Goal: Task Accomplishment & Management: Manage account settings

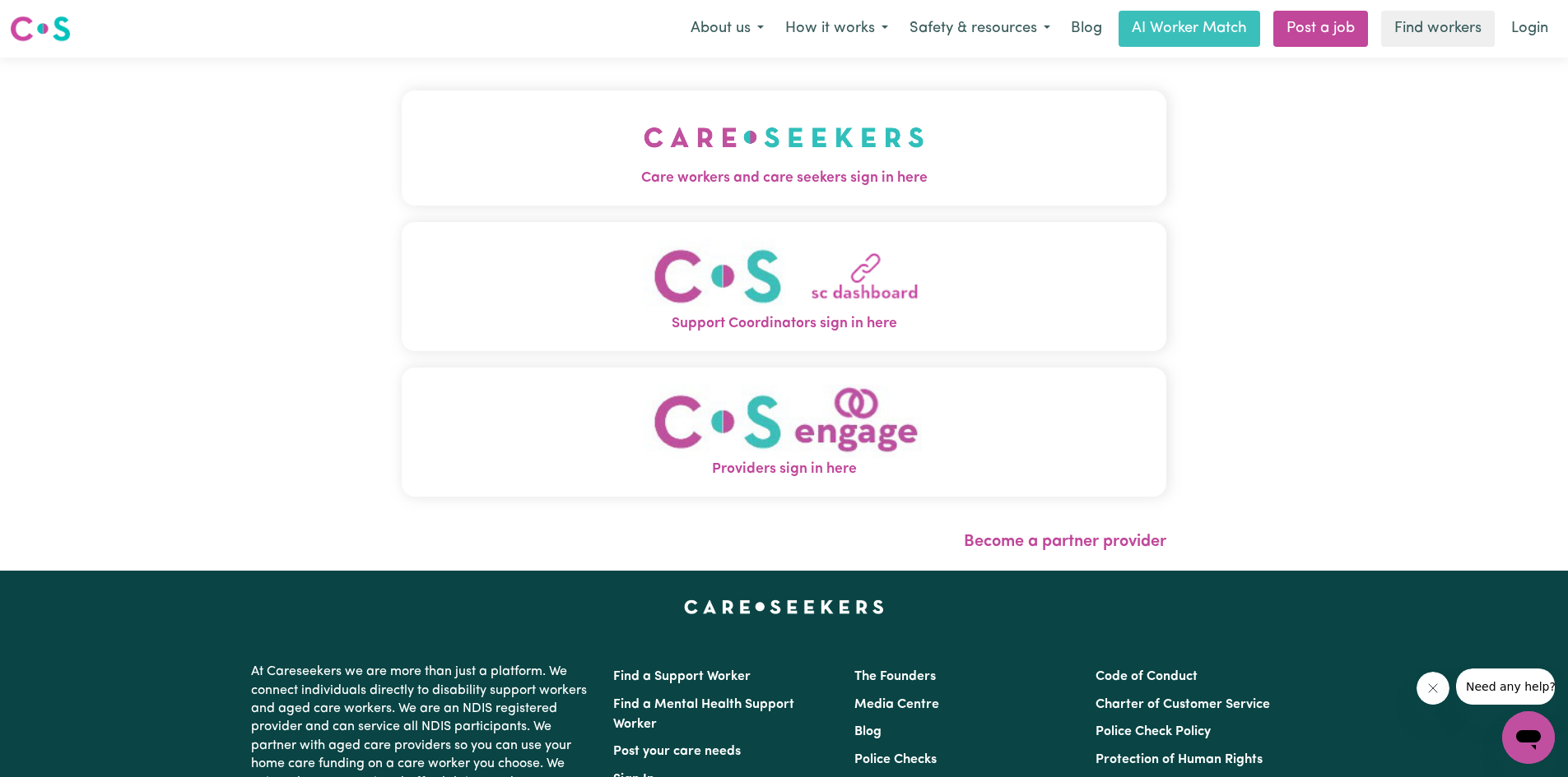
click at [688, 160] on img "Care workers and care seekers sign in here" at bounding box center [783, 137] width 281 height 61
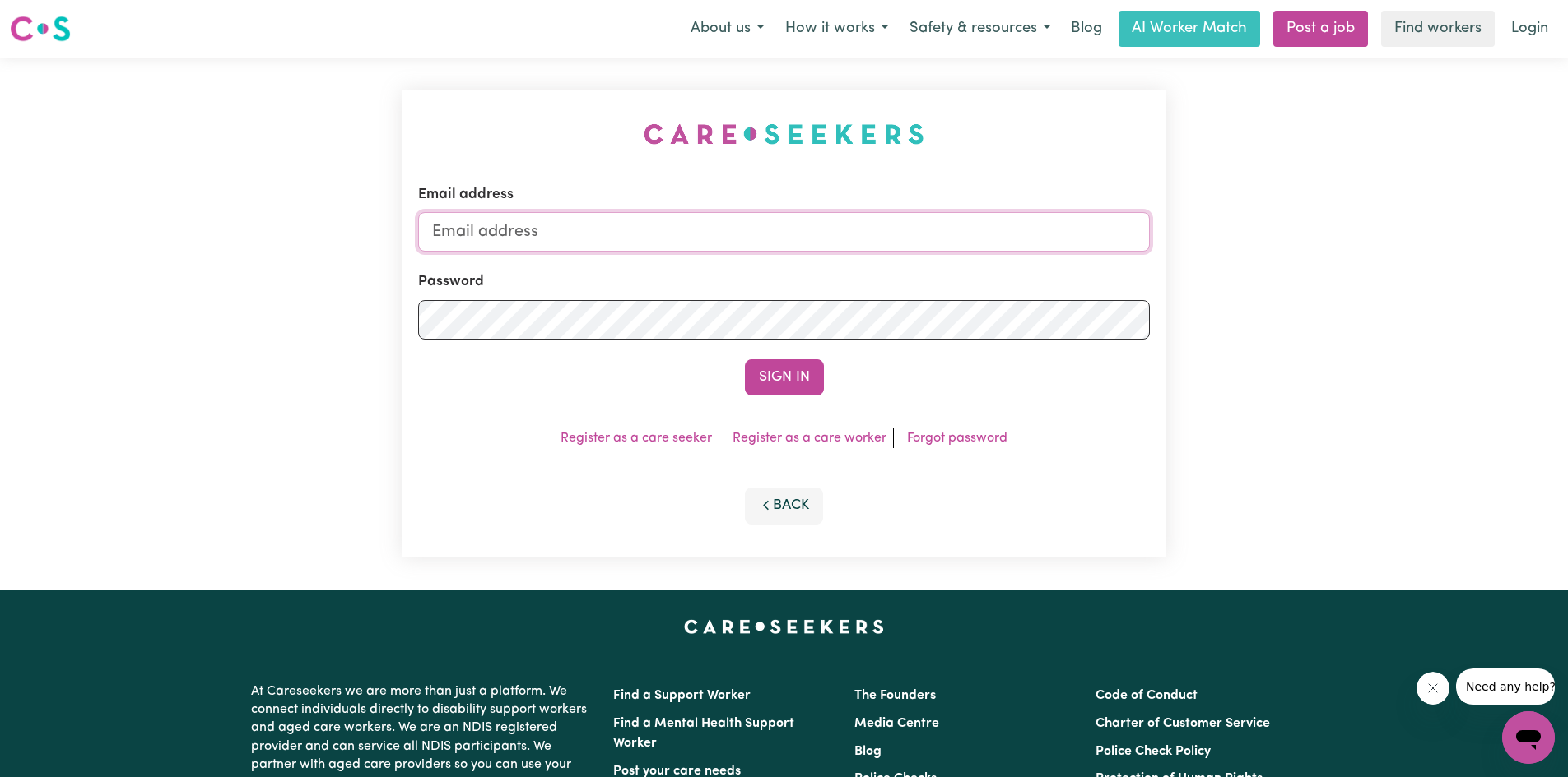
click at [631, 235] on input "Email address" at bounding box center [783, 232] width 732 height 39
type input "[EMAIL_ADDRESS][DOMAIN_NAME]"
click at [745, 360] on button "Sign In" at bounding box center [784, 377] width 79 height 36
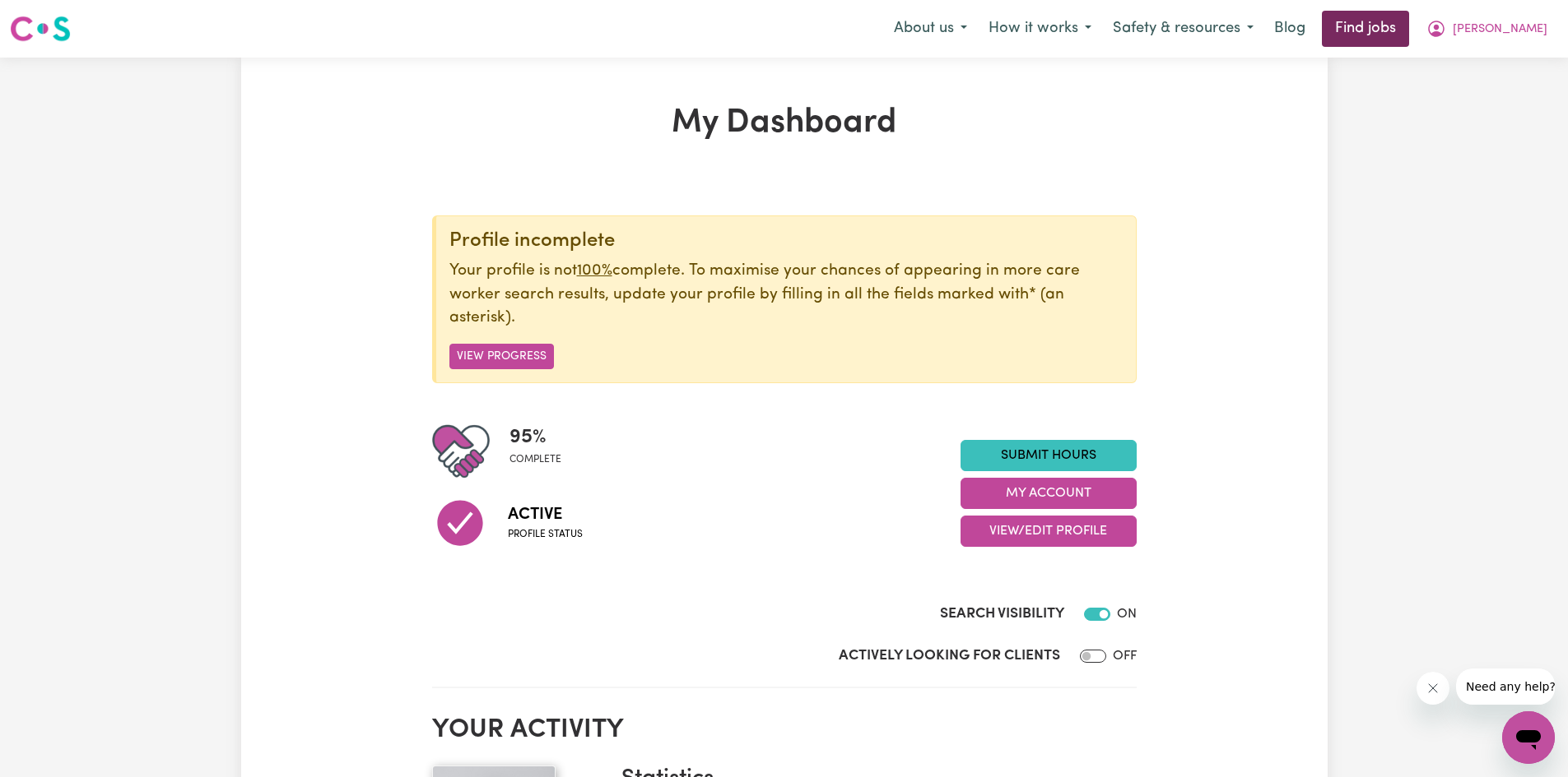
click at [1409, 30] on link "Find jobs" at bounding box center [1366, 28] width 88 height 36
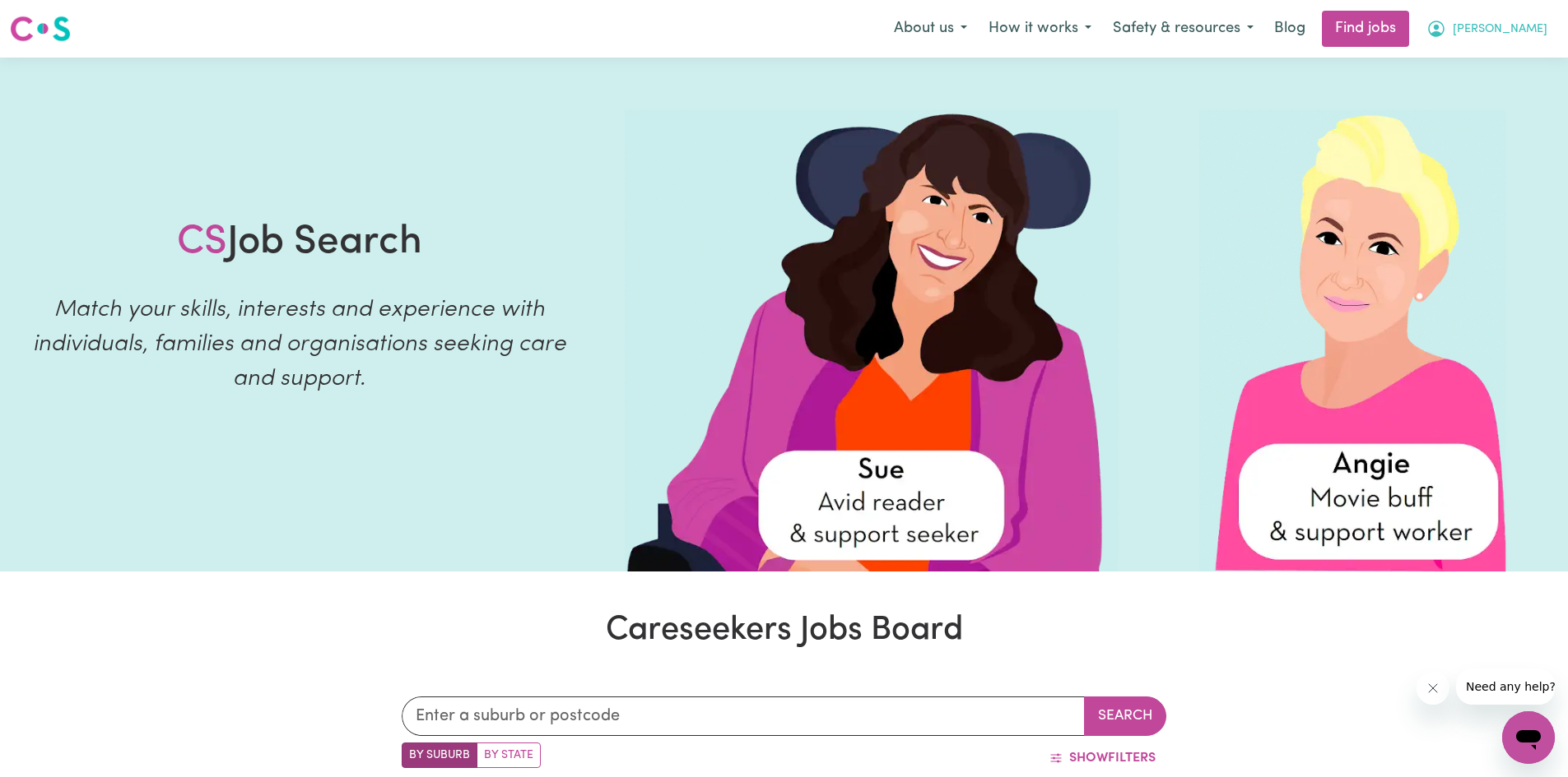
click at [1524, 24] on span "[PERSON_NAME]" at bounding box center [1500, 29] width 95 height 18
click at [1481, 61] on link "My Account" at bounding box center [1492, 64] width 130 height 32
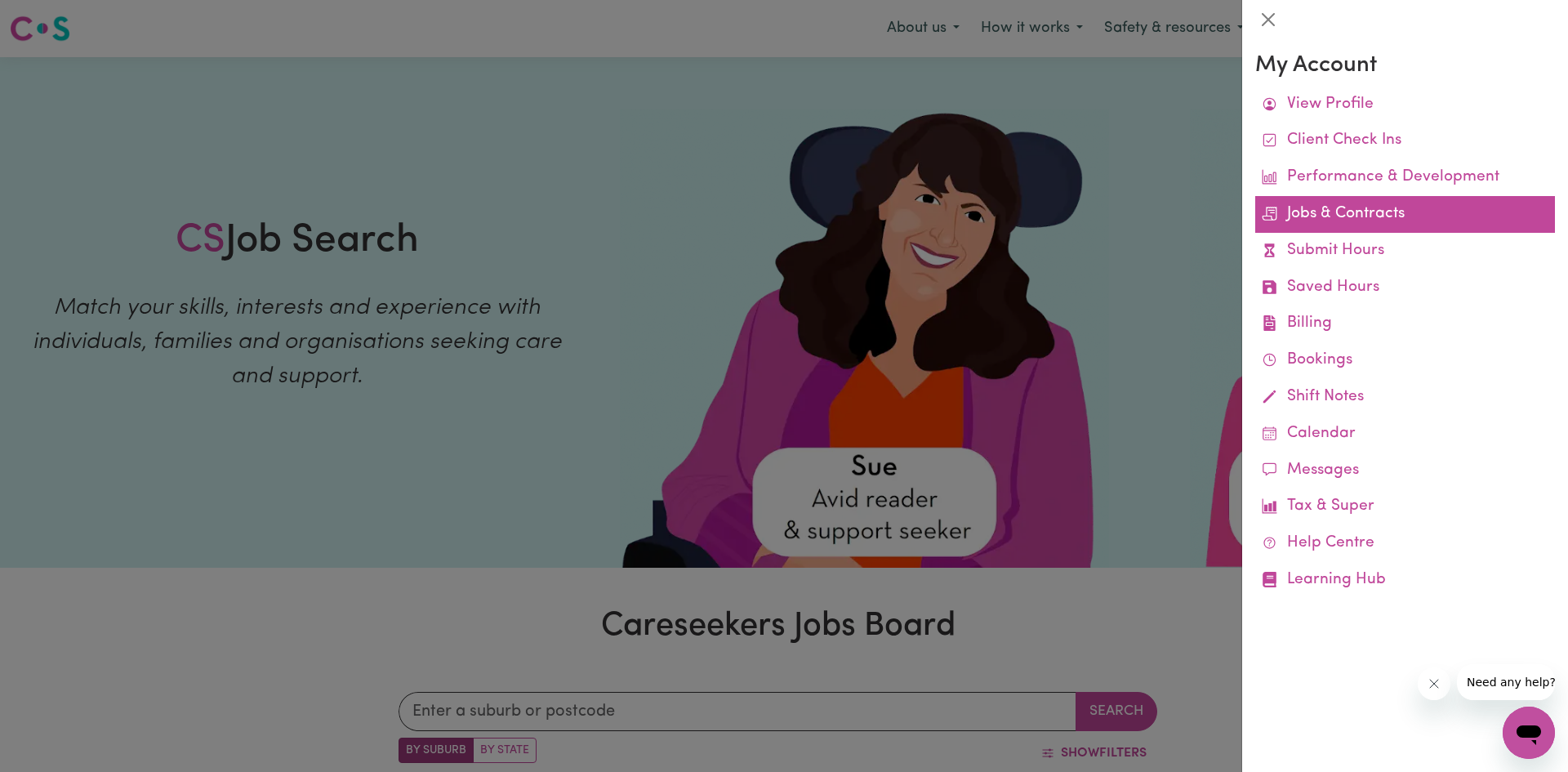
click at [1406, 211] on link "Jobs & Contracts" at bounding box center [1405, 215] width 300 height 37
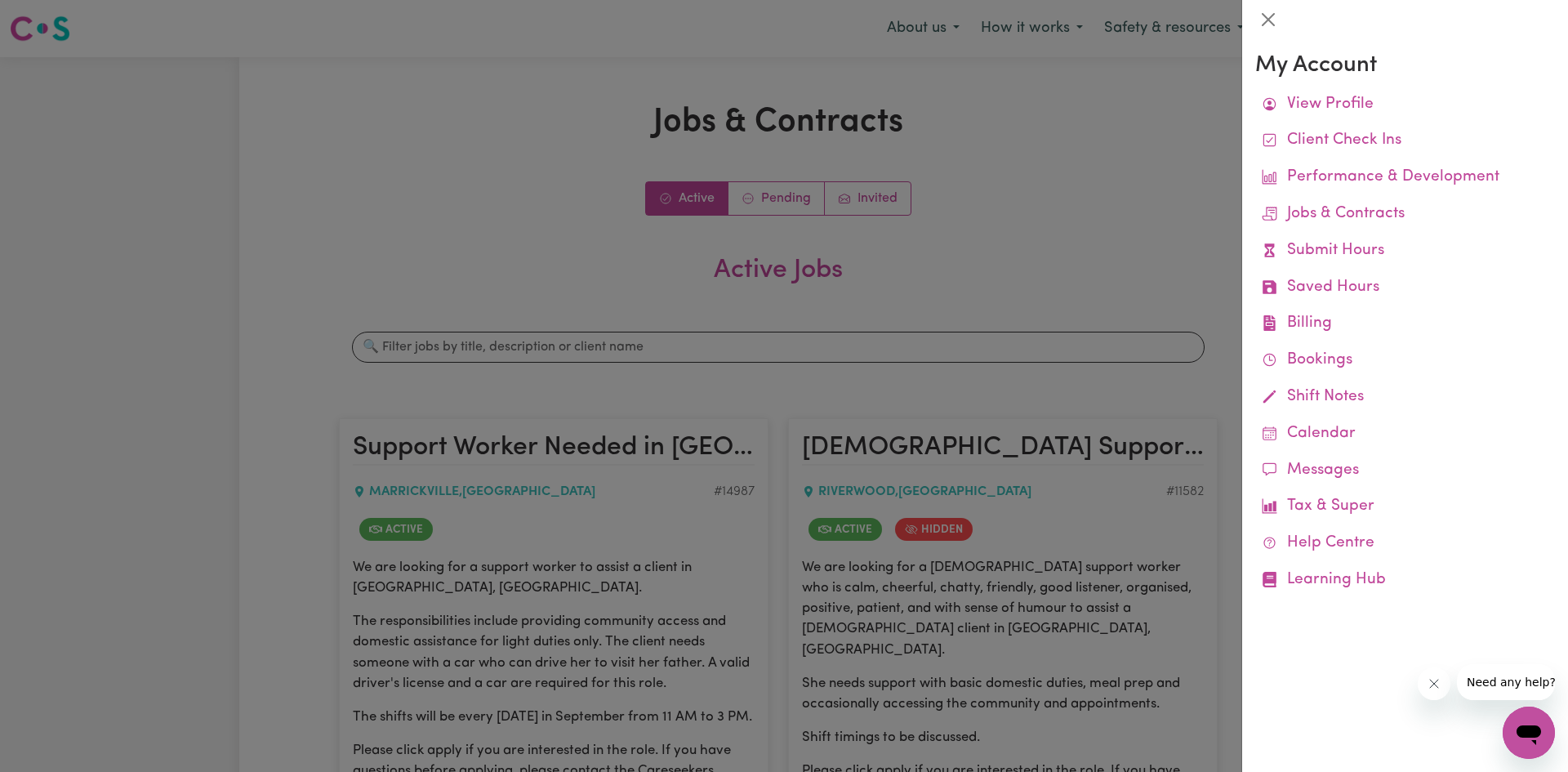
click at [1152, 198] on div at bounding box center [784, 386] width 1568 height 772
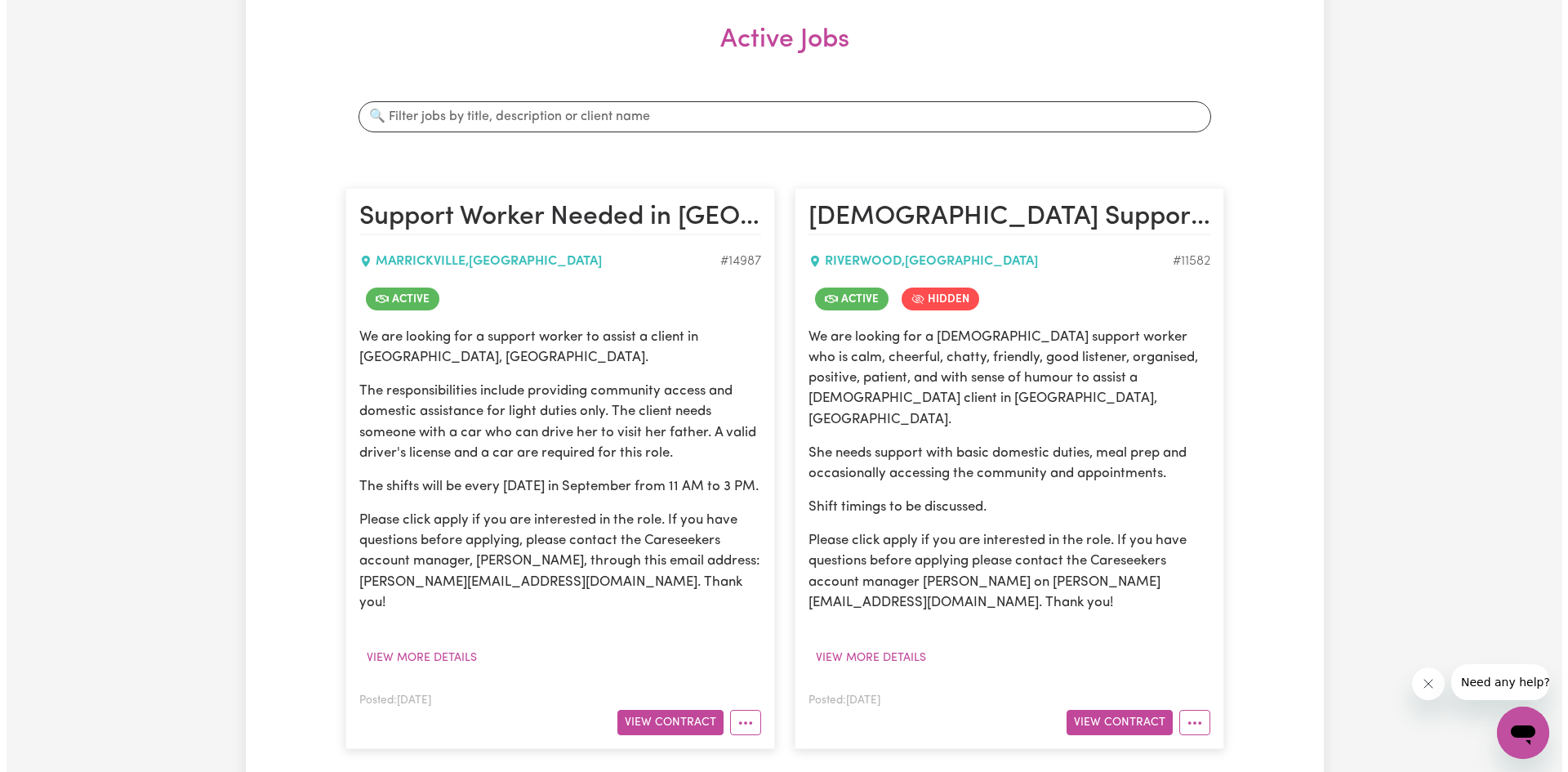
scroll to position [245, 0]
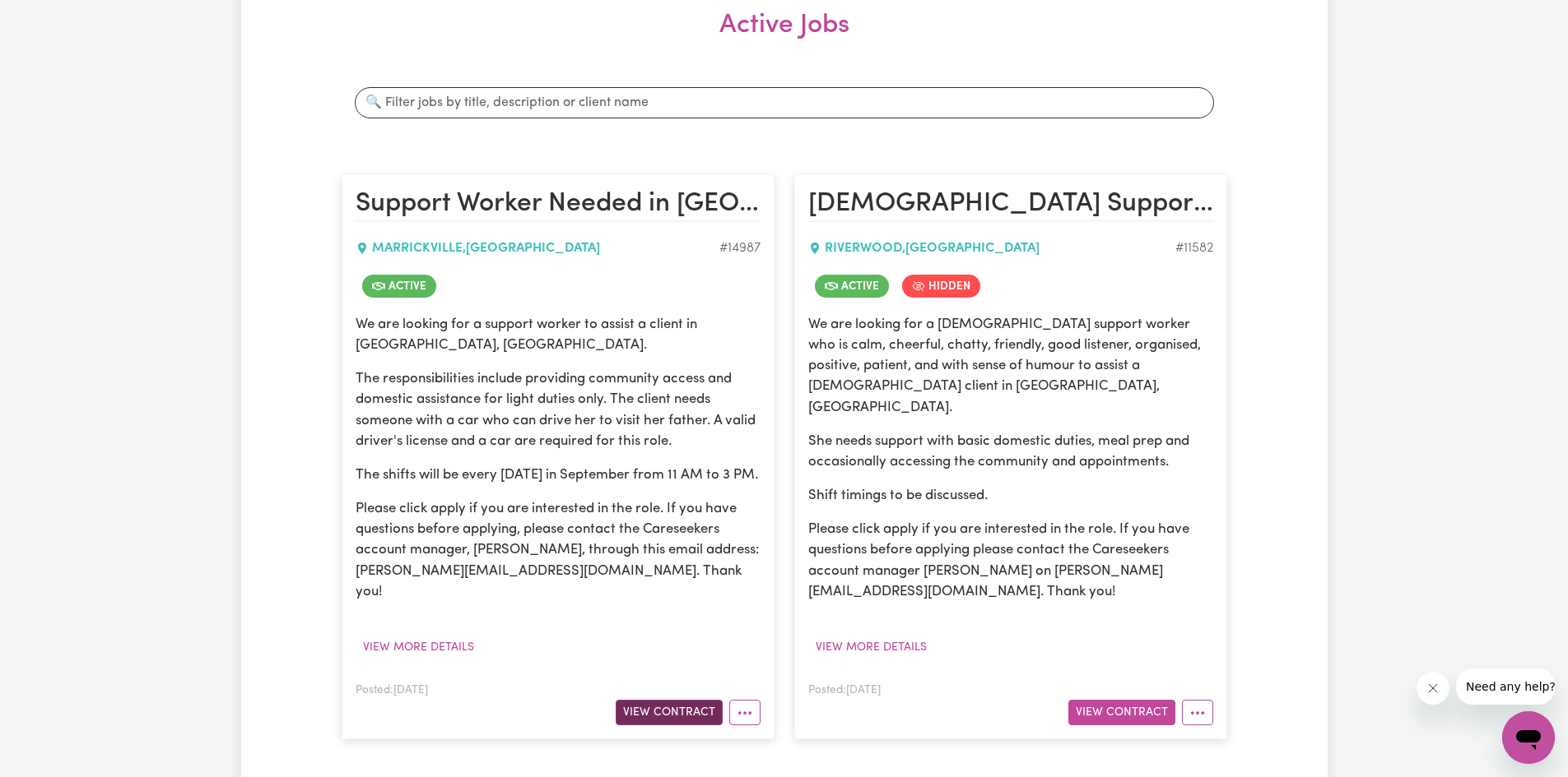
click at [680, 700] on button "View Contract" at bounding box center [668, 712] width 107 height 25
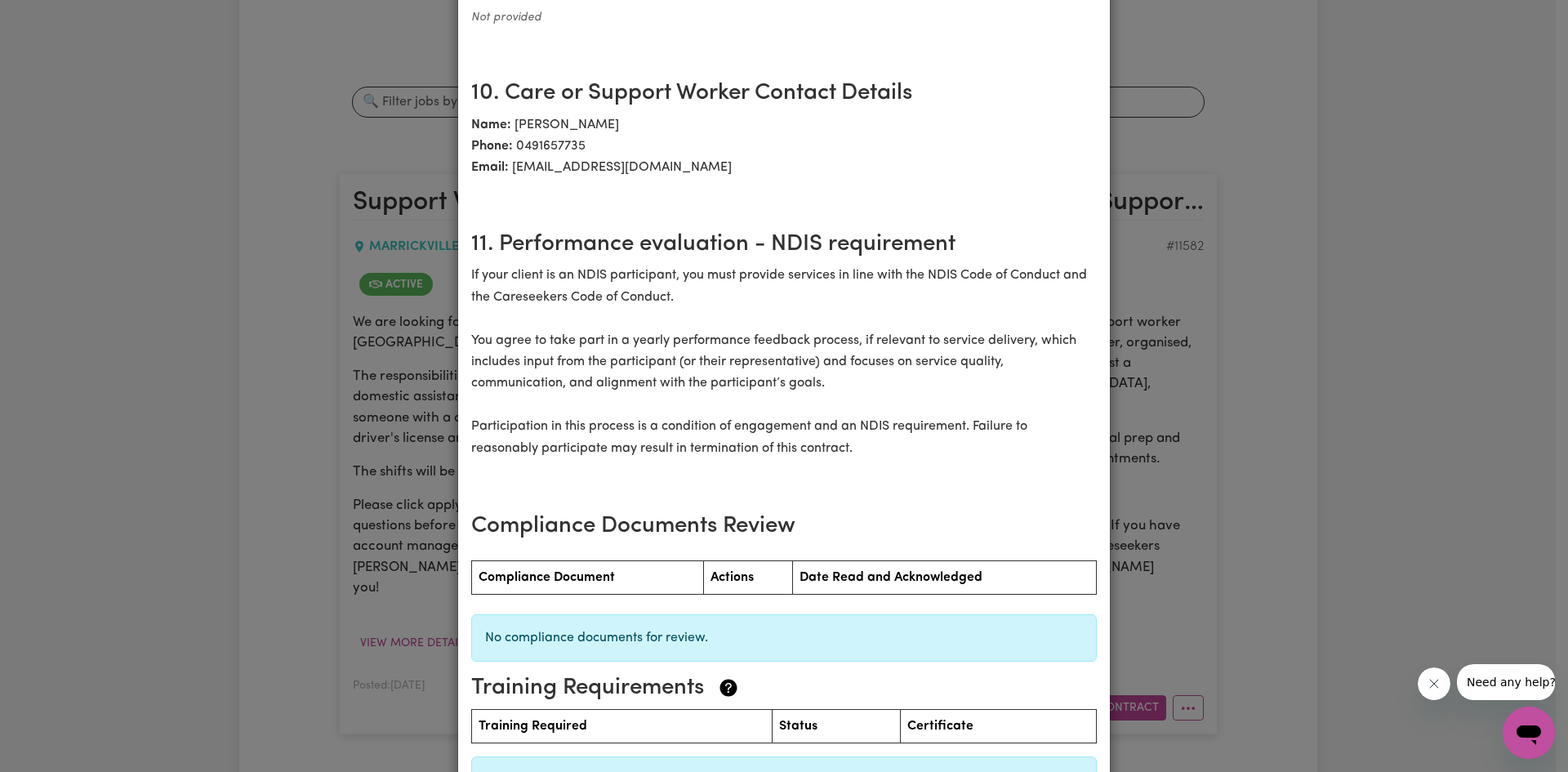
scroll to position [2074, 0]
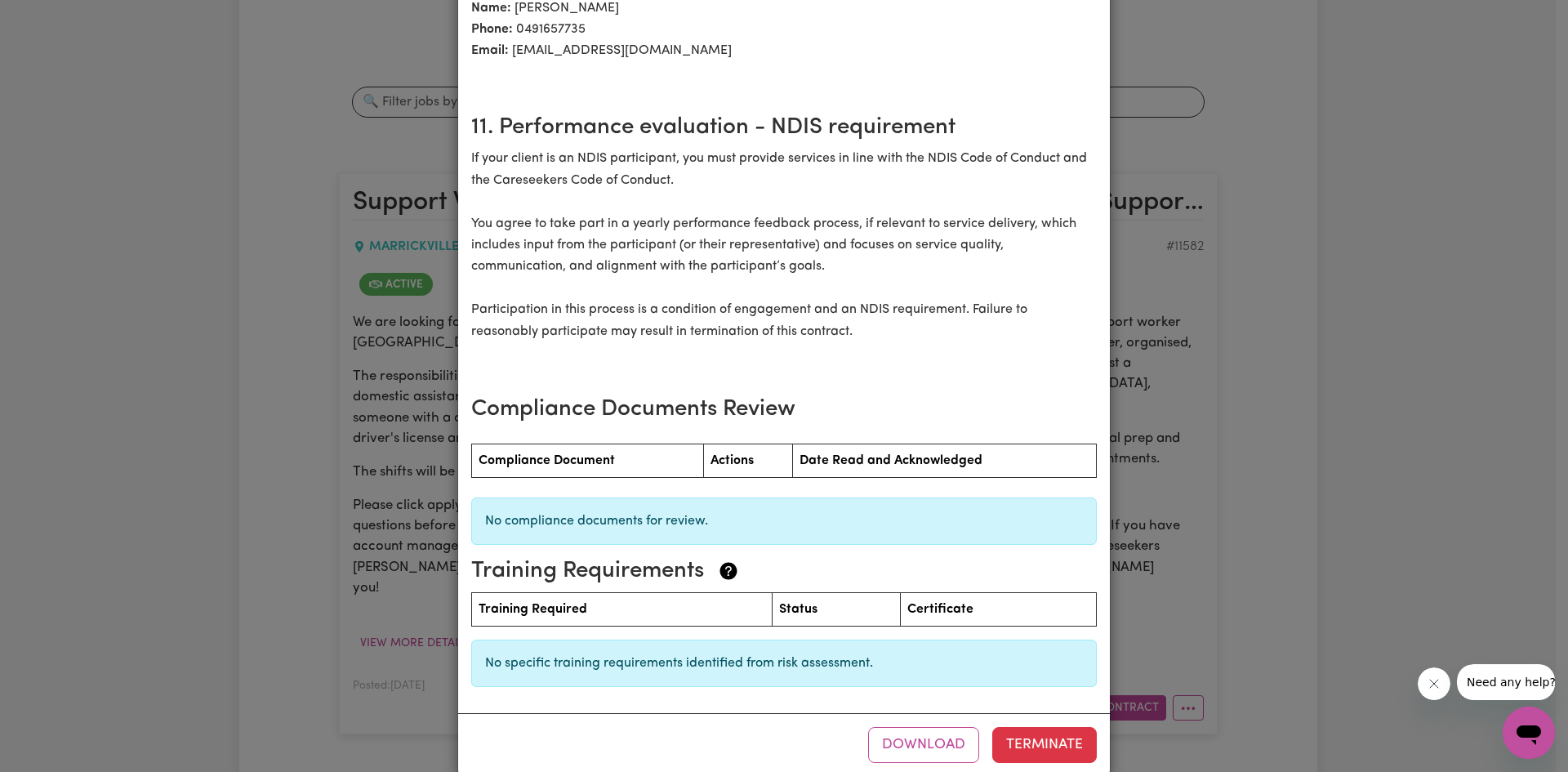
click at [1501, 205] on div "Support Worker Needed in [GEOGRAPHIC_DATA], [GEOGRAPHIC_DATA] [DEMOGRAPHIC_DATA…" at bounding box center [784, 386] width 1568 height 772
click at [1414, 459] on div "Support Worker Needed in [GEOGRAPHIC_DATA], [GEOGRAPHIC_DATA] [DEMOGRAPHIC_DATA…" at bounding box center [784, 386] width 1568 height 772
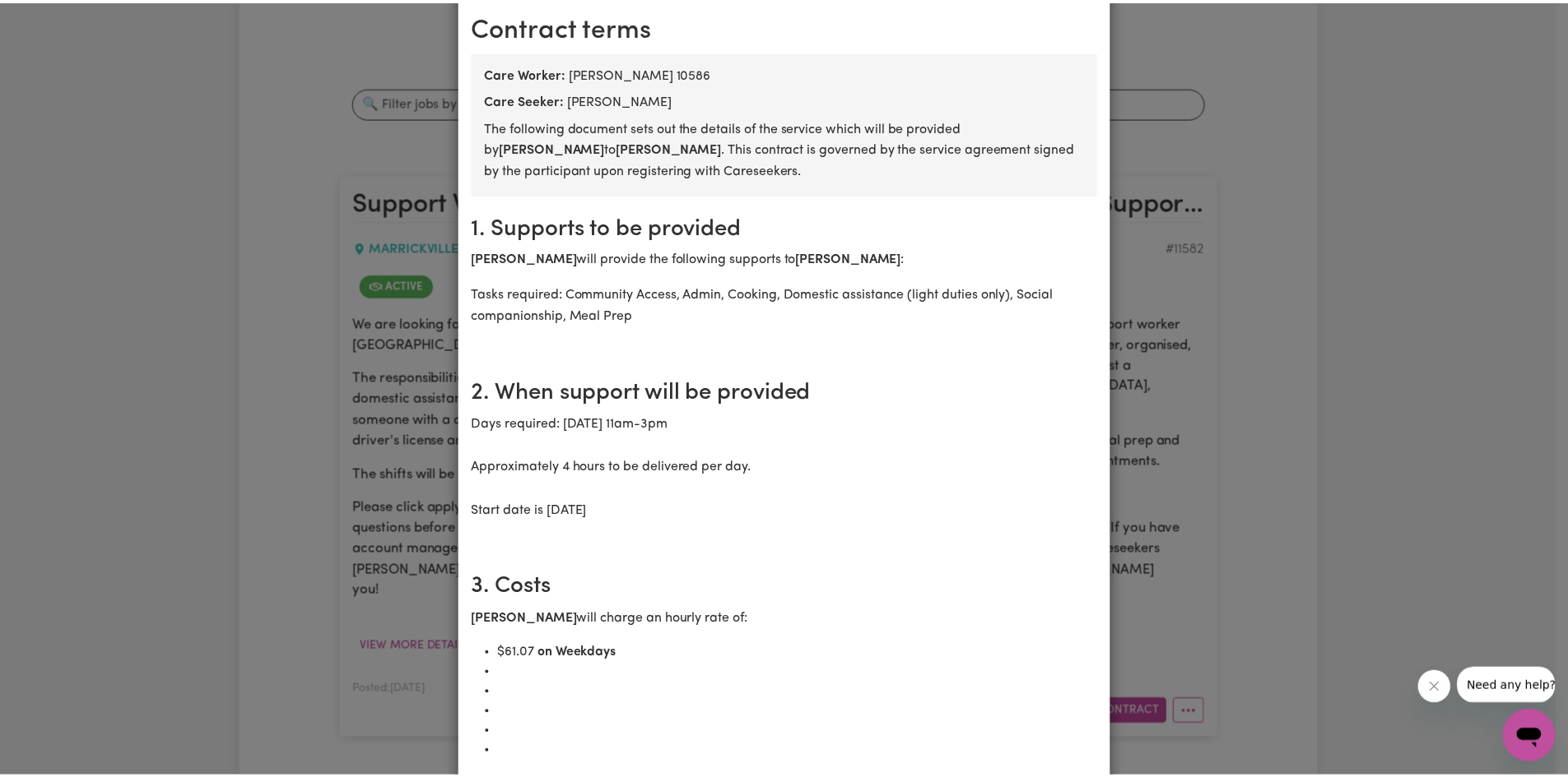
scroll to position [0, 0]
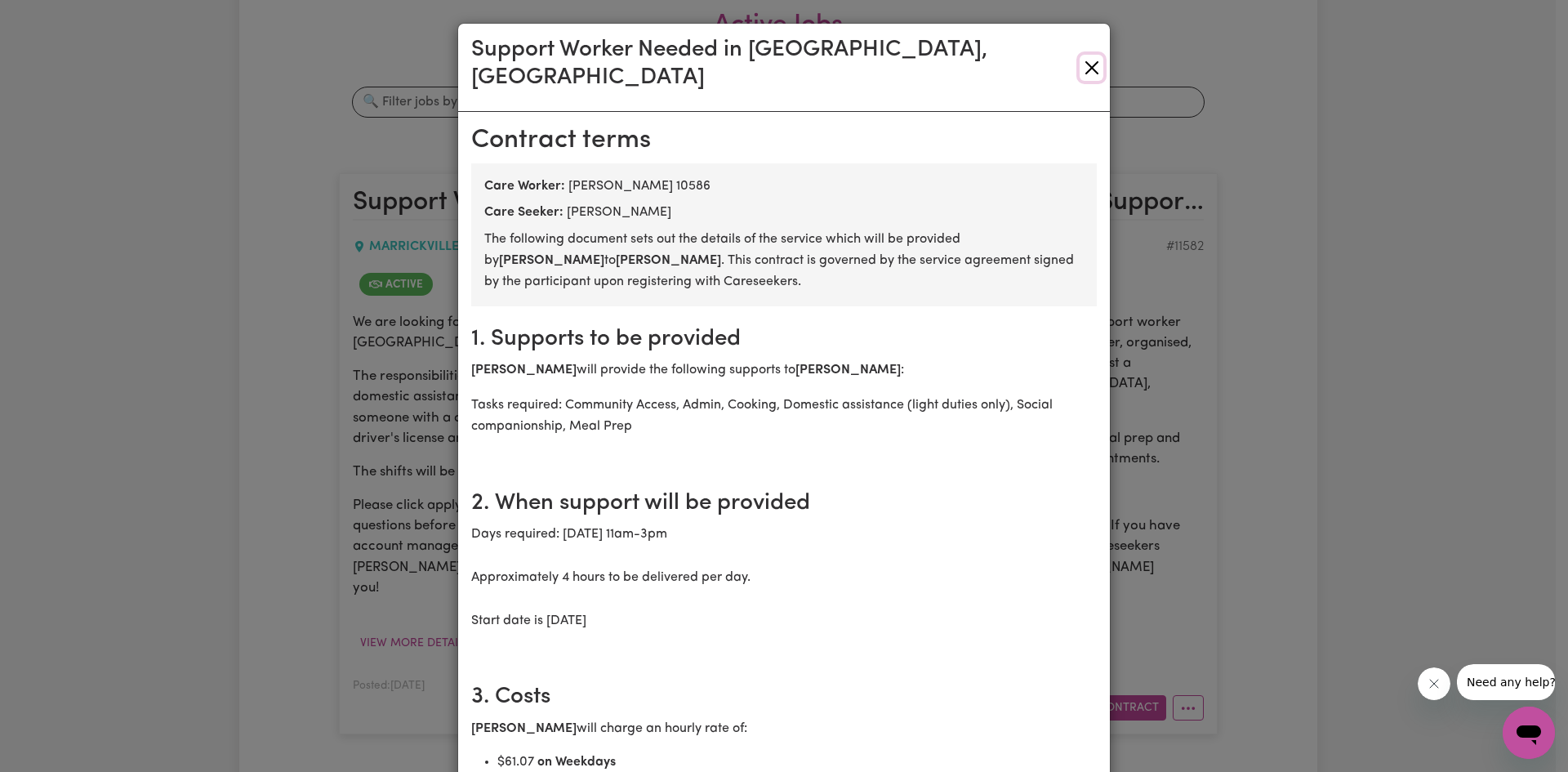
click at [1087, 59] on button "Close" at bounding box center [1092, 68] width 24 height 26
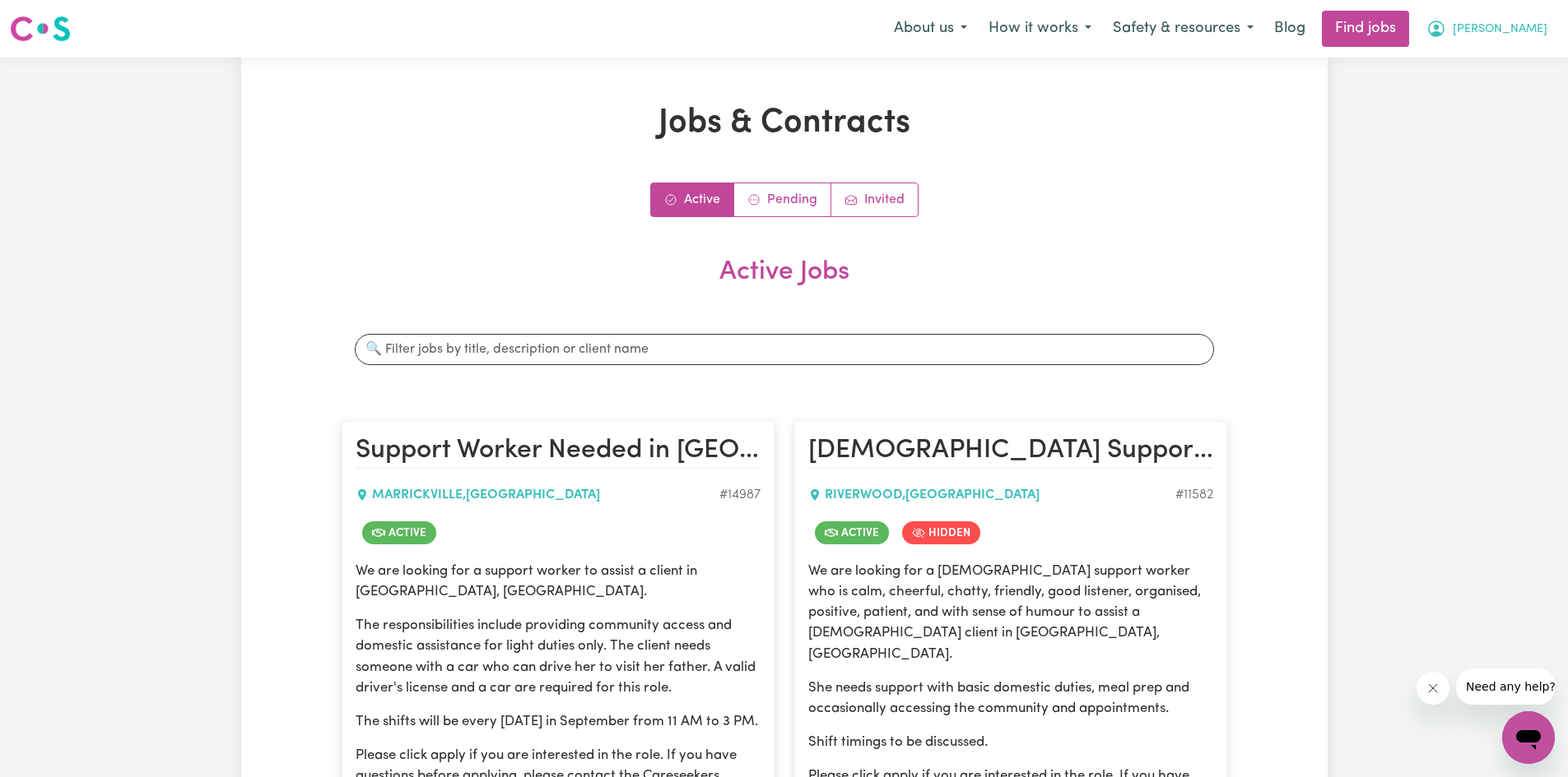
click at [1514, 30] on span "[PERSON_NAME]" at bounding box center [1500, 29] width 95 height 18
click at [1530, 72] on link "My Account" at bounding box center [1492, 64] width 130 height 32
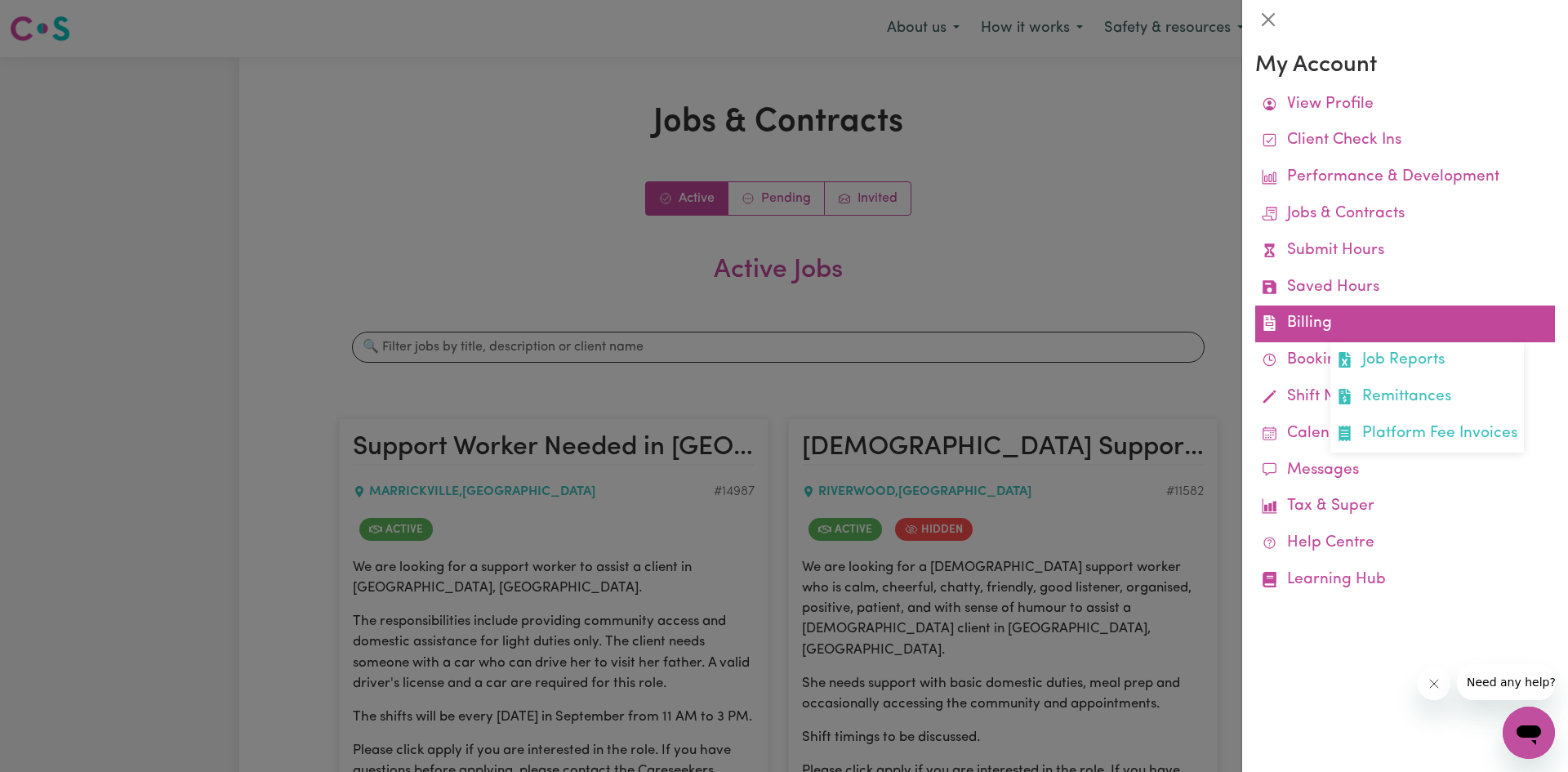
click at [1313, 321] on link "Billing Job Reports Remittances Platform Fee Invoices" at bounding box center [1405, 324] width 300 height 37
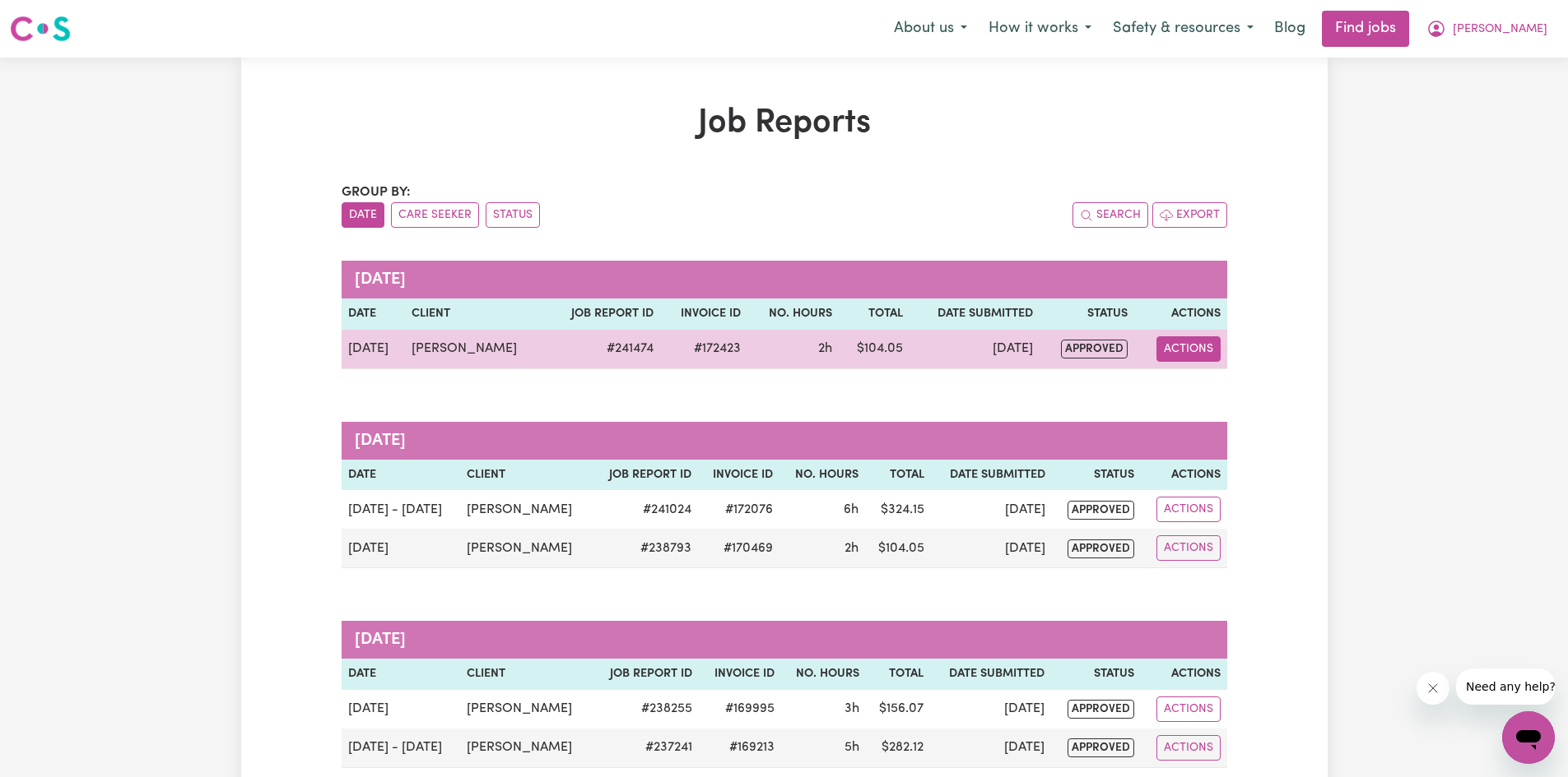
click at [1182, 354] on button "Actions" at bounding box center [1188, 348] width 64 height 25
click at [1232, 389] on link "View Job Report" at bounding box center [1228, 387] width 141 height 33
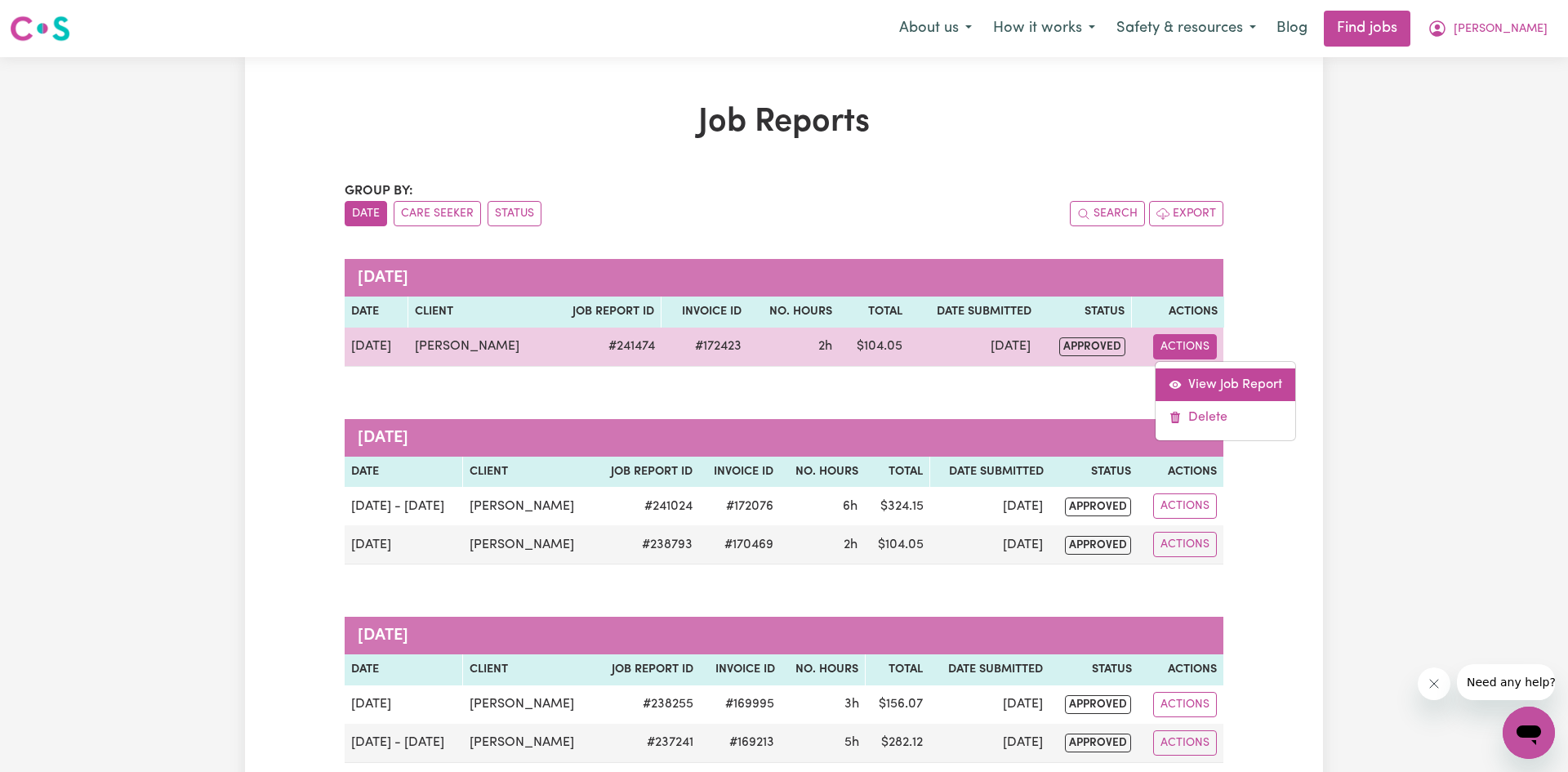
select select "pm"
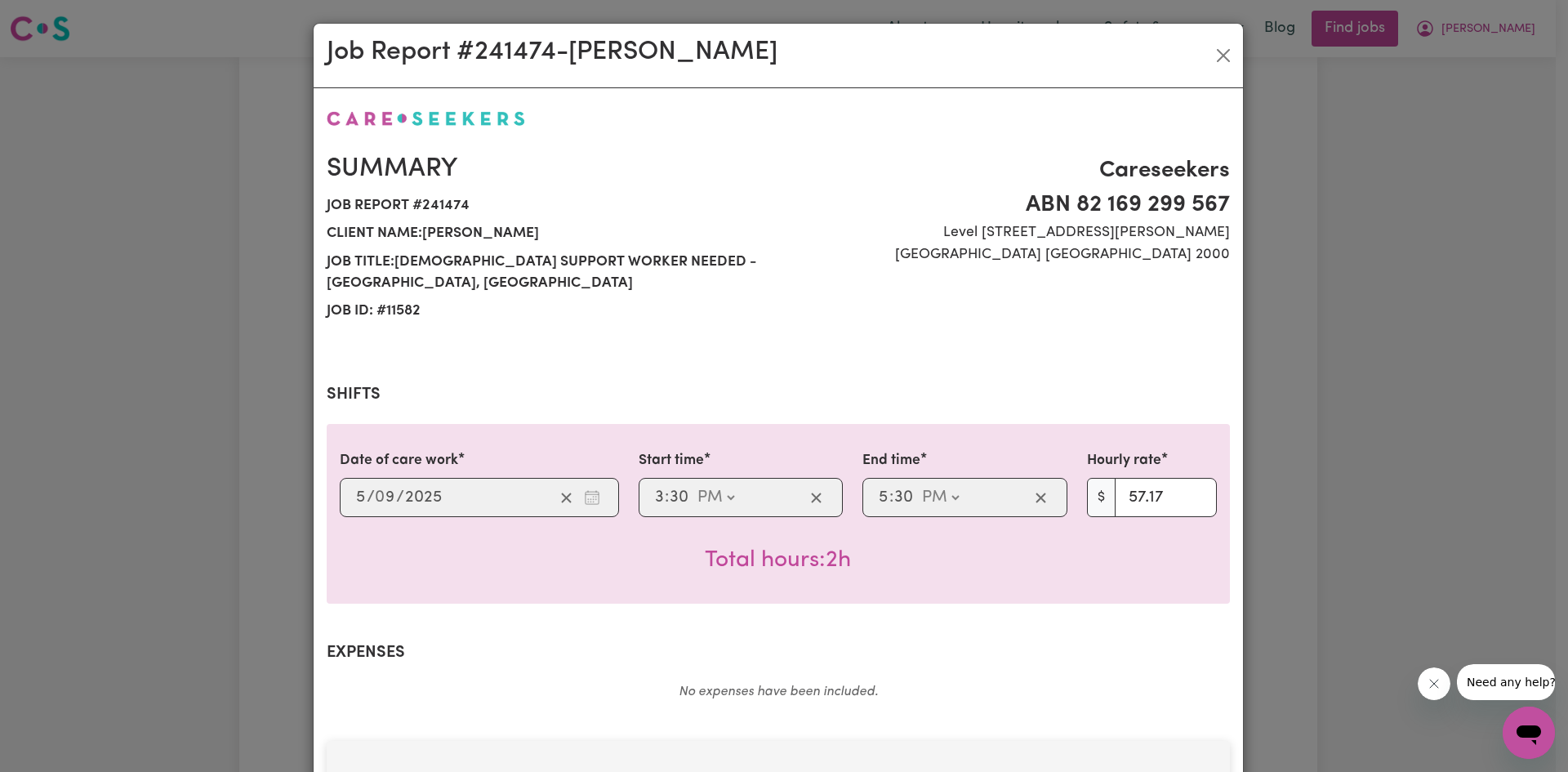
select select "57.17-Weekday"
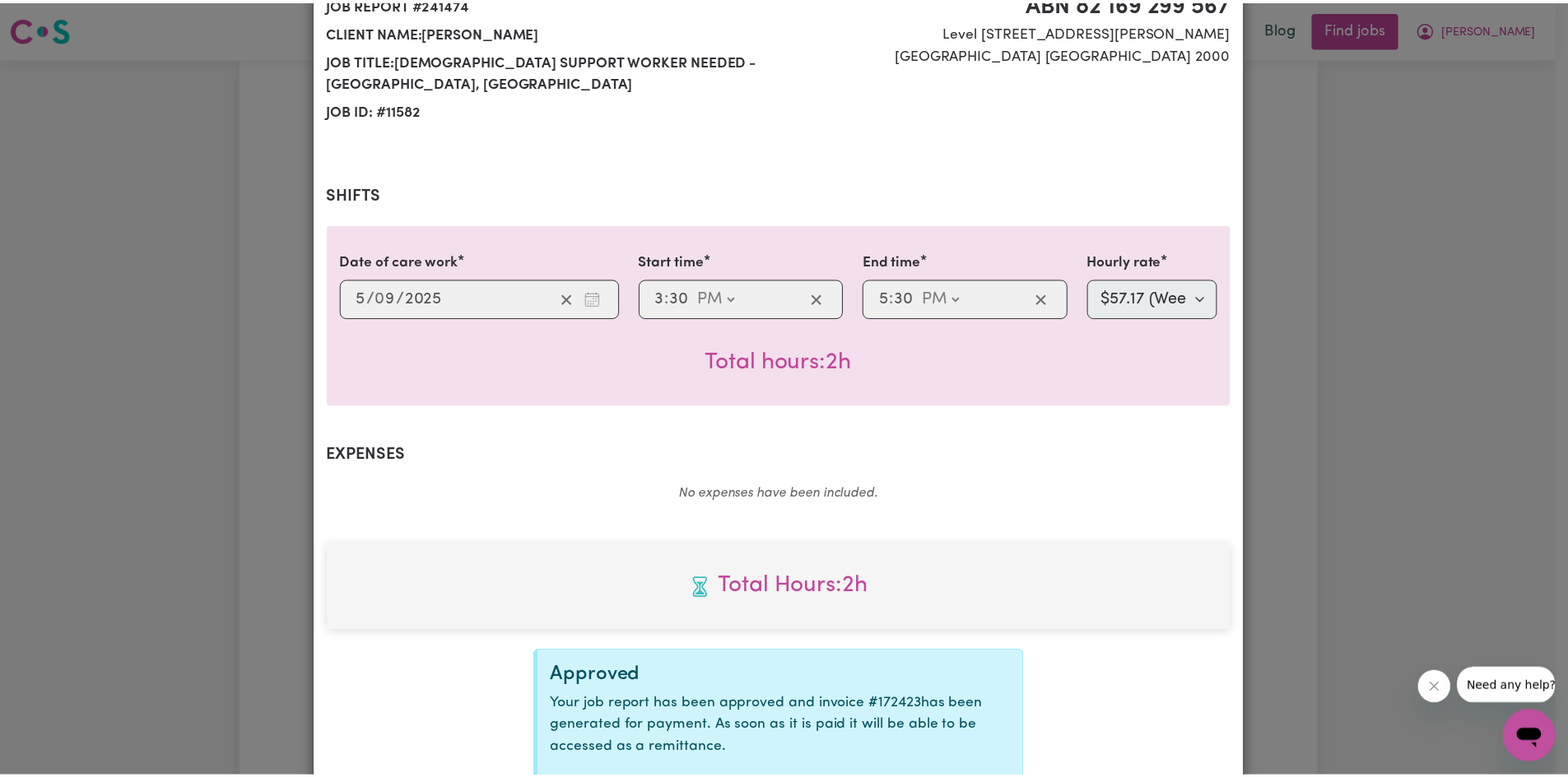
scroll to position [326, 0]
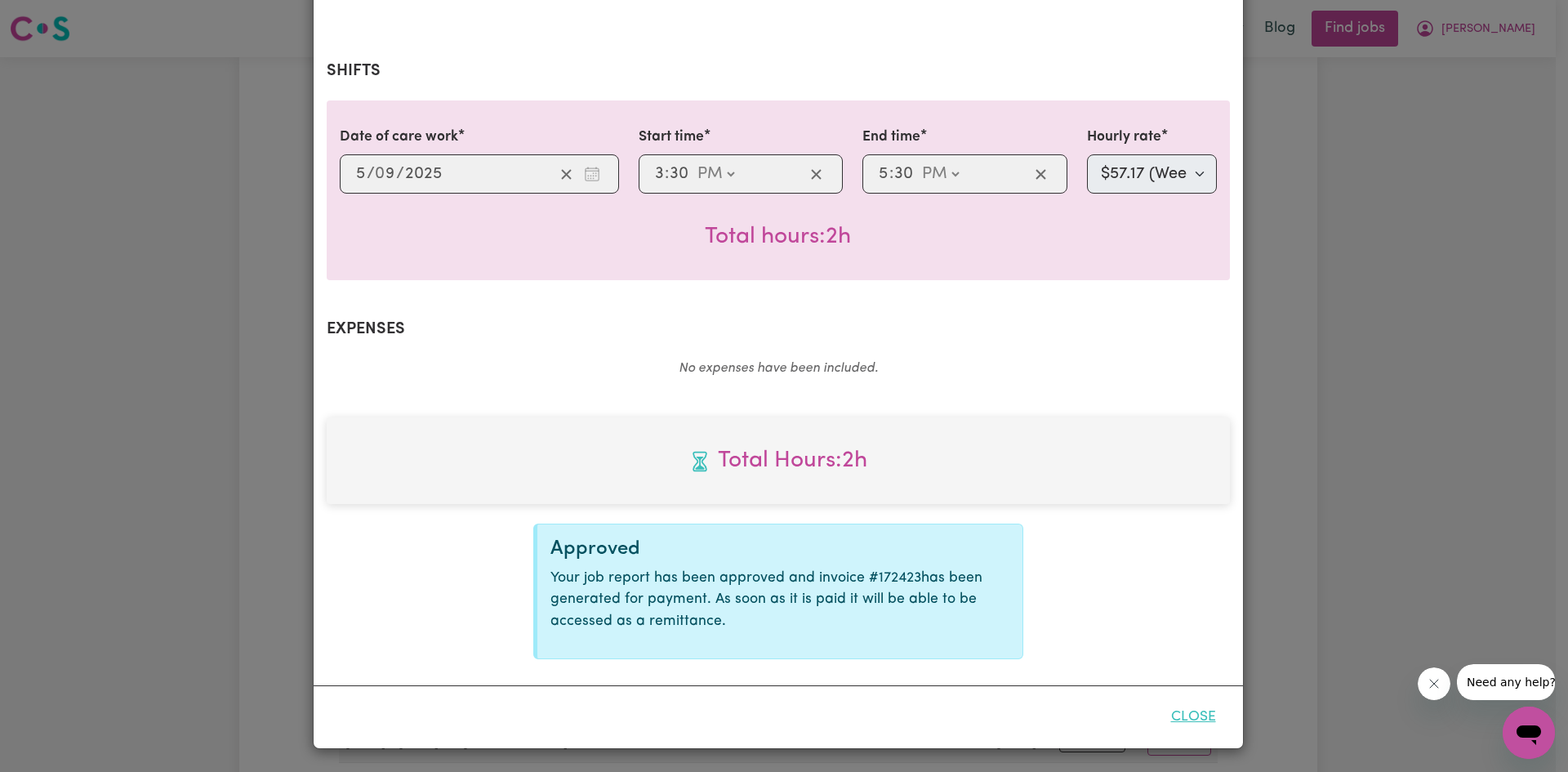
click at [1174, 712] on button "Close" at bounding box center [1193, 717] width 73 height 36
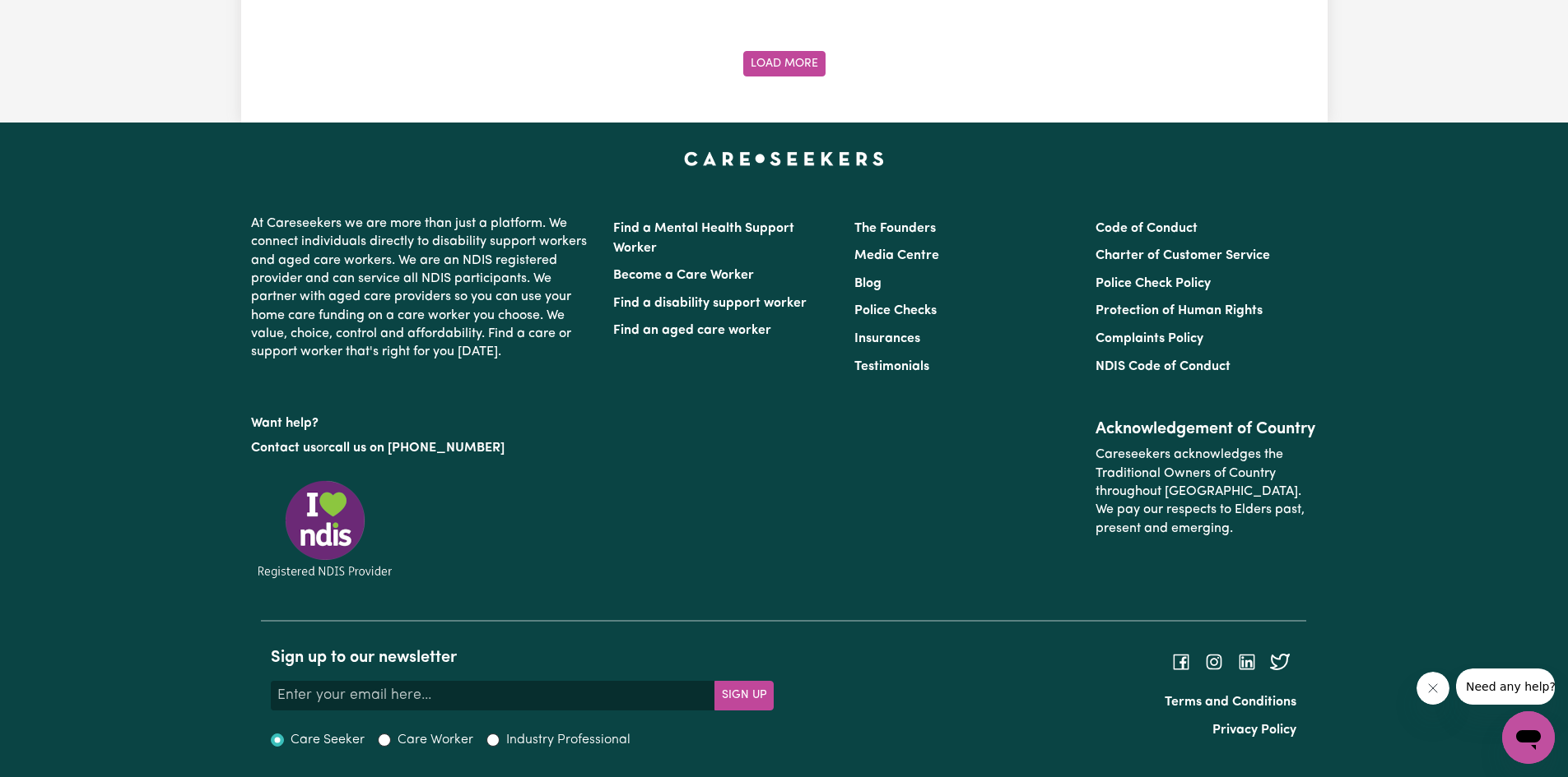
scroll to position [3524, 0]
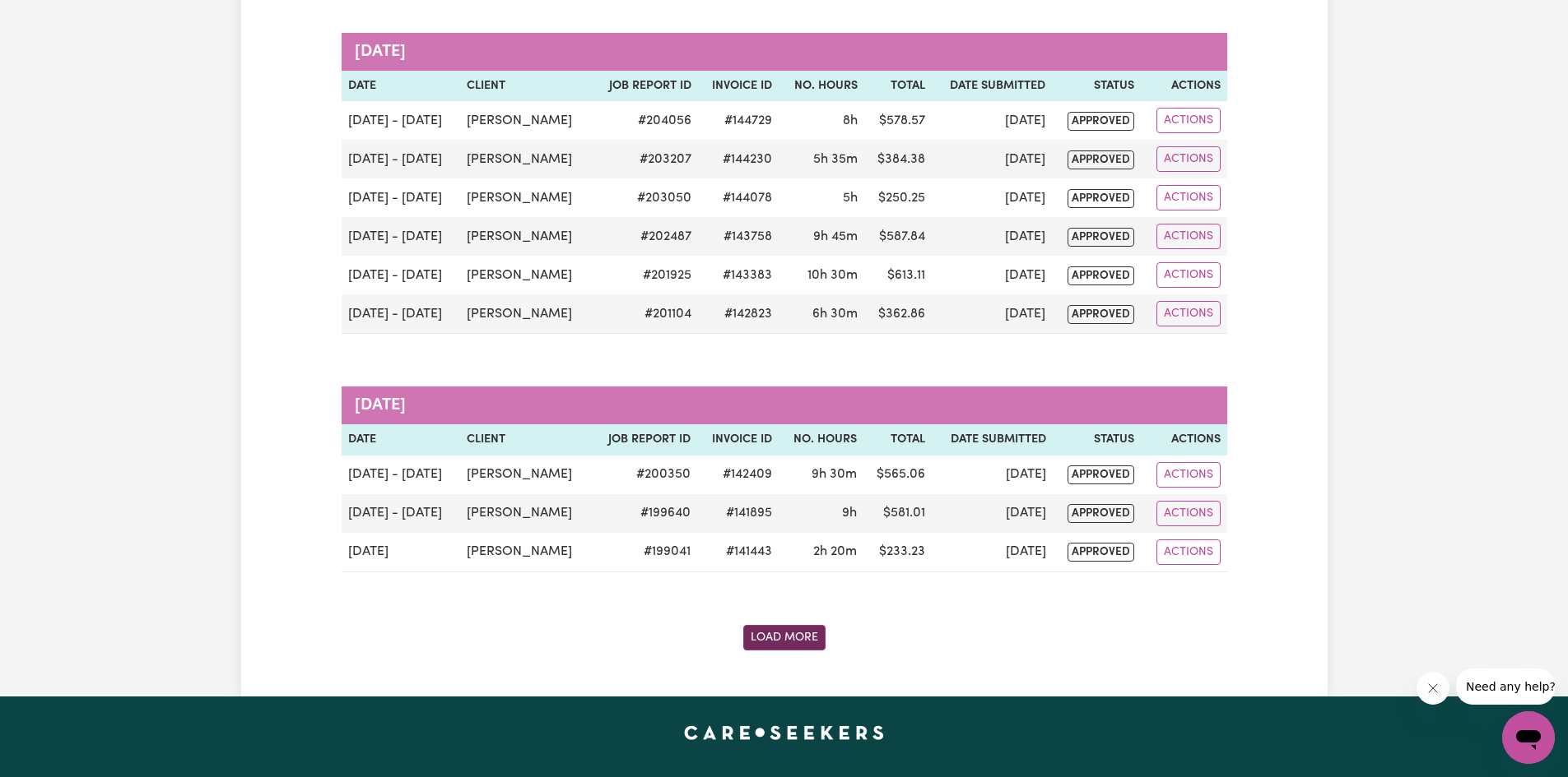
click at [773, 643] on button "Load More" at bounding box center [784, 637] width 82 height 25
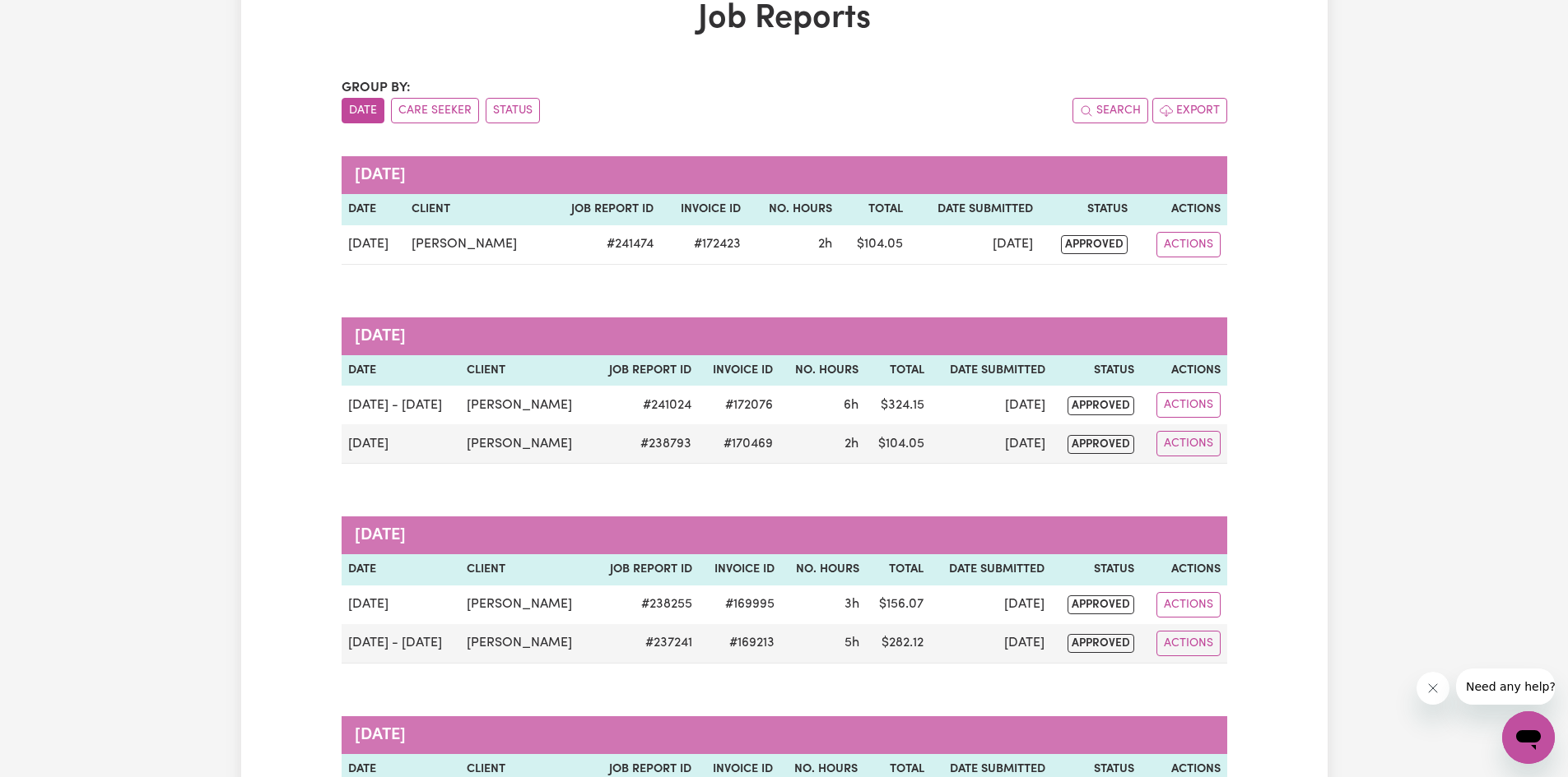
scroll to position [0, 0]
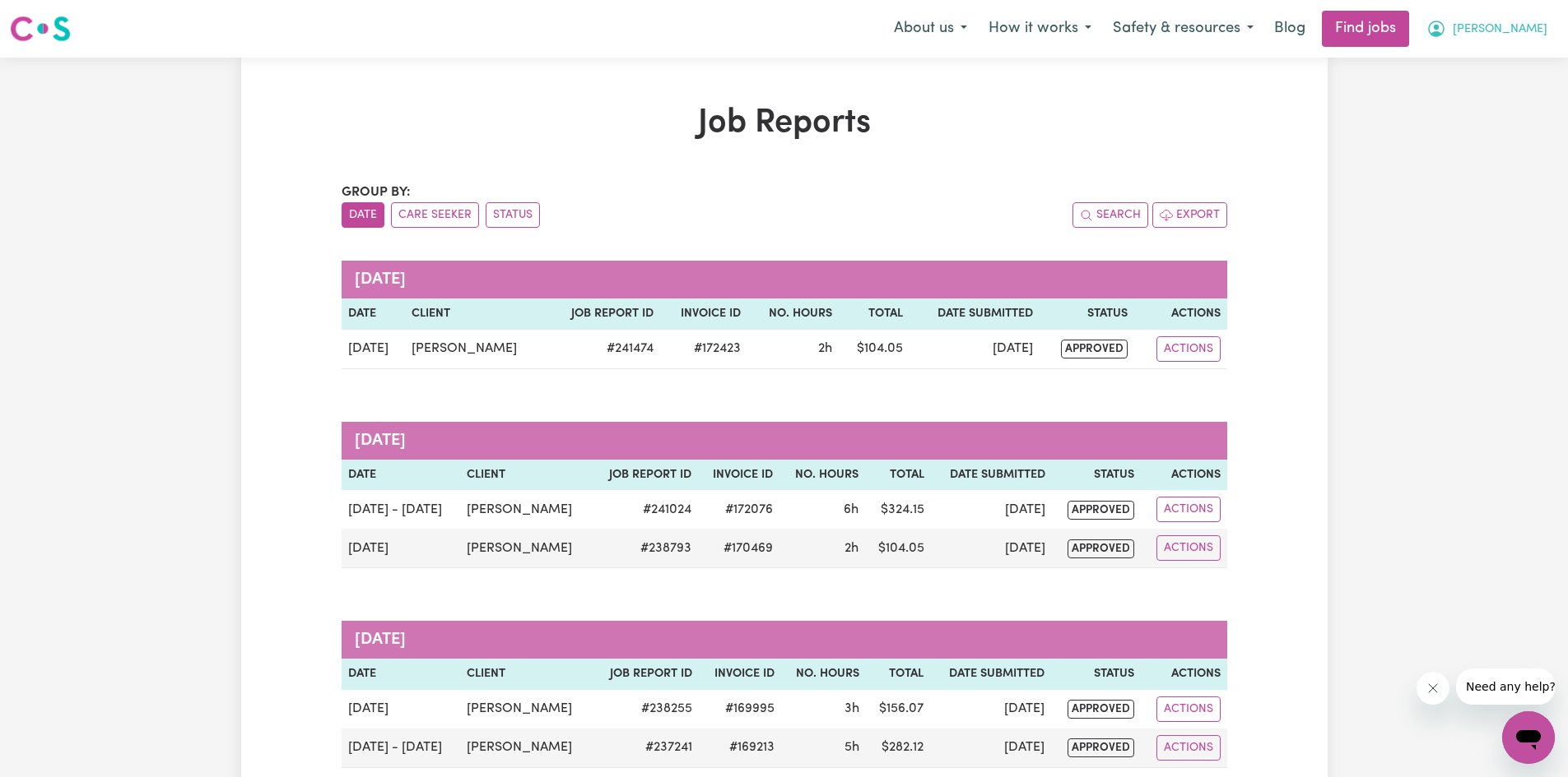
click at [1519, 34] on span "[PERSON_NAME]" at bounding box center [1500, 29] width 95 height 18
click at [1534, 68] on link "My Account" at bounding box center [1492, 64] width 130 height 32
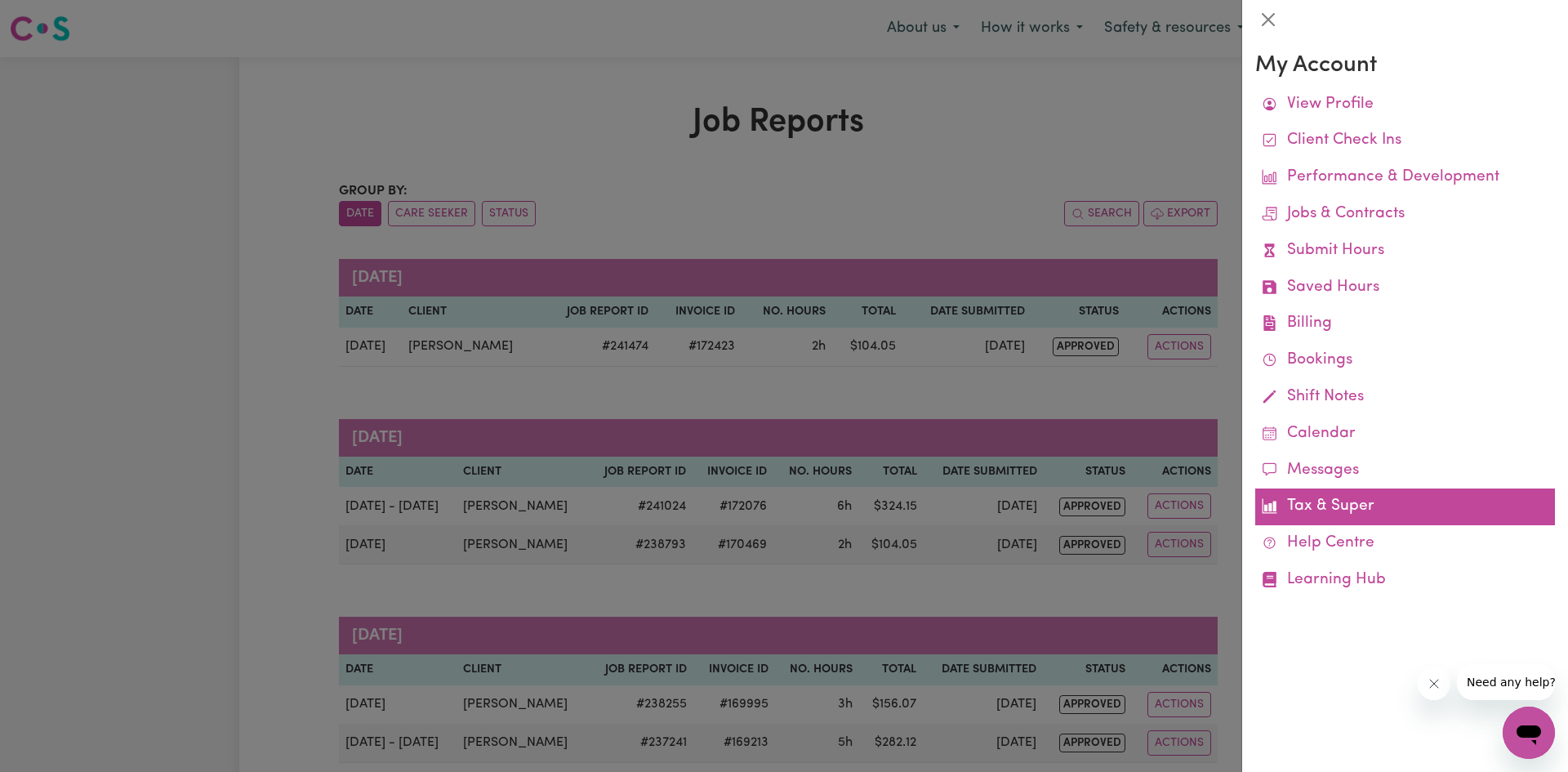
click at [1347, 514] on link "Tax & Super" at bounding box center [1405, 507] width 300 height 37
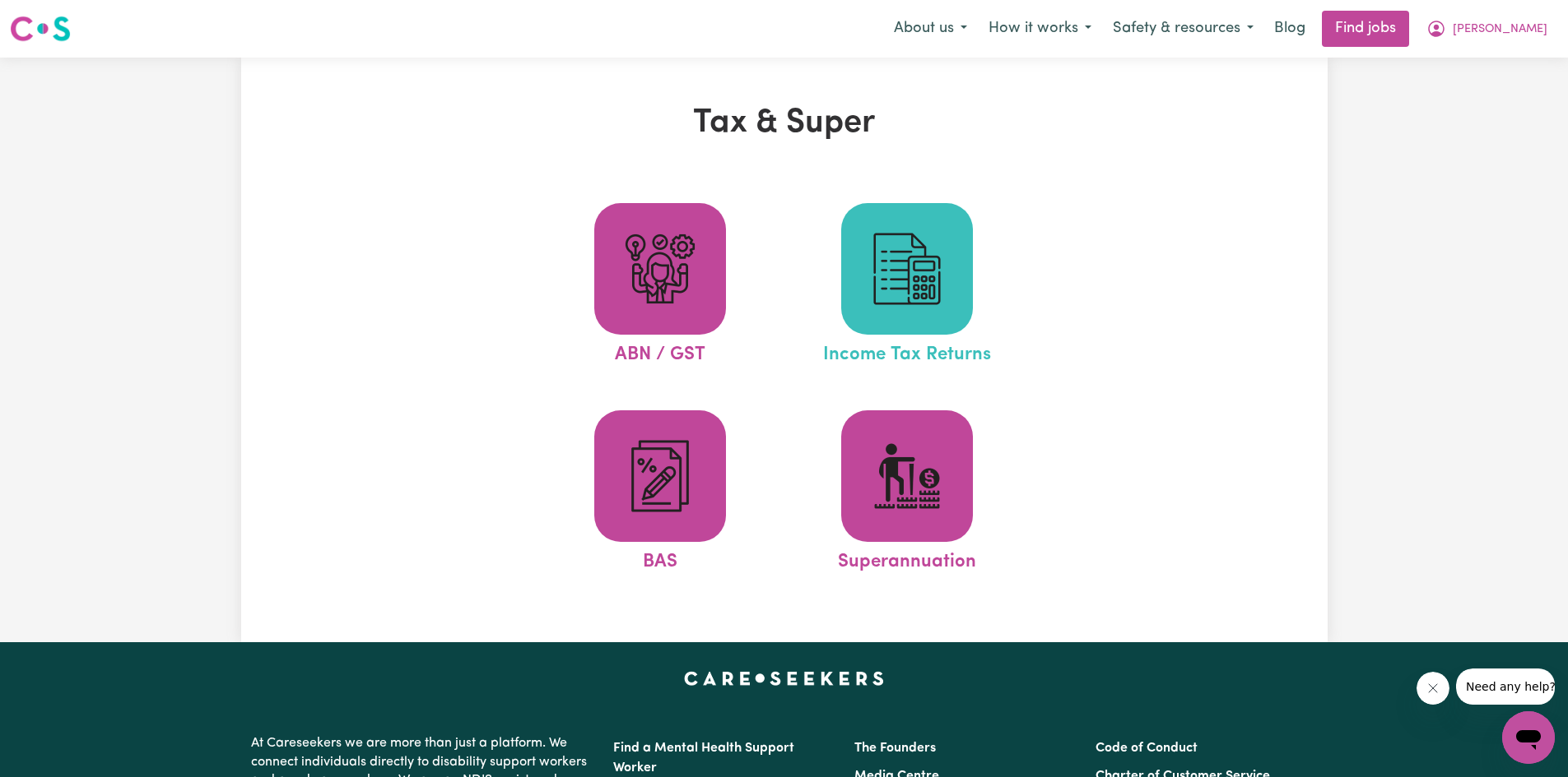
click at [961, 269] on span at bounding box center [906, 268] width 131 height 131
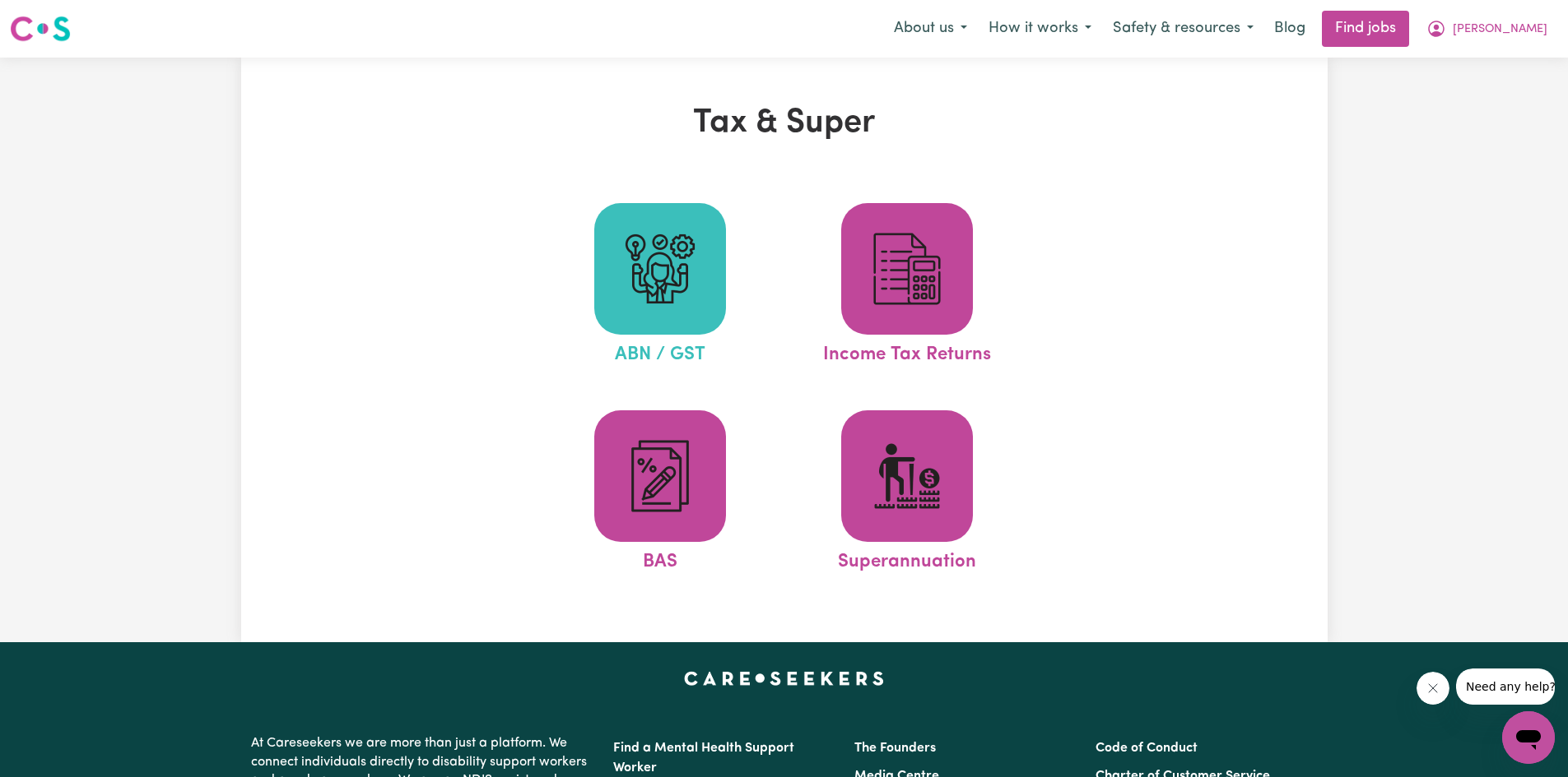
click at [708, 290] on span at bounding box center [659, 268] width 131 height 131
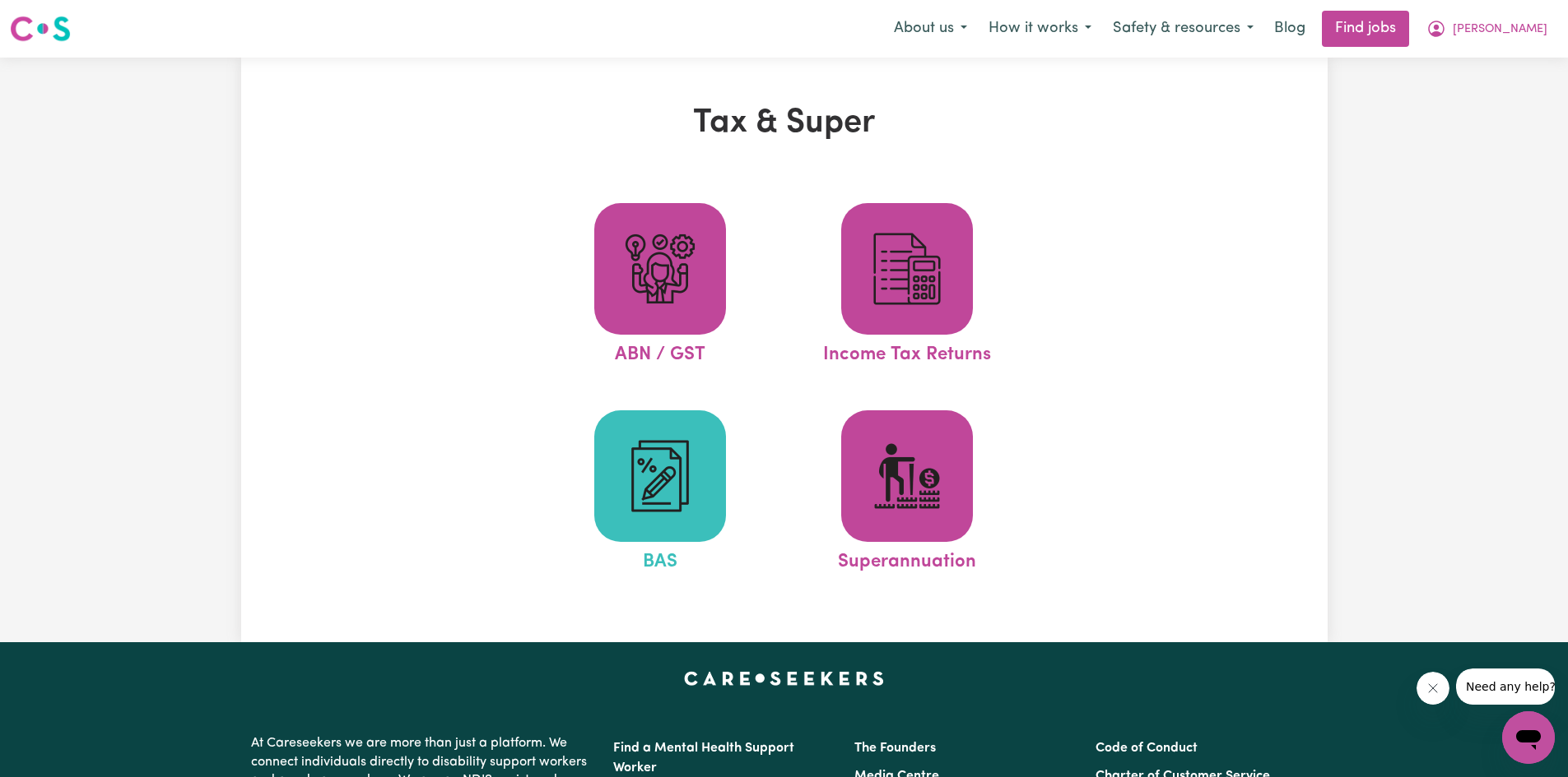
click at [677, 470] on img at bounding box center [660, 476] width 79 height 79
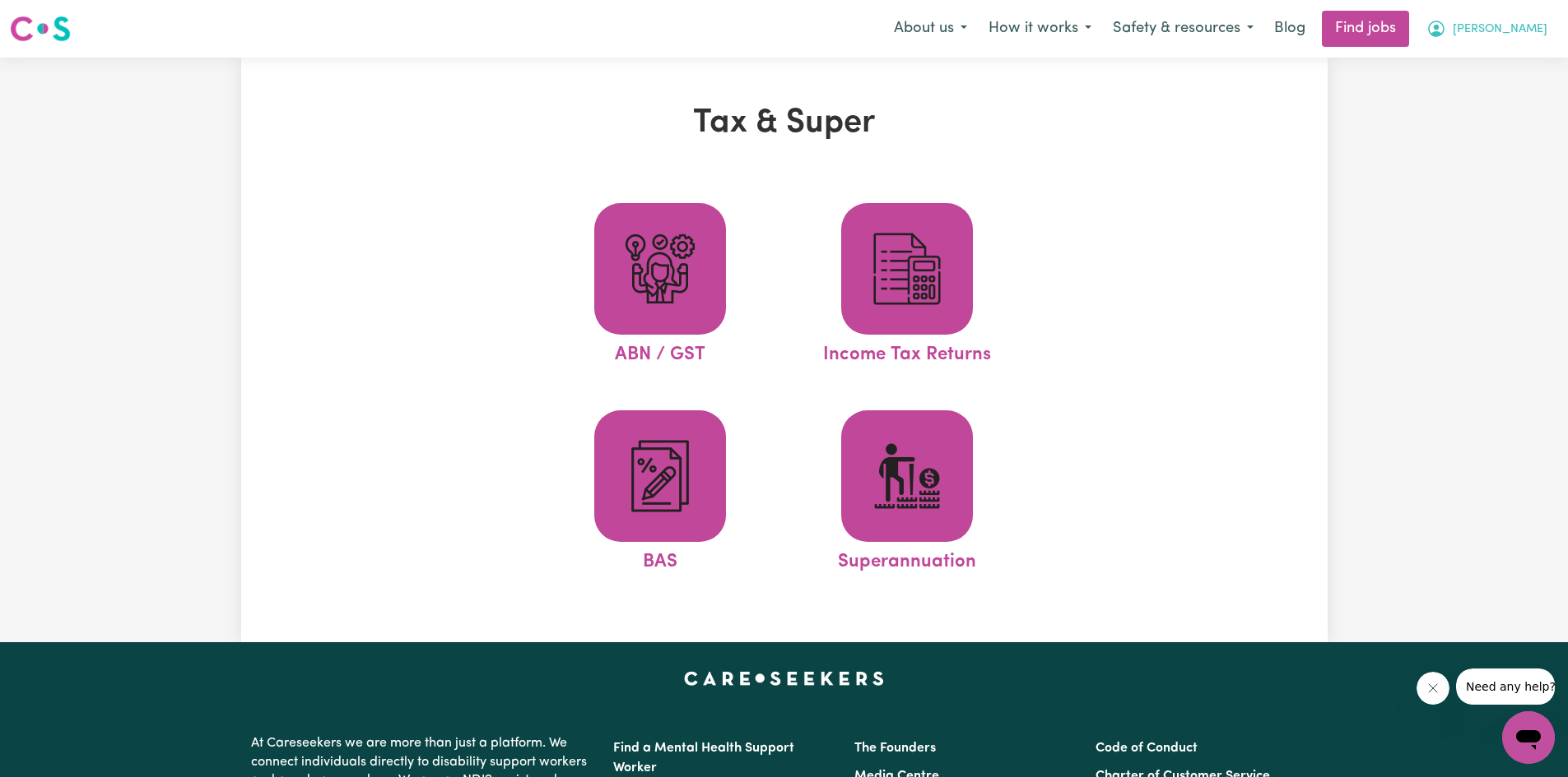
click at [1525, 32] on span "[PERSON_NAME]" at bounding box center [1500, 29] width 95 height 18
click at [1485, 61] on link "My Account" at bounding box center [1492, 64] width 130 height 32
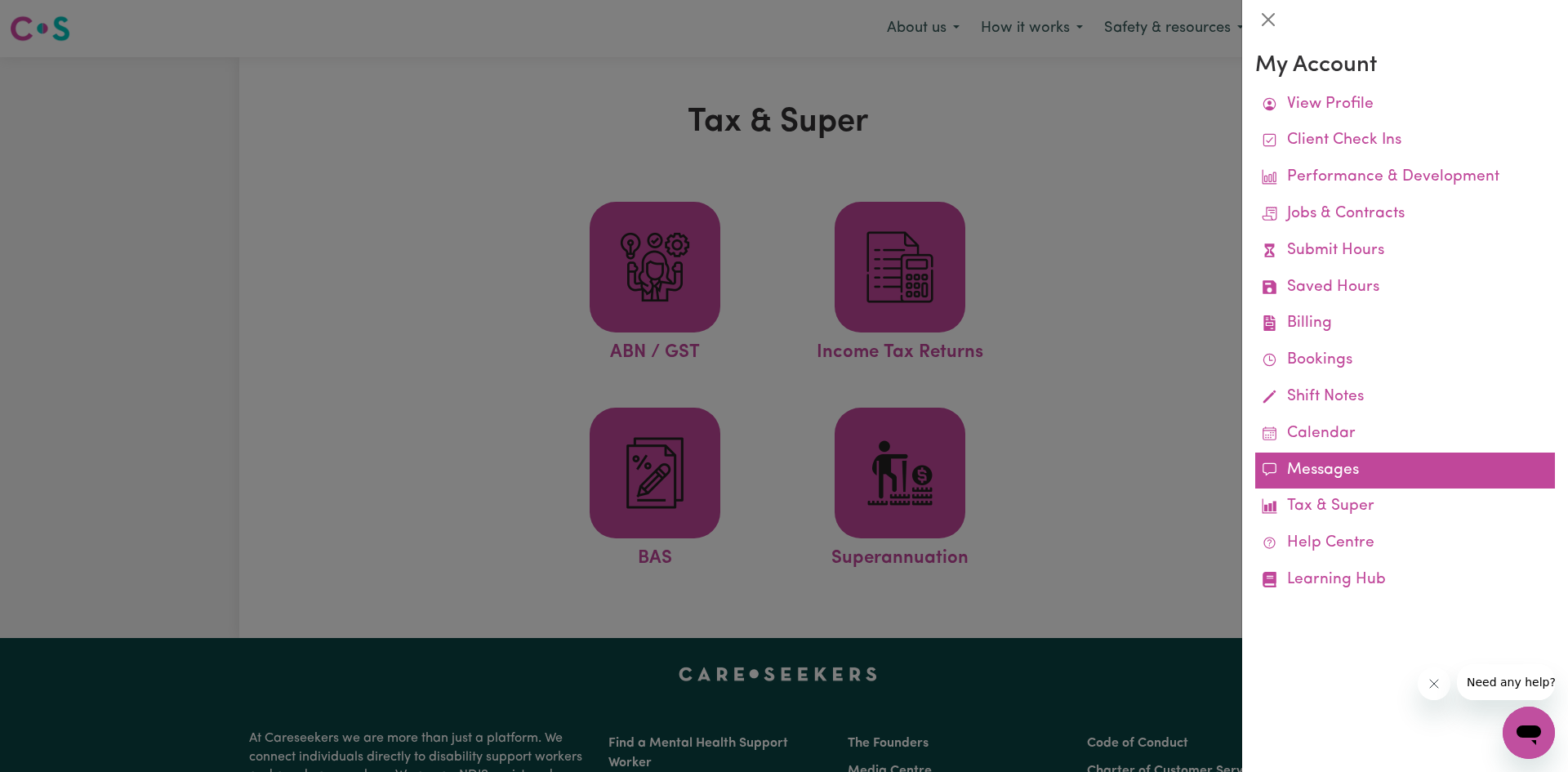
click at [1328, 472] on link "Messages" at bounding box center [1405, 471] width 300 height 37
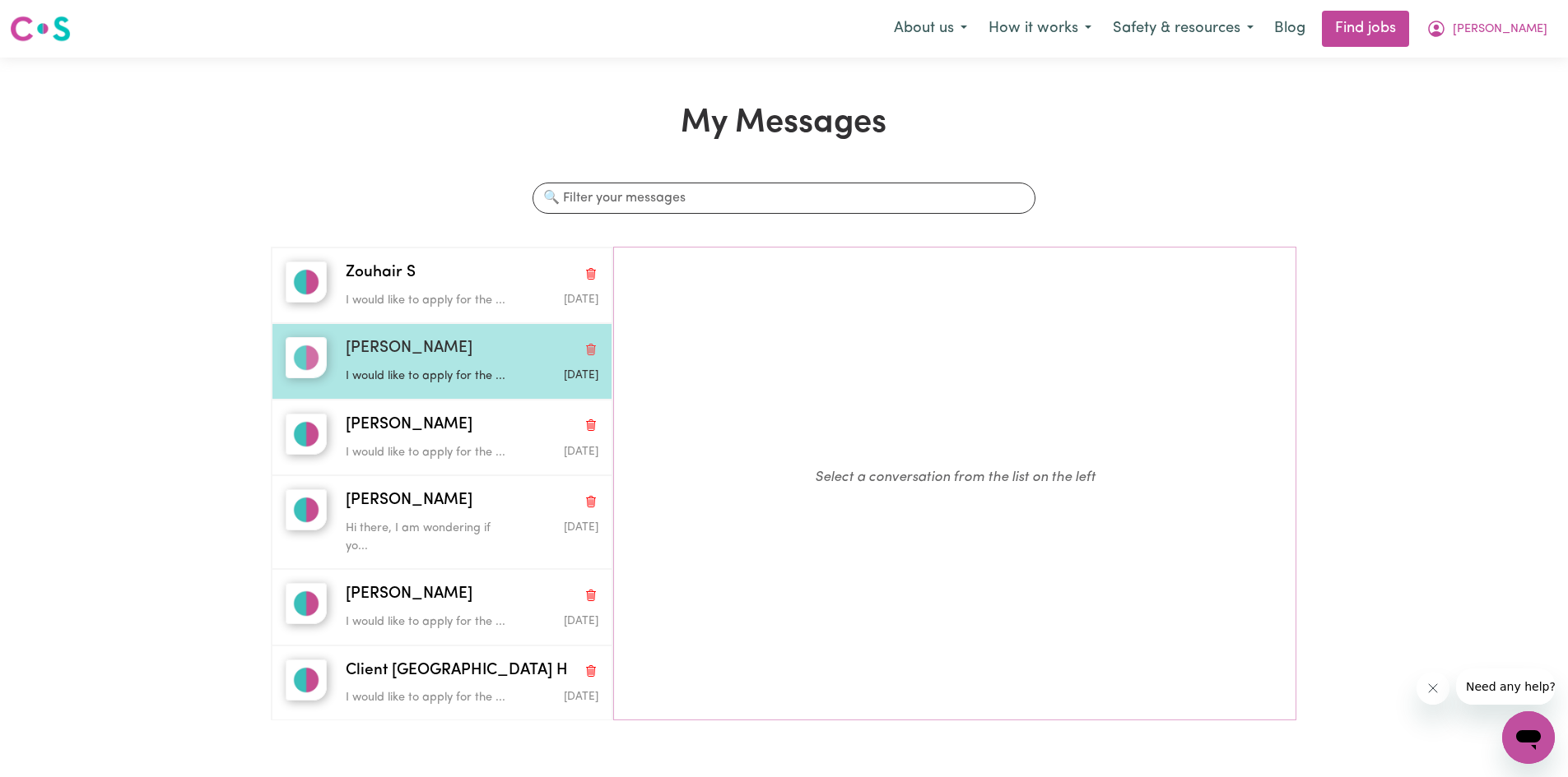
click at [465, 363] on div "I would like to apply for the ..." at bounding box center [430, 374] width 168 height 24
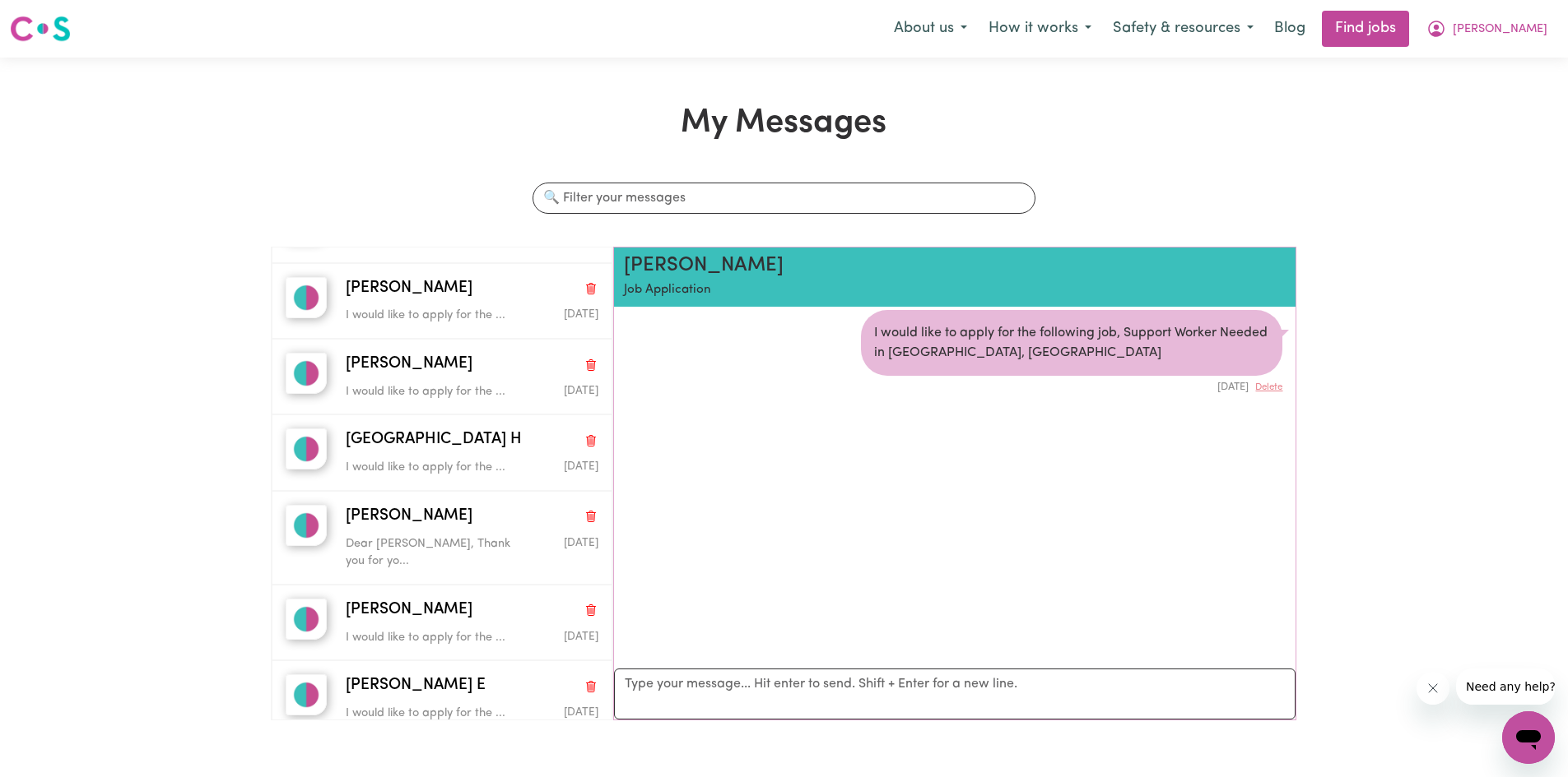
scroll to position [1234, 0]
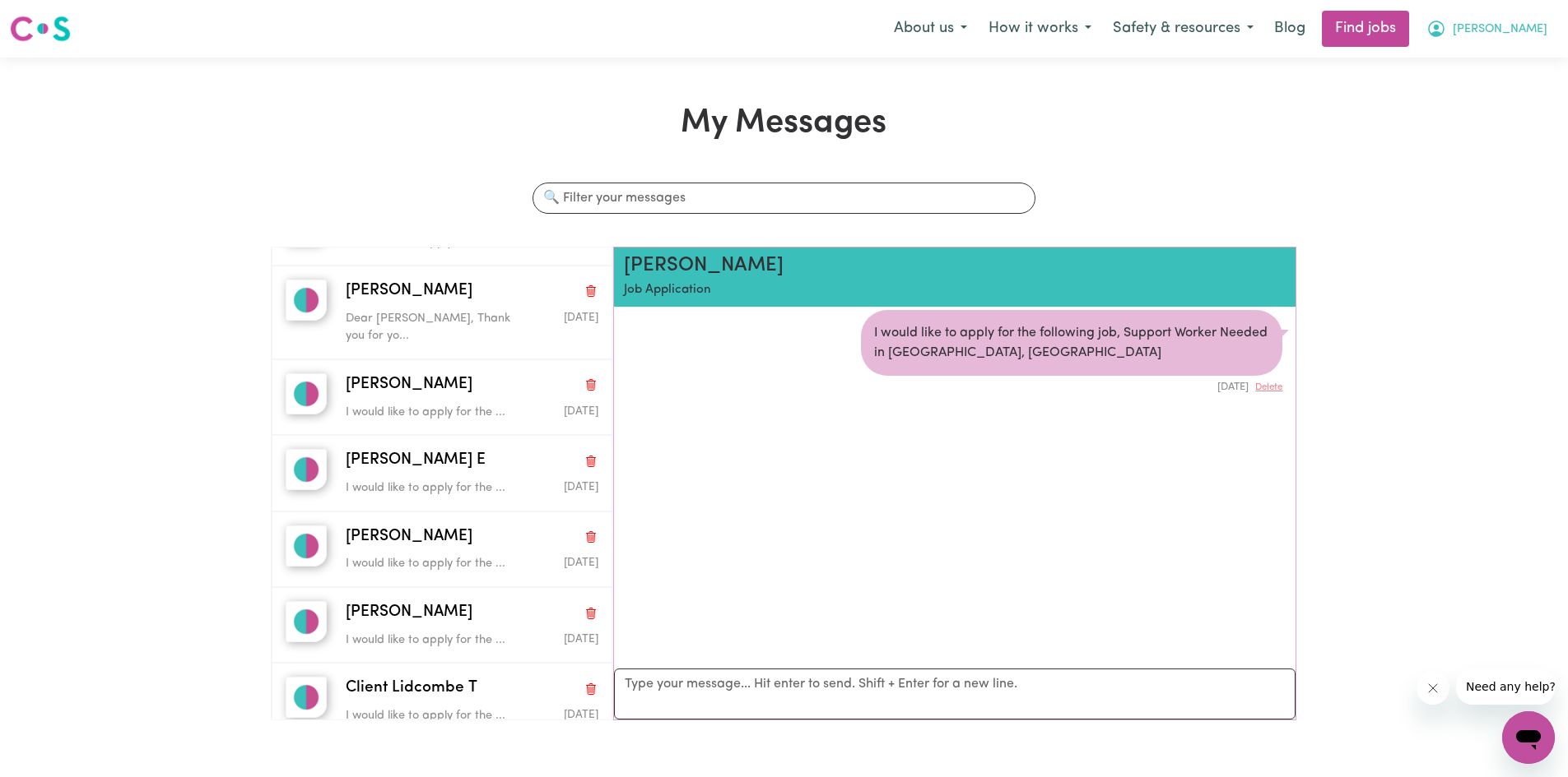
click at [1505, 21] on span "[PERSON_NAME]" at bounding box center [1500, 29] width 95 height 18
click at [1490, 61] on link "My Account" at bounding box center [1492, 64] width 130 height 32
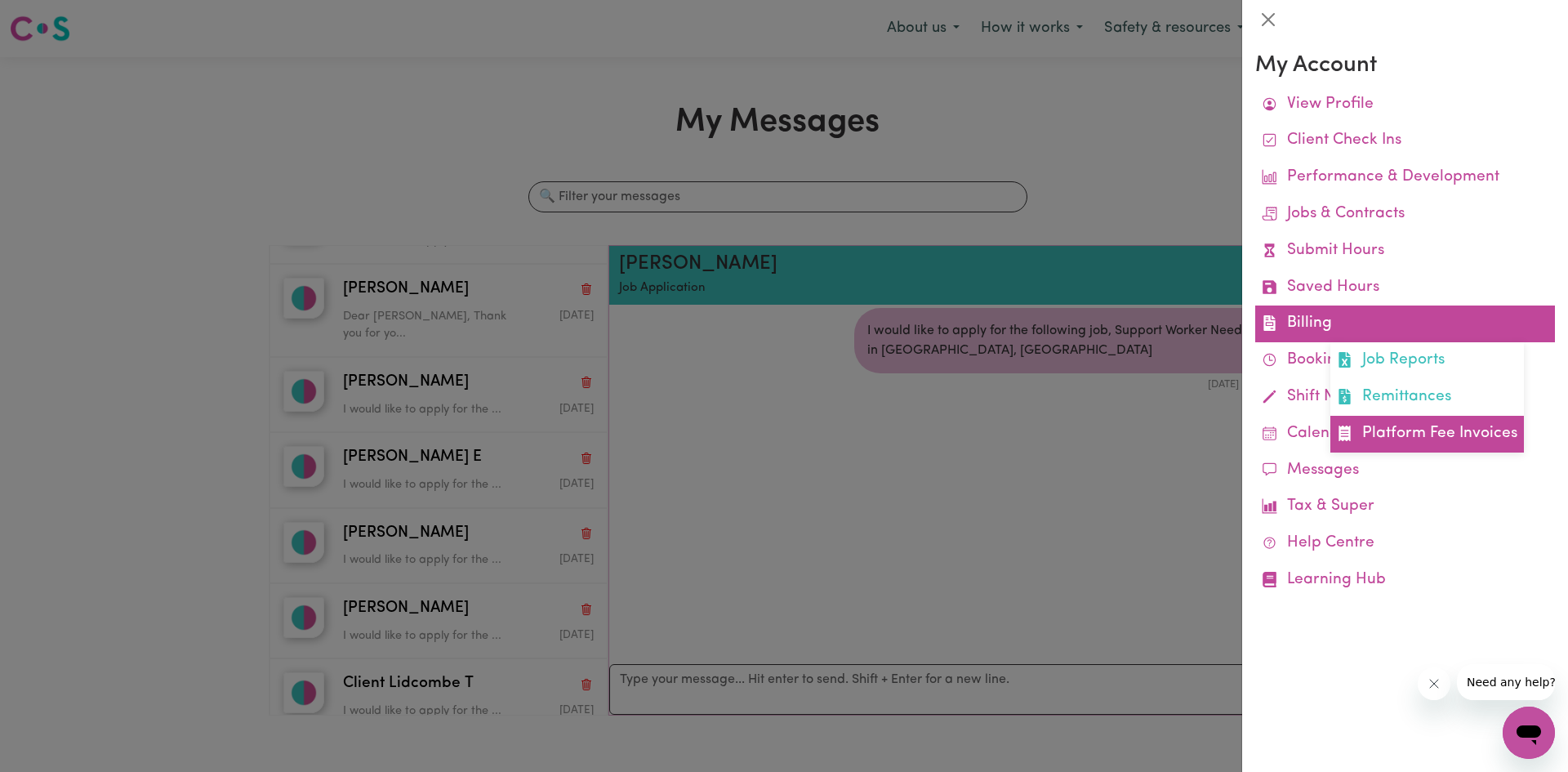
click at [1442, 443] on link "Platform Fee Invoices" at bounding box center [1426, 434] width 193 height 37
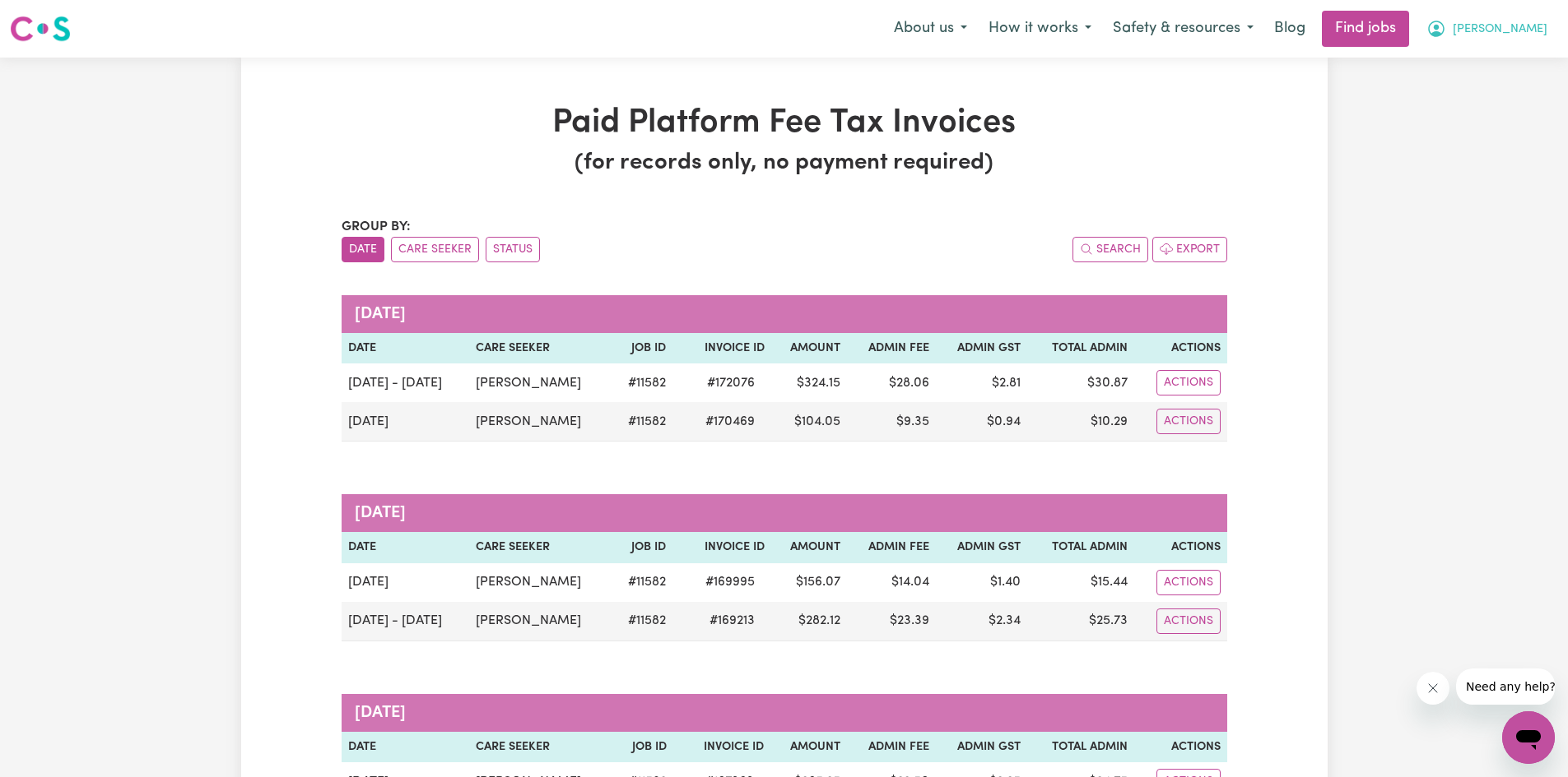
click at [1529, 36] on span "[PERSON_NAME]" at bounding box center [1500, 29] width 95 height 18
click at [1477, 61] on link "My Account" at bounding box center [1492, 64] width 130 height 32
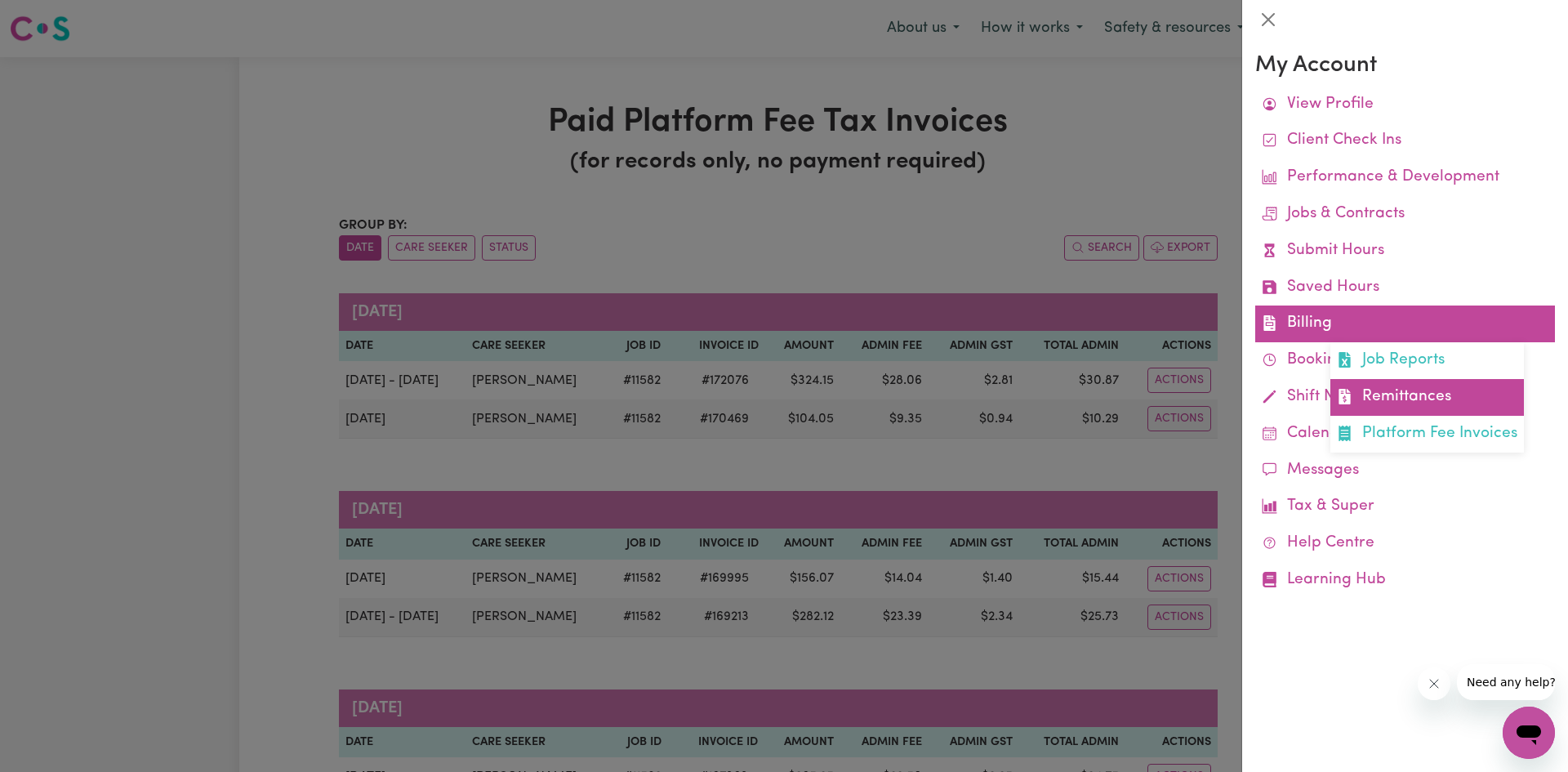
click at [1412, 400] on link "Remittances" at bounding box center [1426, 398] width 193 height 37
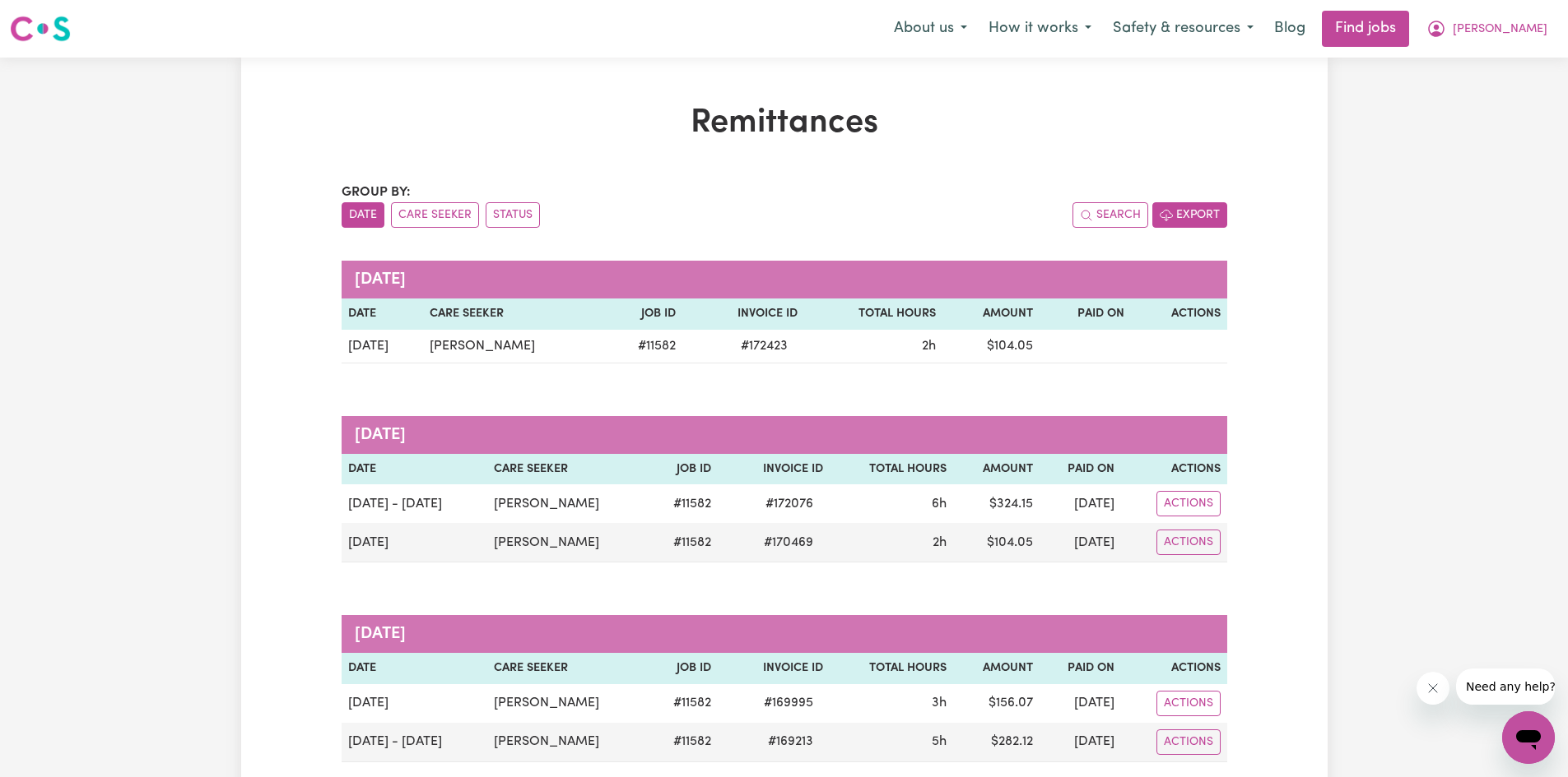
click at [1215, 222] on button "Export" at bounding box center [1190, 214] width 75 height 25
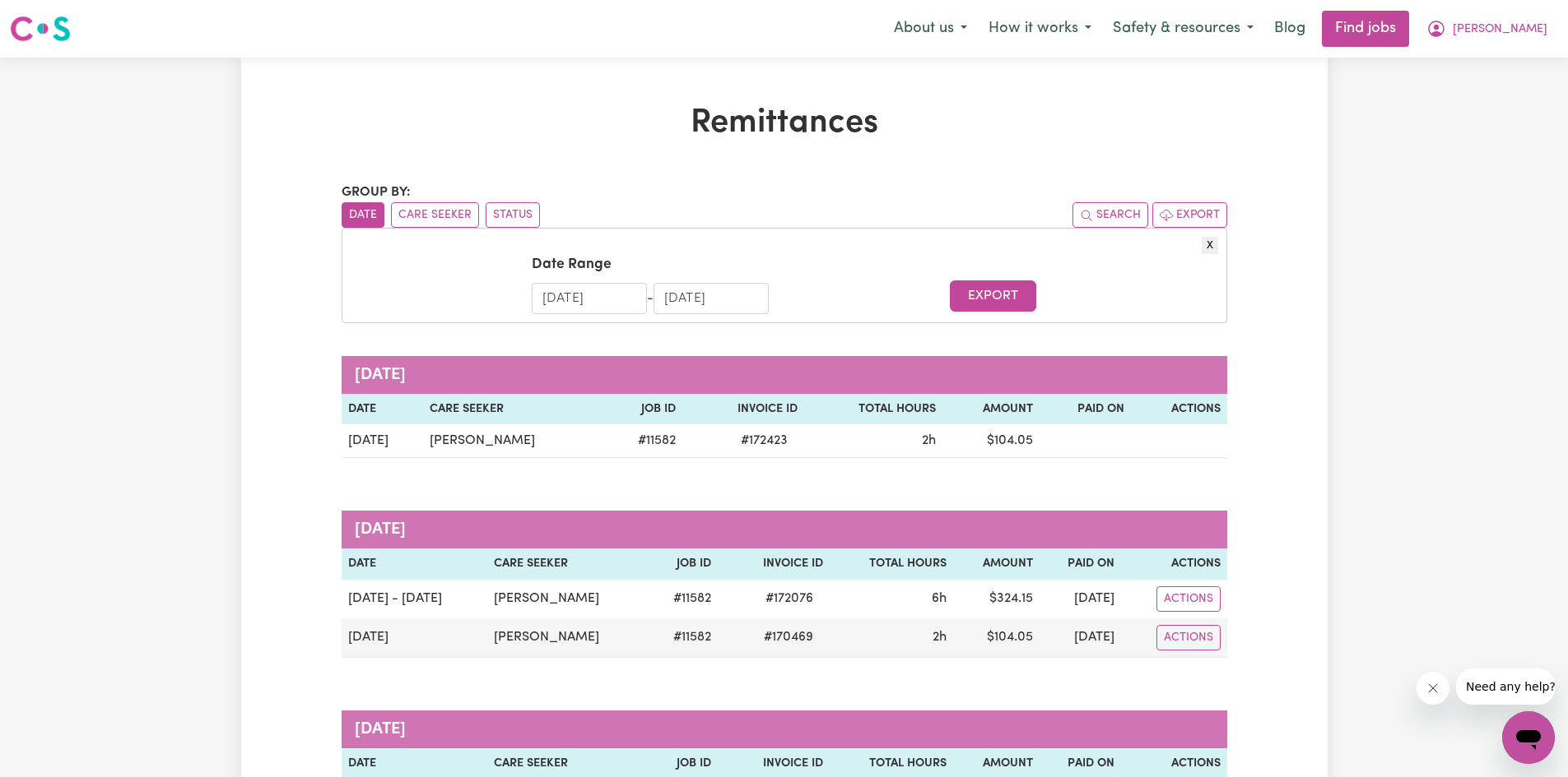
click at [591, 302] on input "[DATE]" at bounding box center [589, 299] width 116 height 32
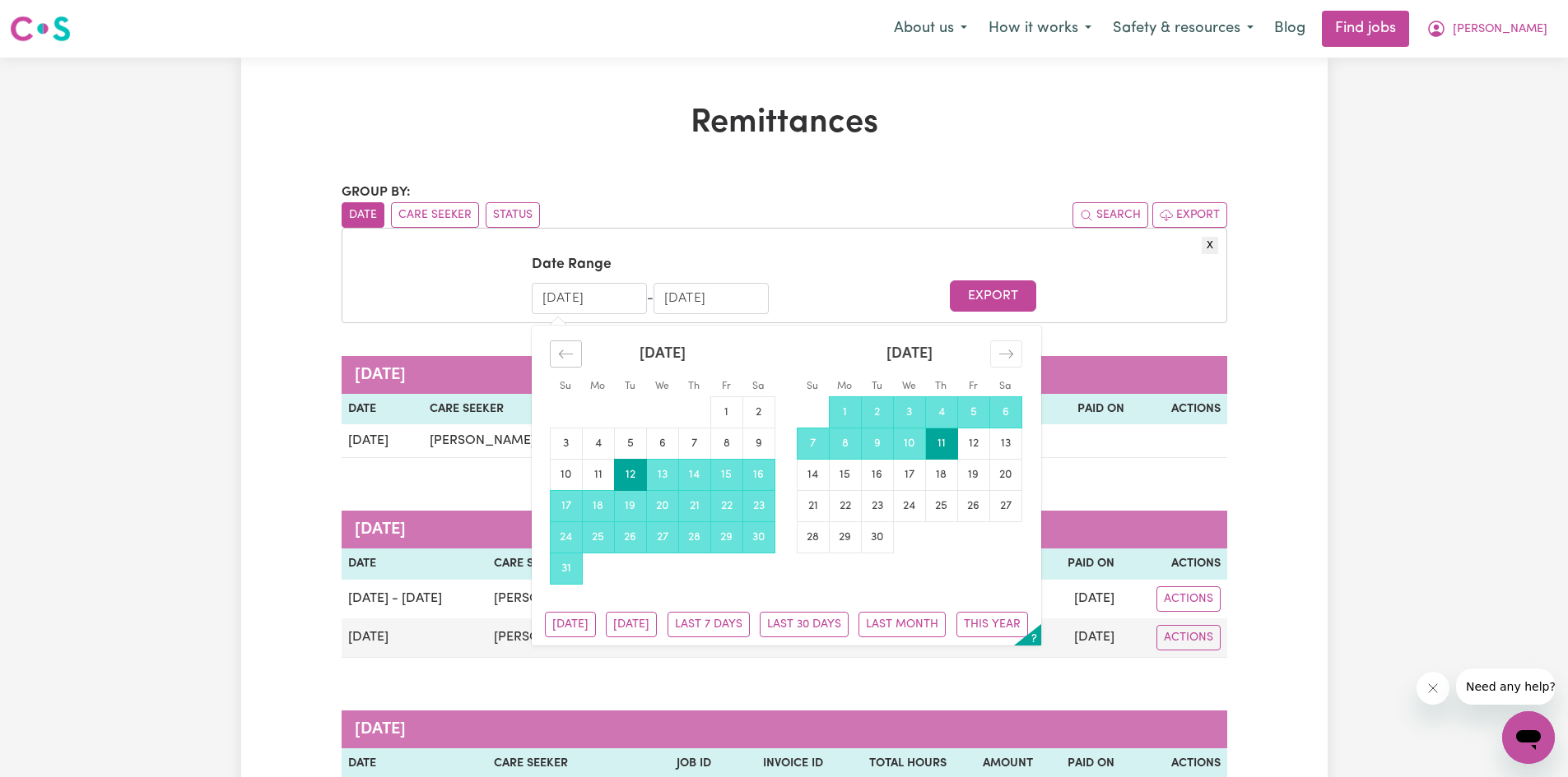
click at [570, 353] on icon "Move backward to switch to the previous month." at bounding box center [565, 354] width 16 height 16
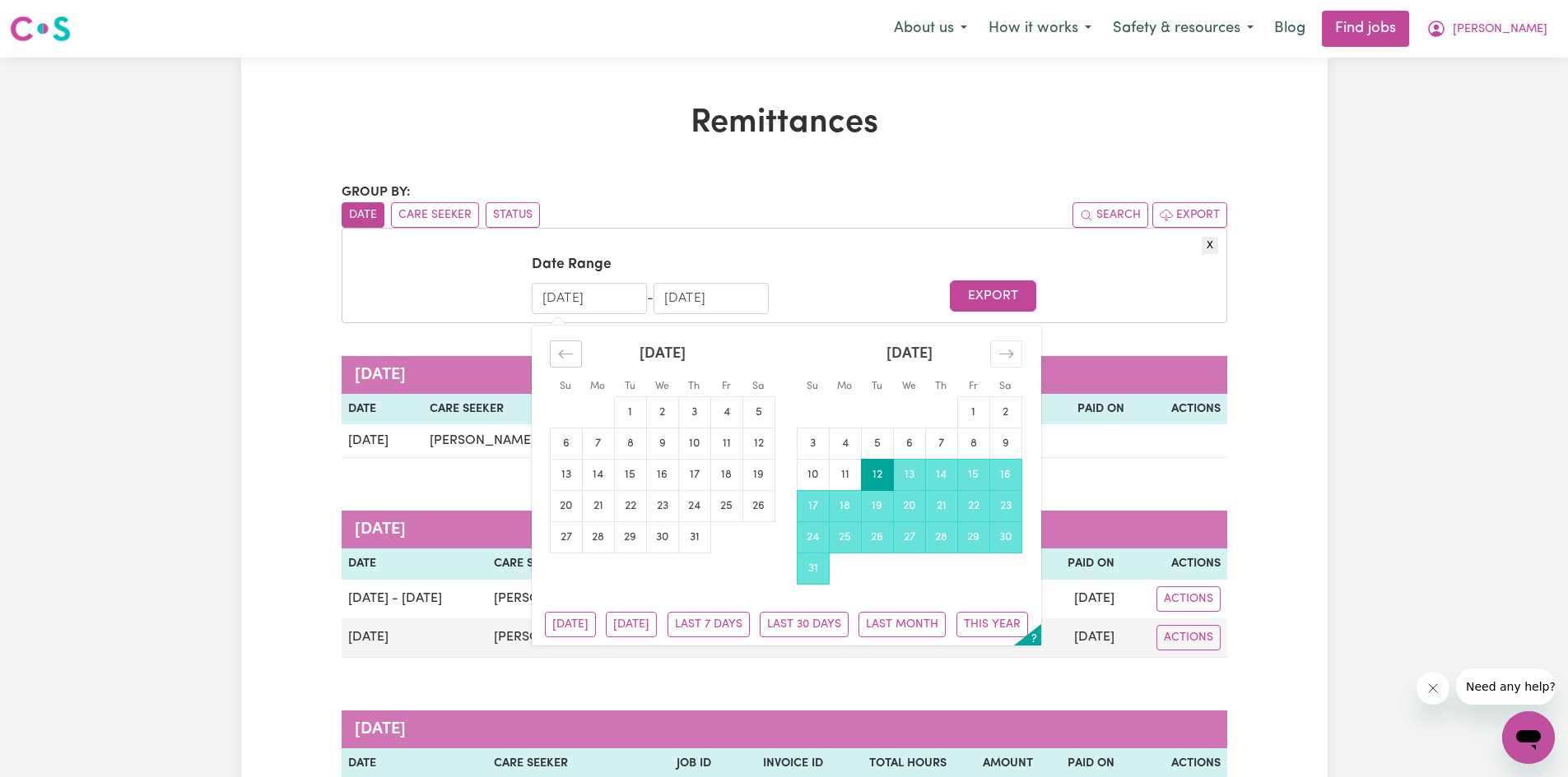
click at [573, 353] on div "Move backward to switch to the previous month." at bounding box center [566, 353] width 32 height 27
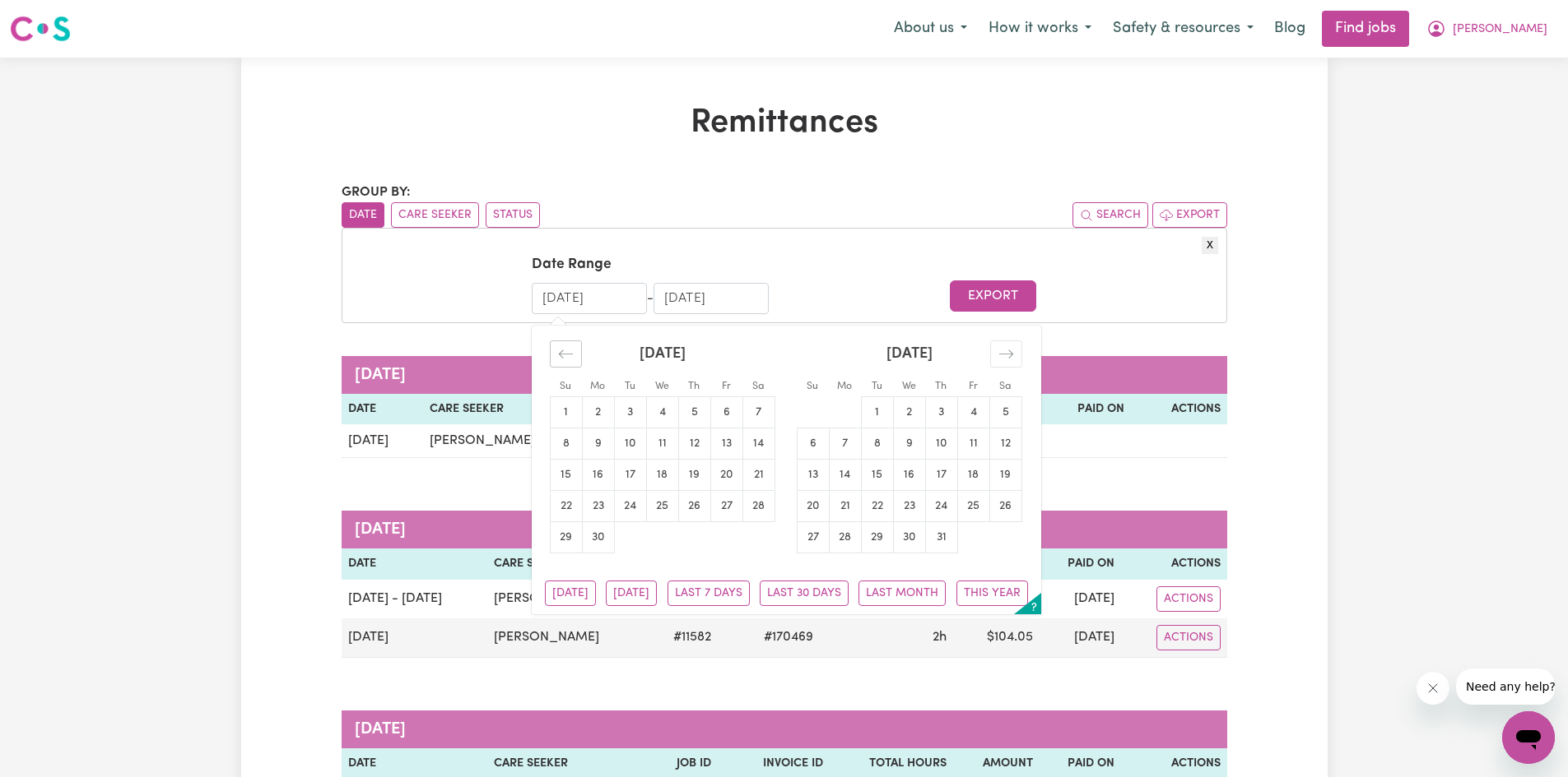
click at [573, 353] on div "Move backward to switch to the previous month." at bounding box center [566, 353] width 32 height 27
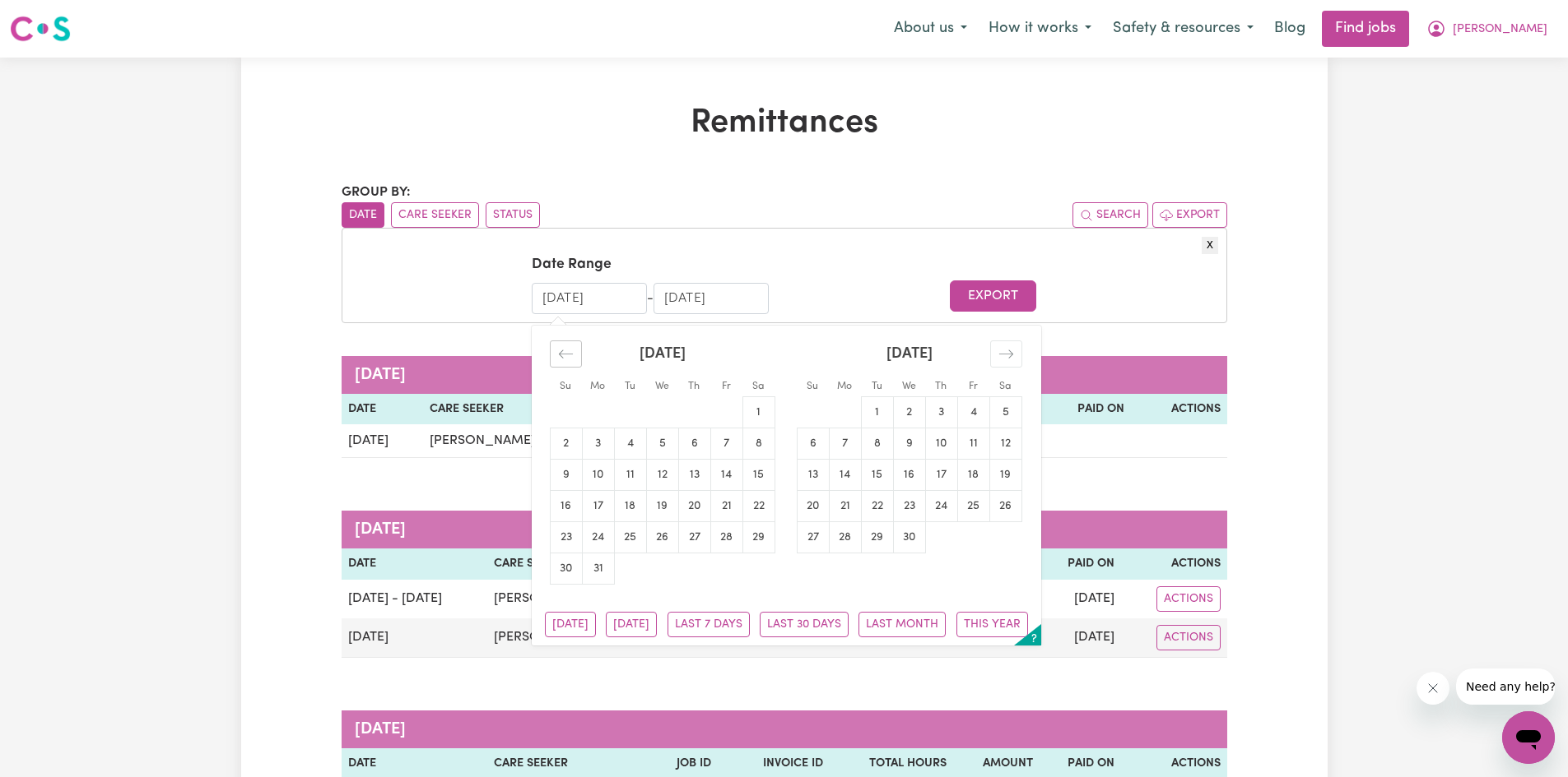
click at [573, 353] on div "Move backward to switch to the previous month." at bounding box center [566, 353] width 32 height 27
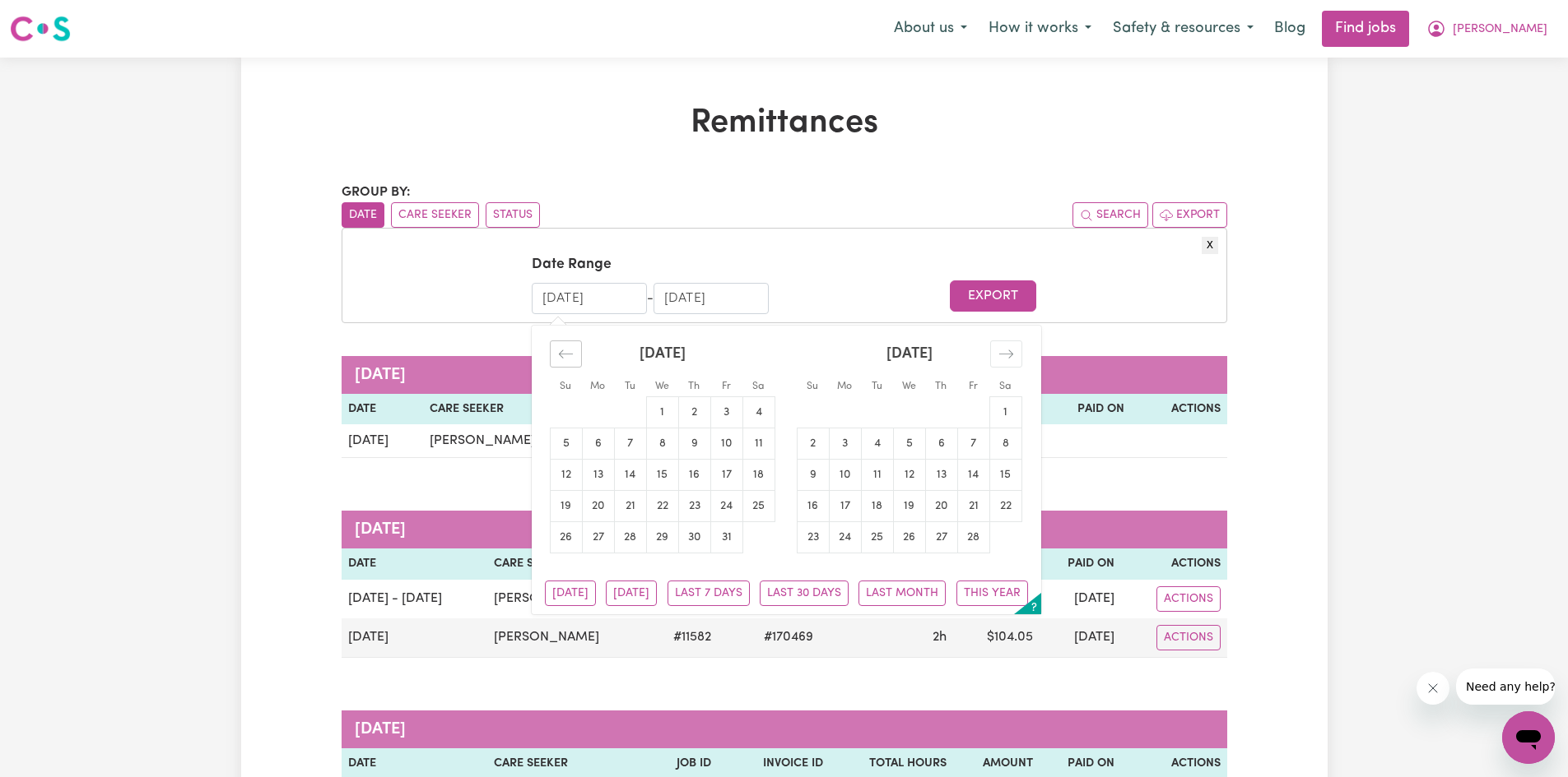
click at [573, 353] on div "Move backward to switch to the previous month." at bounding box center [566, 353] width 32 height 27
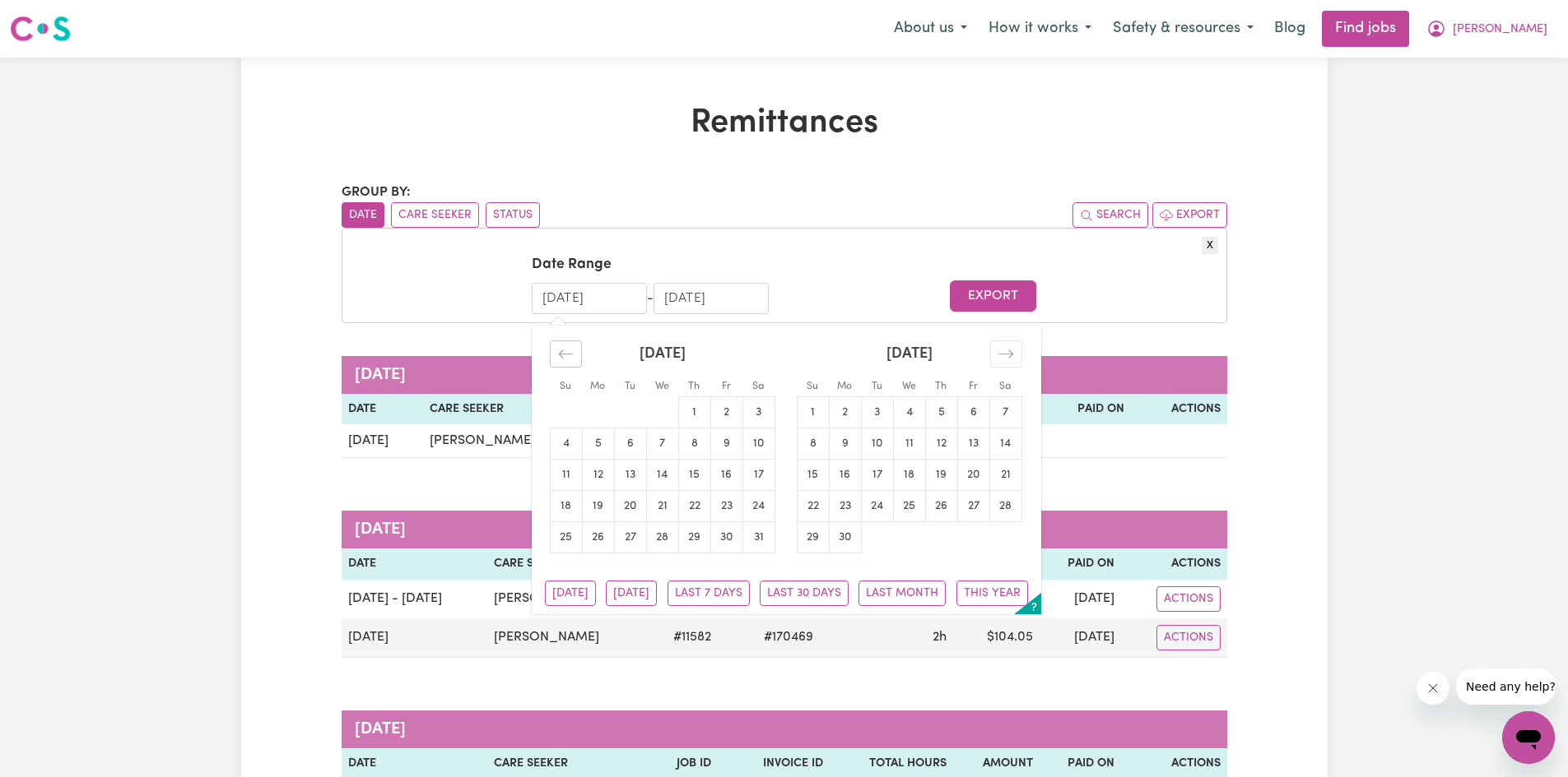
click at [573, 353] on div "Move backward to switch to the previous month." at bounding box center [566, 353] width 32 height 27
click at [601, 415] on td "1" at bounding box center [598, 412] width 32 height 32
type input "[DATE]"
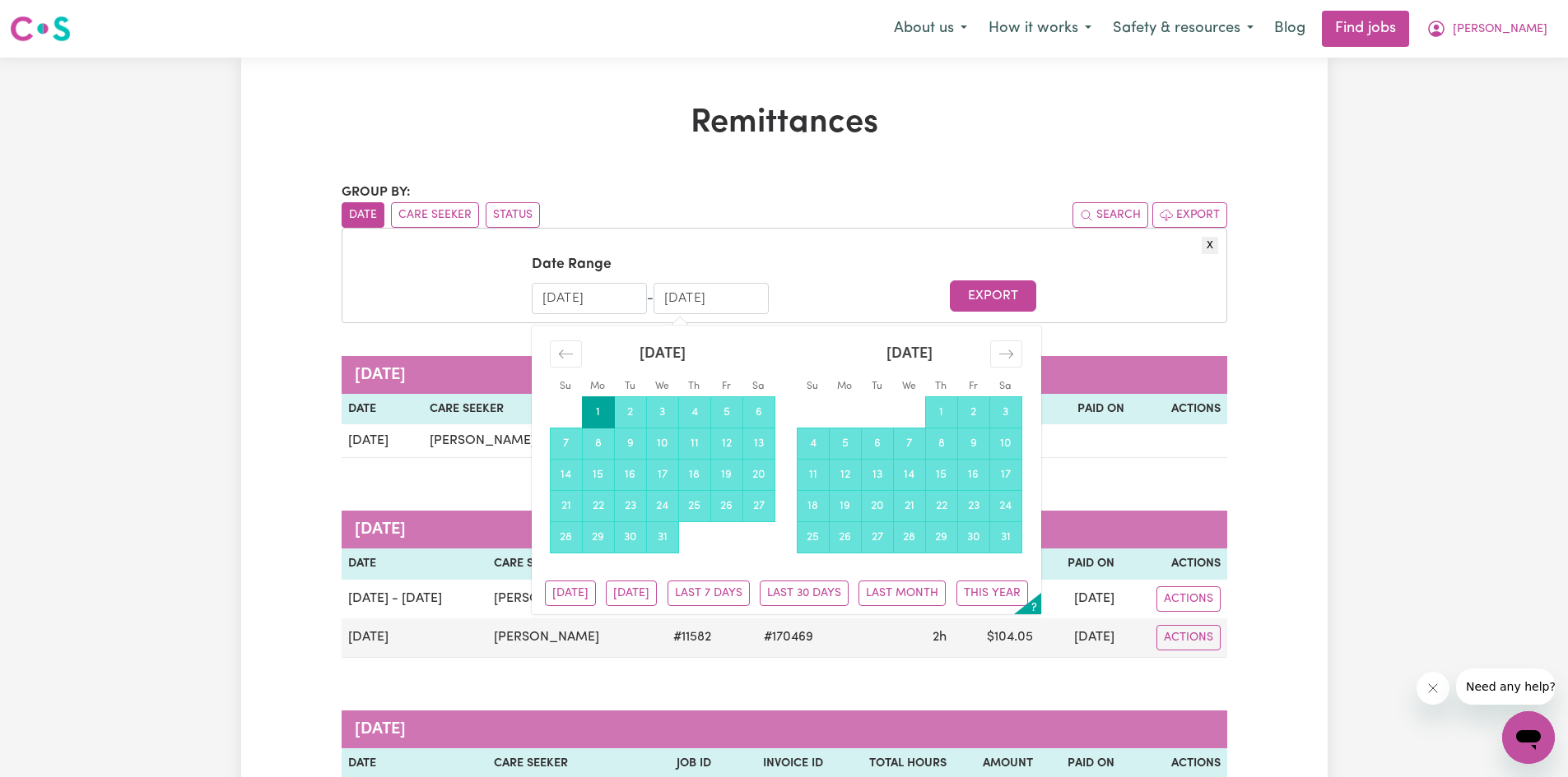
click at [695, 293] on input "[DATE]" at bounding box center [711, 299] width 116 height 32
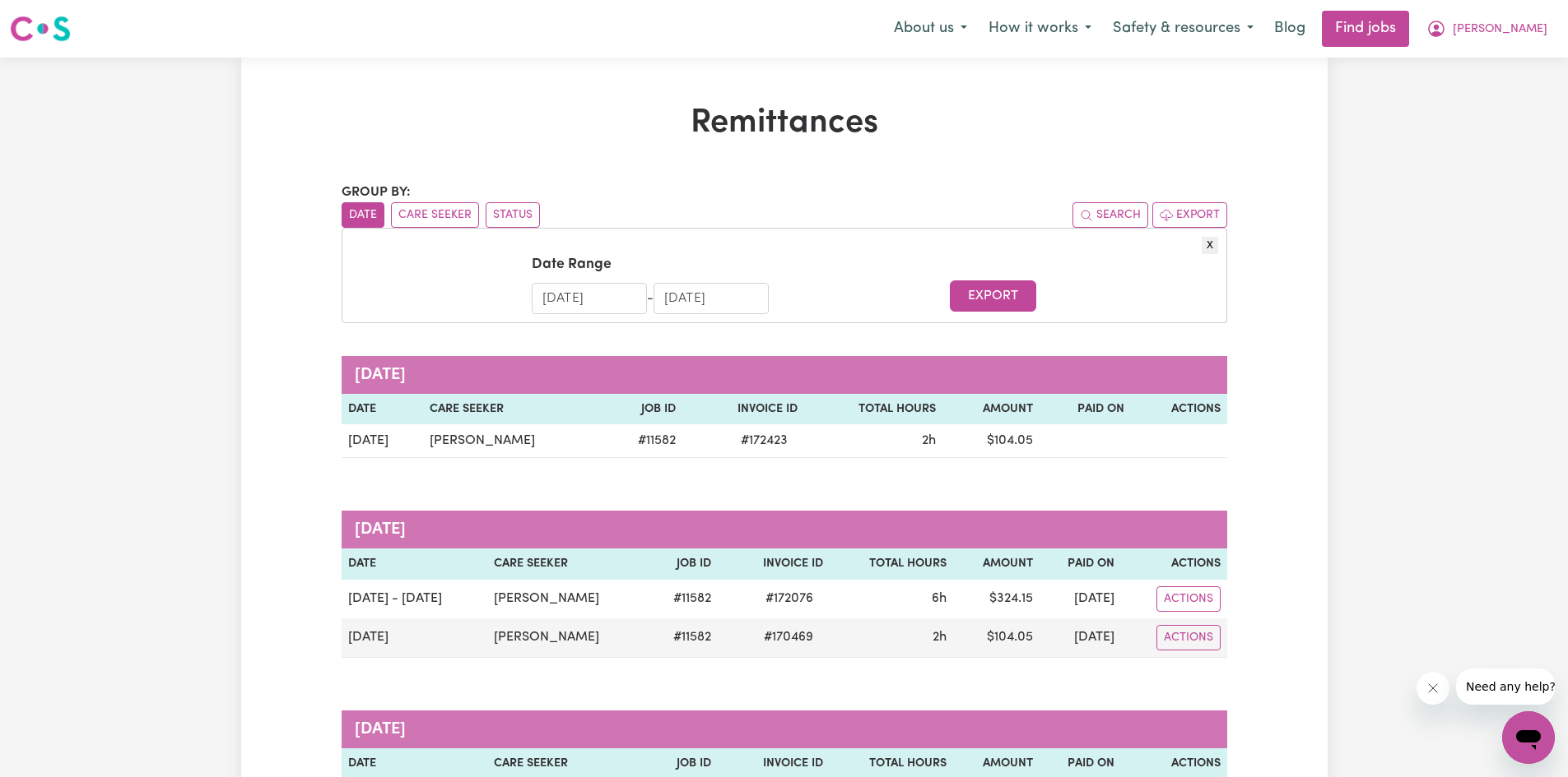
click at [673, 294] on input "[DATE]" at bounding box center [711, 299] width 116 height 32
type input "[DATE]"
click at [986, 307] on button "Export" at bounding box center [993, 296] width 87 height 32
click at [1506, 32] on span "[PERSON_NAME]" at bounding box center [1500, 29] width 95 height 18
click at [1506, 62] on link "My Account" at bounding box center [1492, 64] width 130 height 32
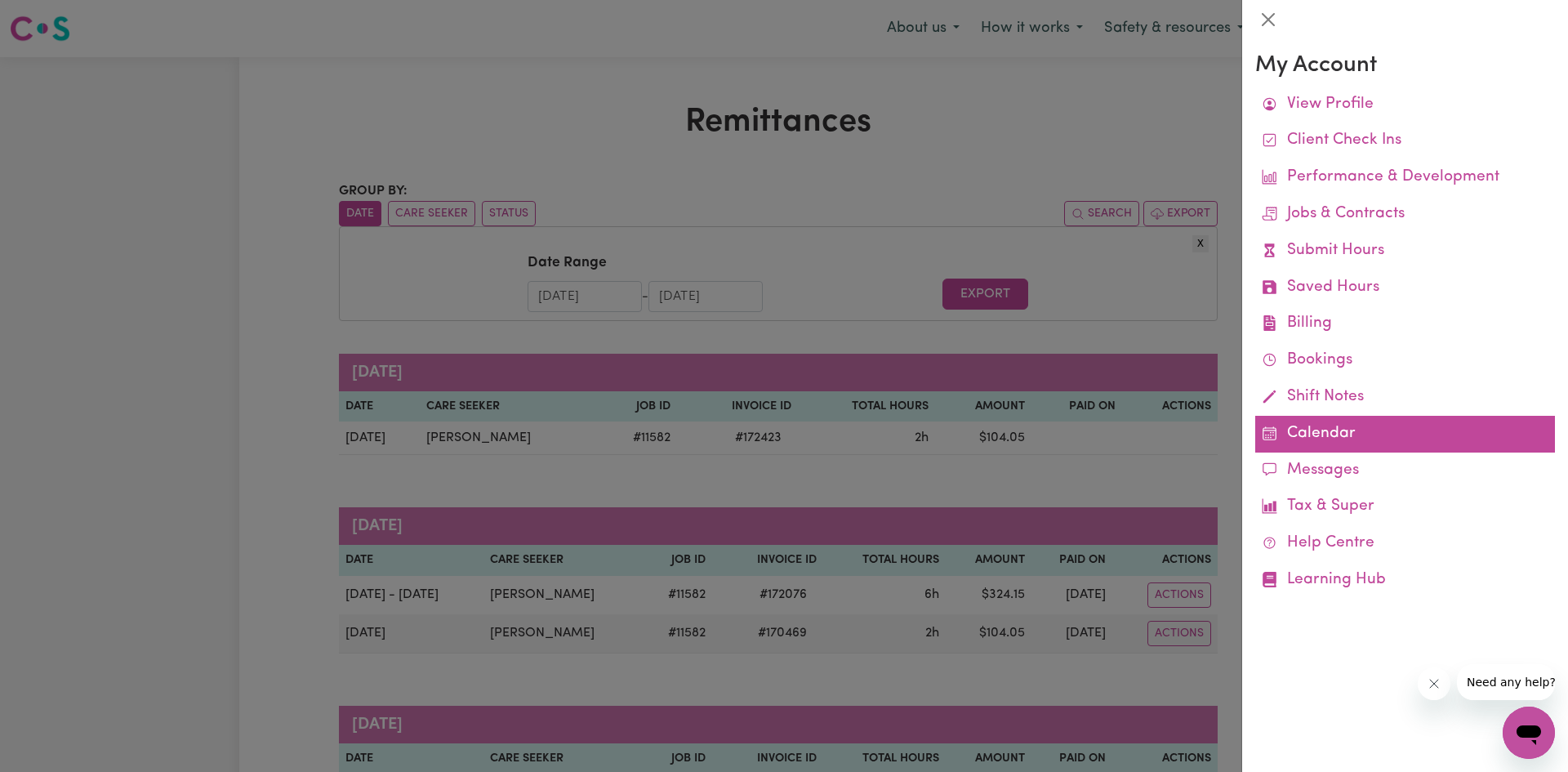
click at [1362, 433] on link "Calendar" at bounding box center [1405, 434] width 300 height 37
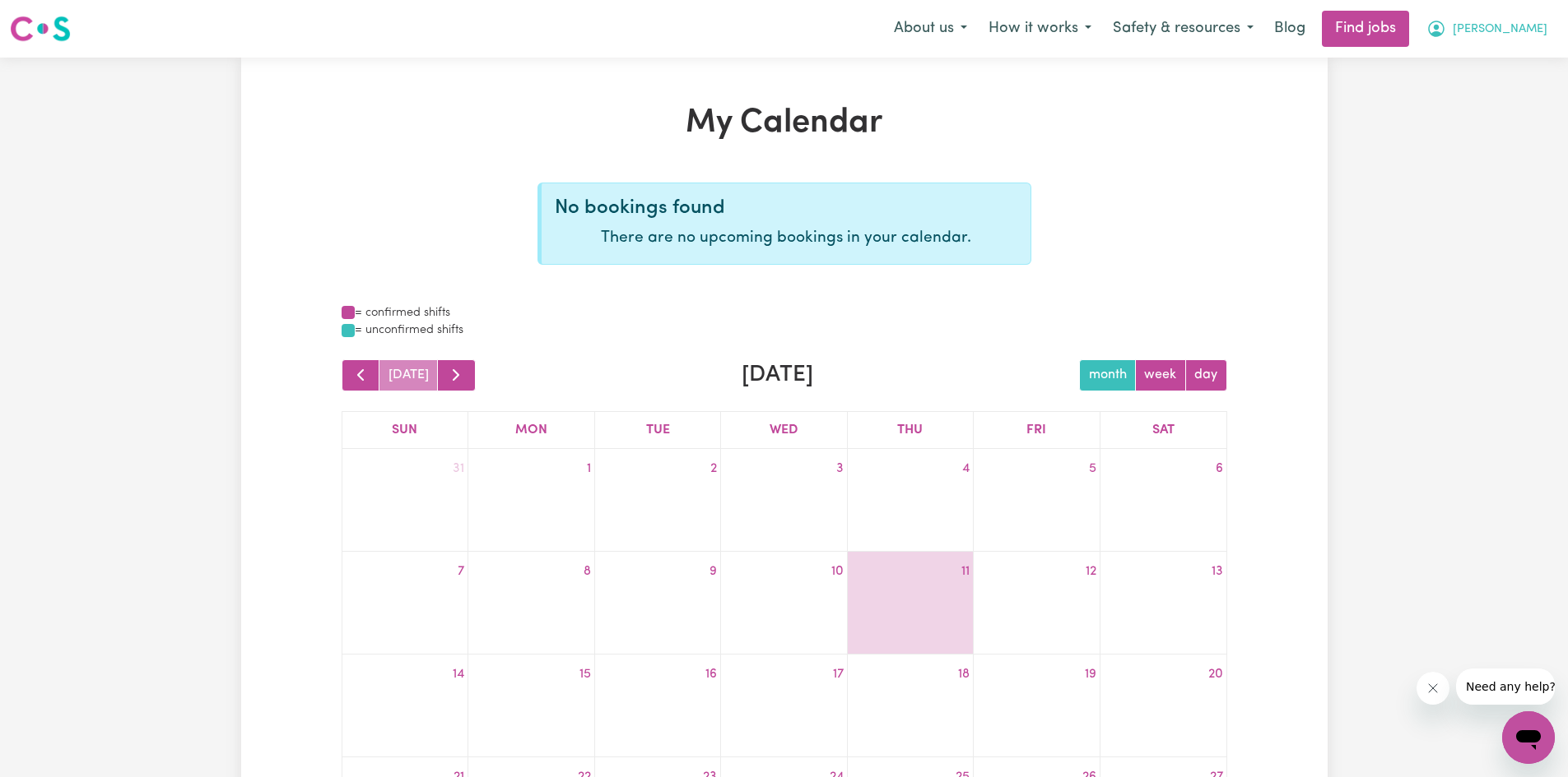
click at [1512, 24] on span "[PERSON_NAME]" at bounding box center [1500, 29] width 95 height 18
click at [1474, 61] on link "My Account" at bounding box center [1492, 64] width 130 height 32
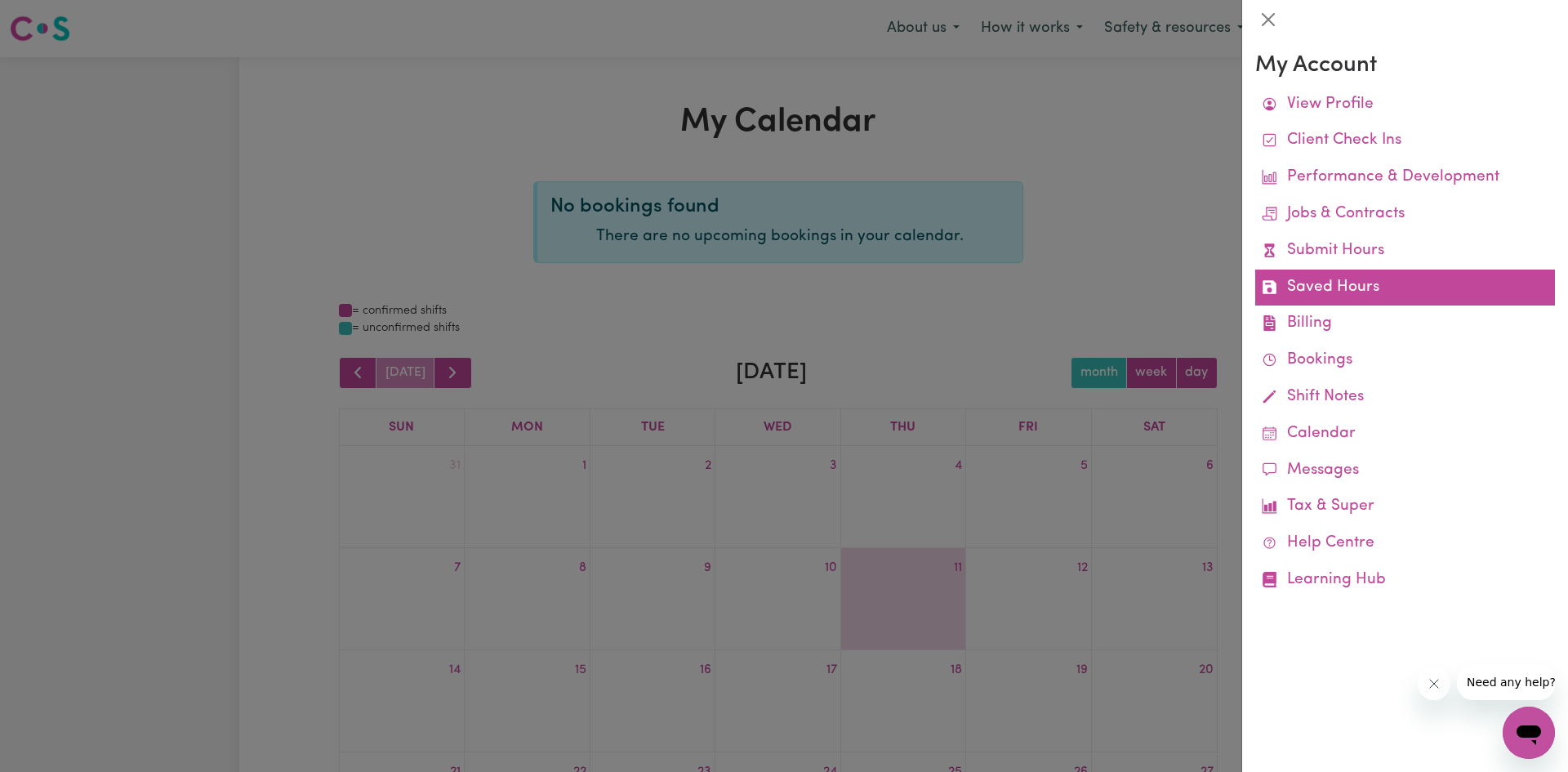
click at [1361, 286] on link "Saved Hours" at bounding box center [1405, 288] width 300 height 37
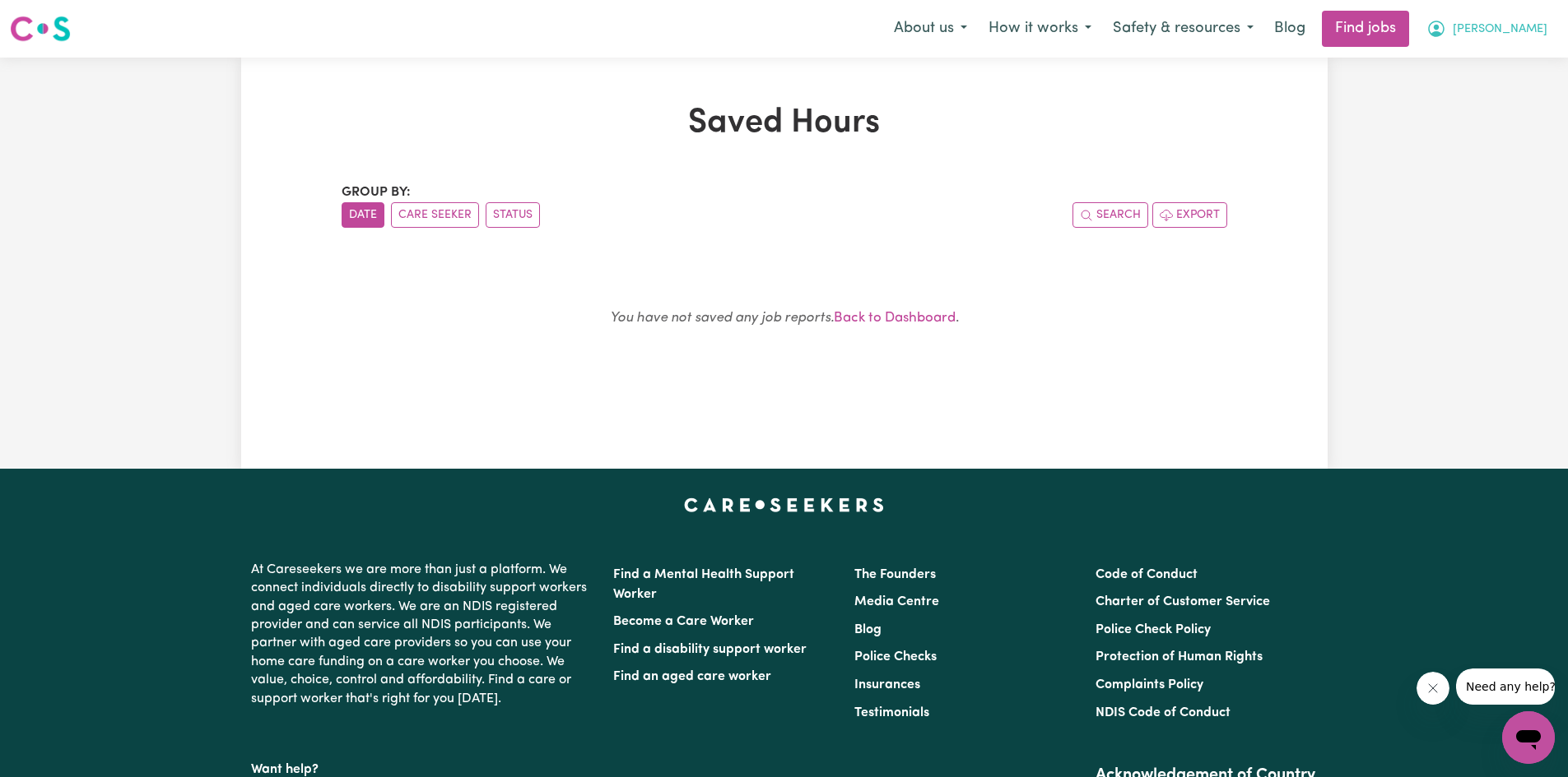
click at [1521, 17] on button "[PERSON_NAME]" at bounding box center [1486, 28] width 143 height 34
click at [1484, 71] on link "My Account" at bounding box center [1492, 64] width 130 height 32
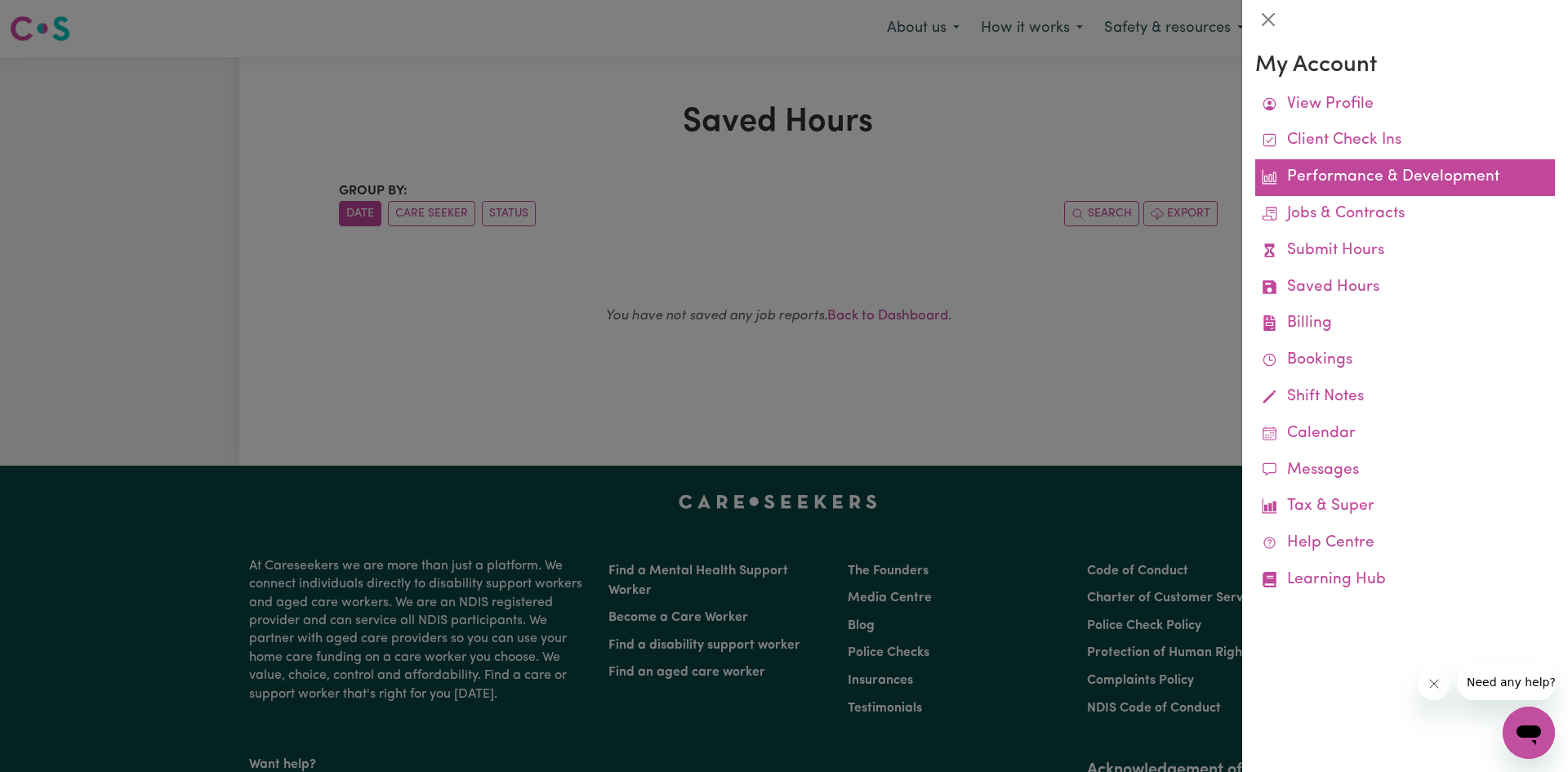
click at [1394, 177] on link "Performance & Development" at bounding box center [1405, 178] width 300 height 37
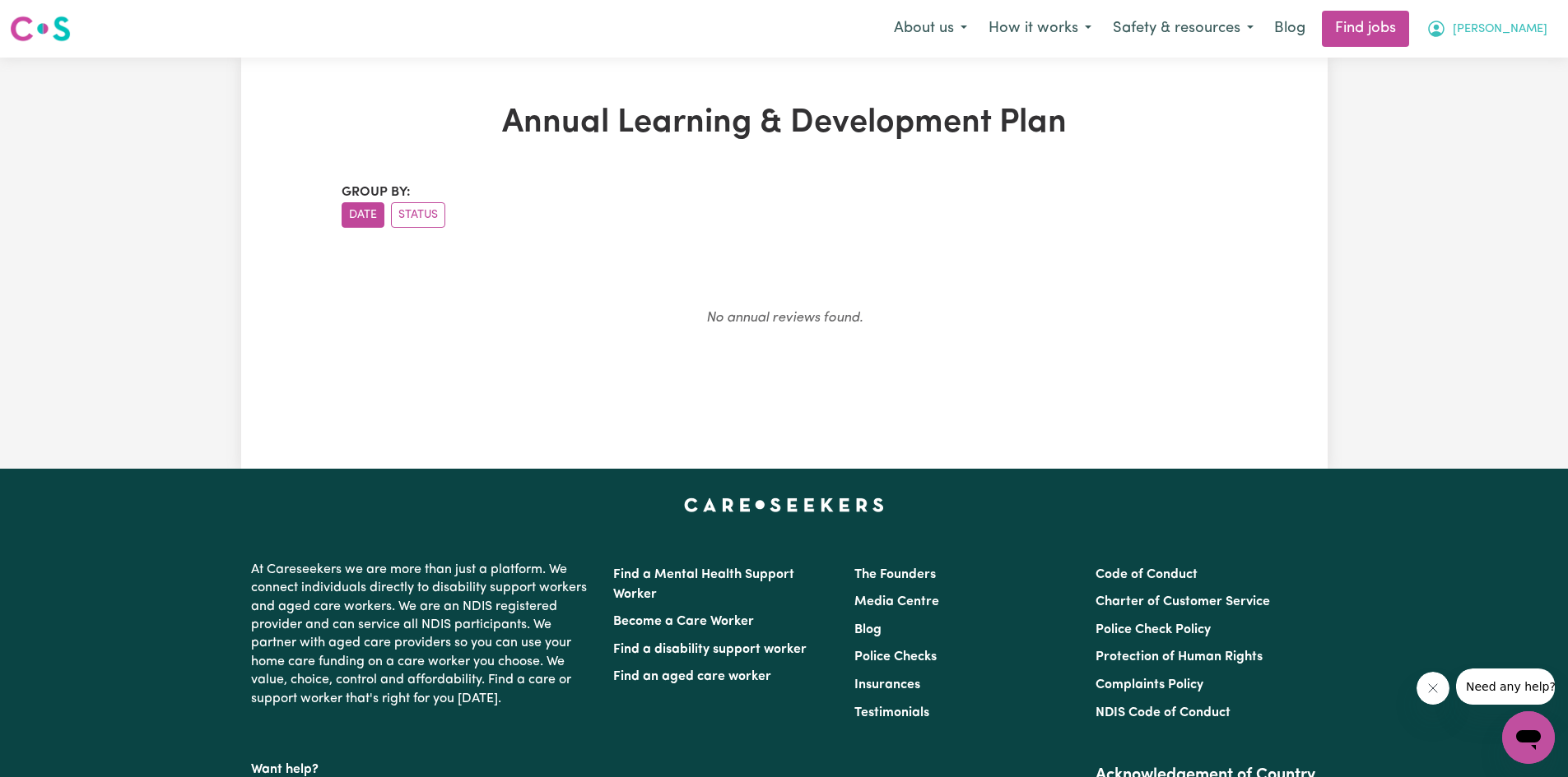
click at [1538, 38] on span "[PERSON_NAME]" at bounding box center [1500, 29] width 95 height 18
click at [1491, 49] on link "My Account" at bounding box center [1492, 64] width 130 height 32
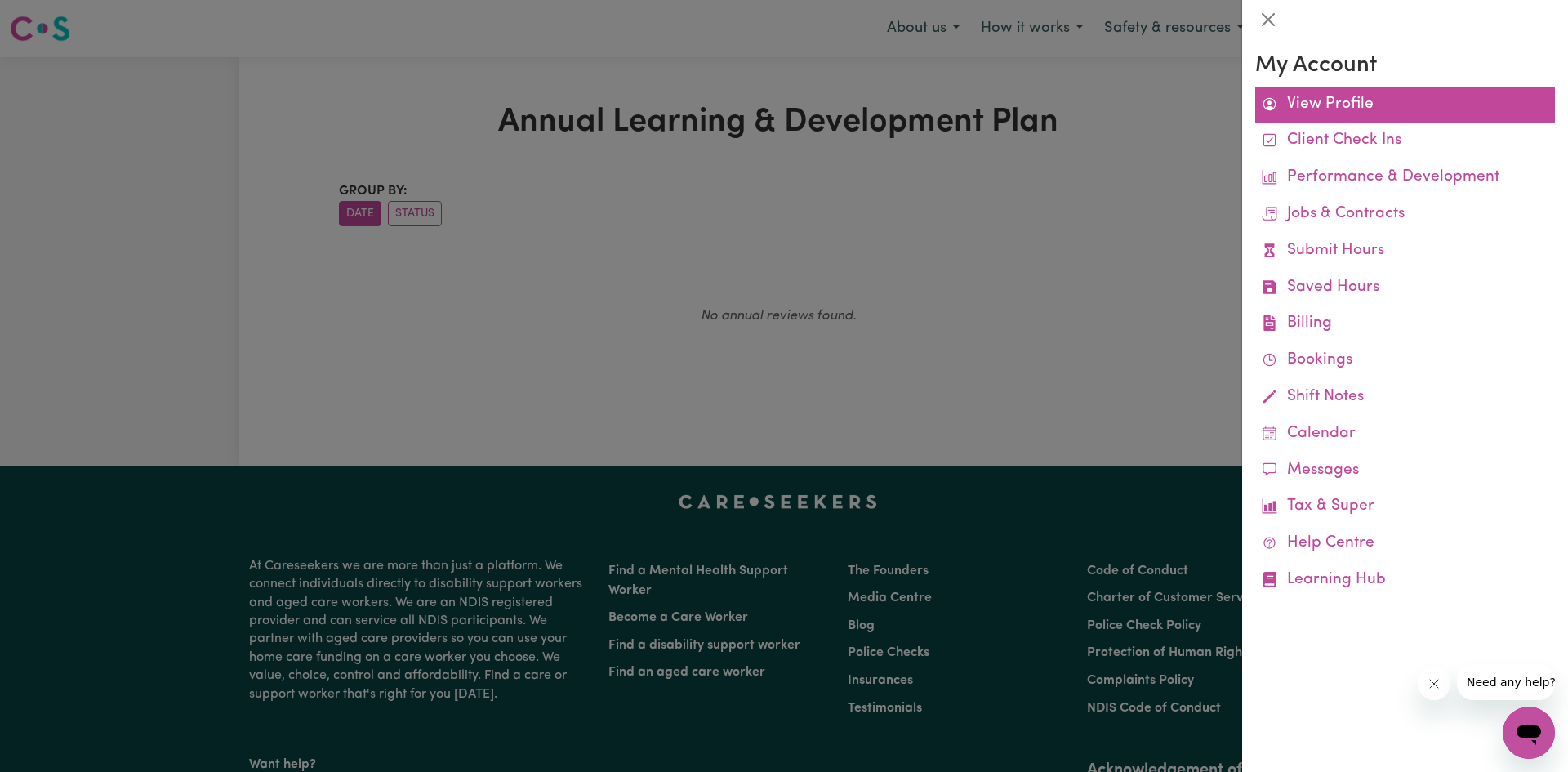
click at [1361, 115] on link "View Profile" at bounding box center [1405, 106] width 300 height 37
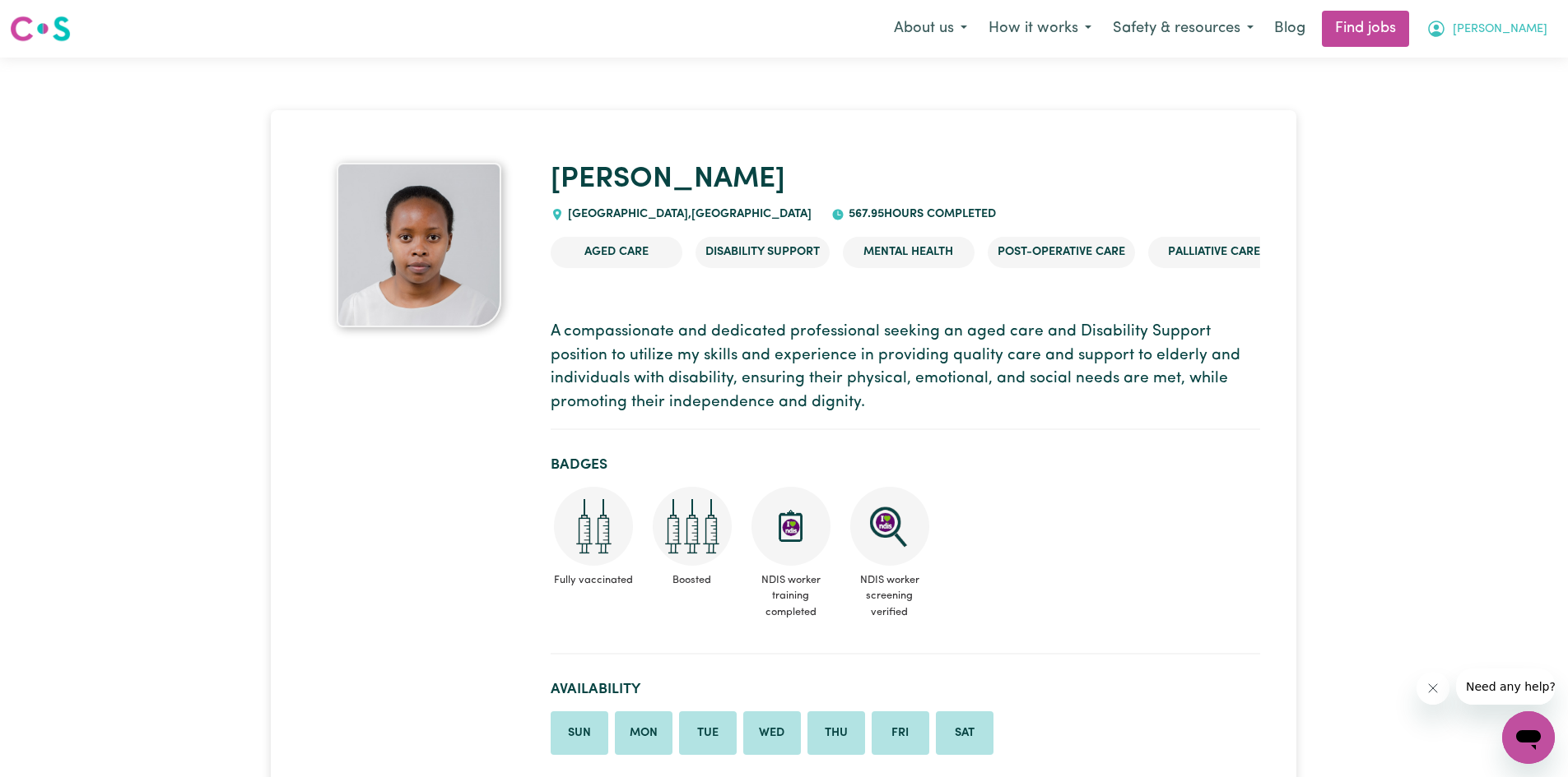
click at [1531, 20] on button "[PERSON_NAME]" at bounding box center [1486, 28] width 143 height 34
click at [1503, 93] on link "My Dashboard" at bounding box center [1492, 95] width 130 height 32
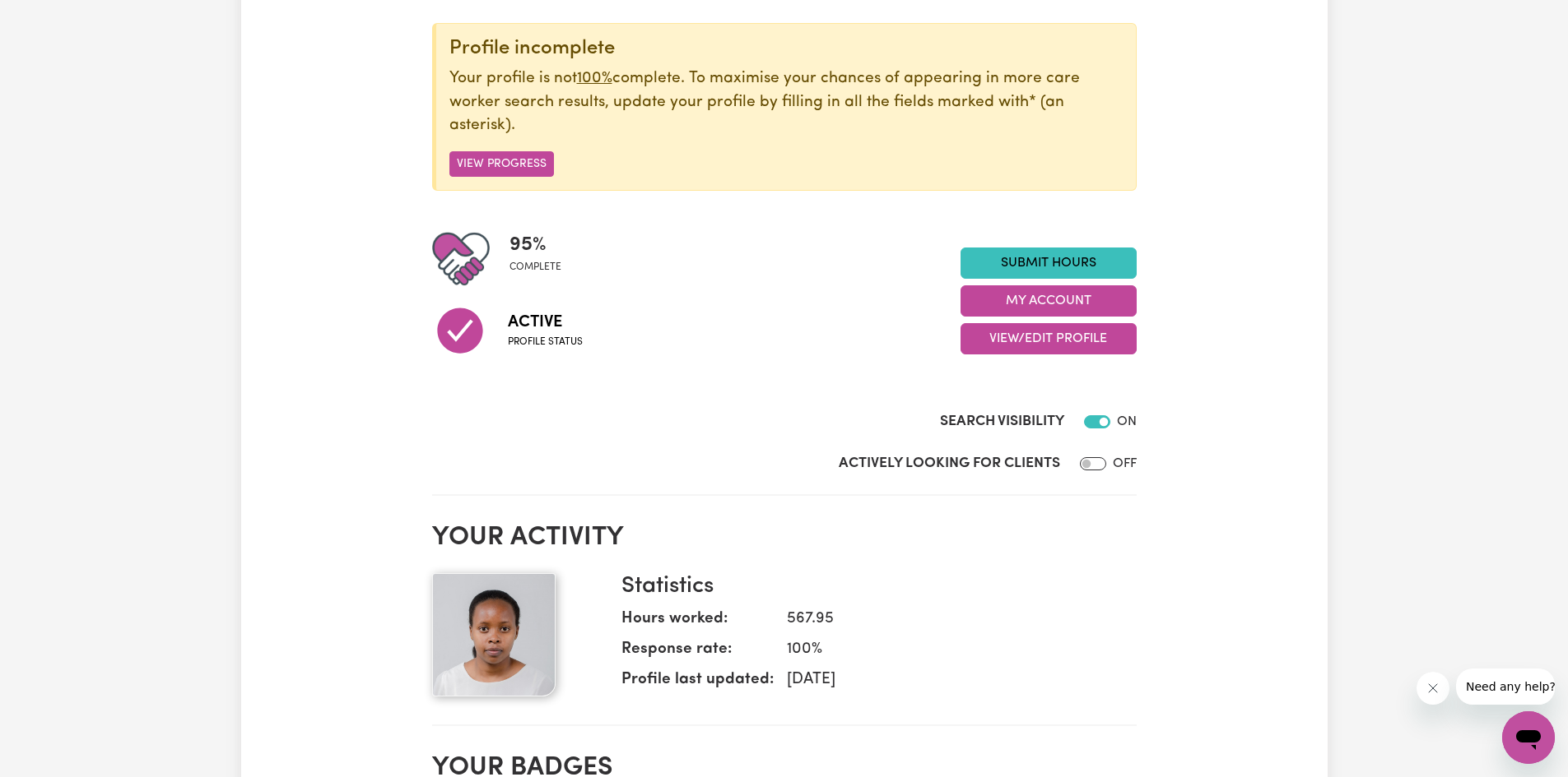
scroll to position [165, 0]
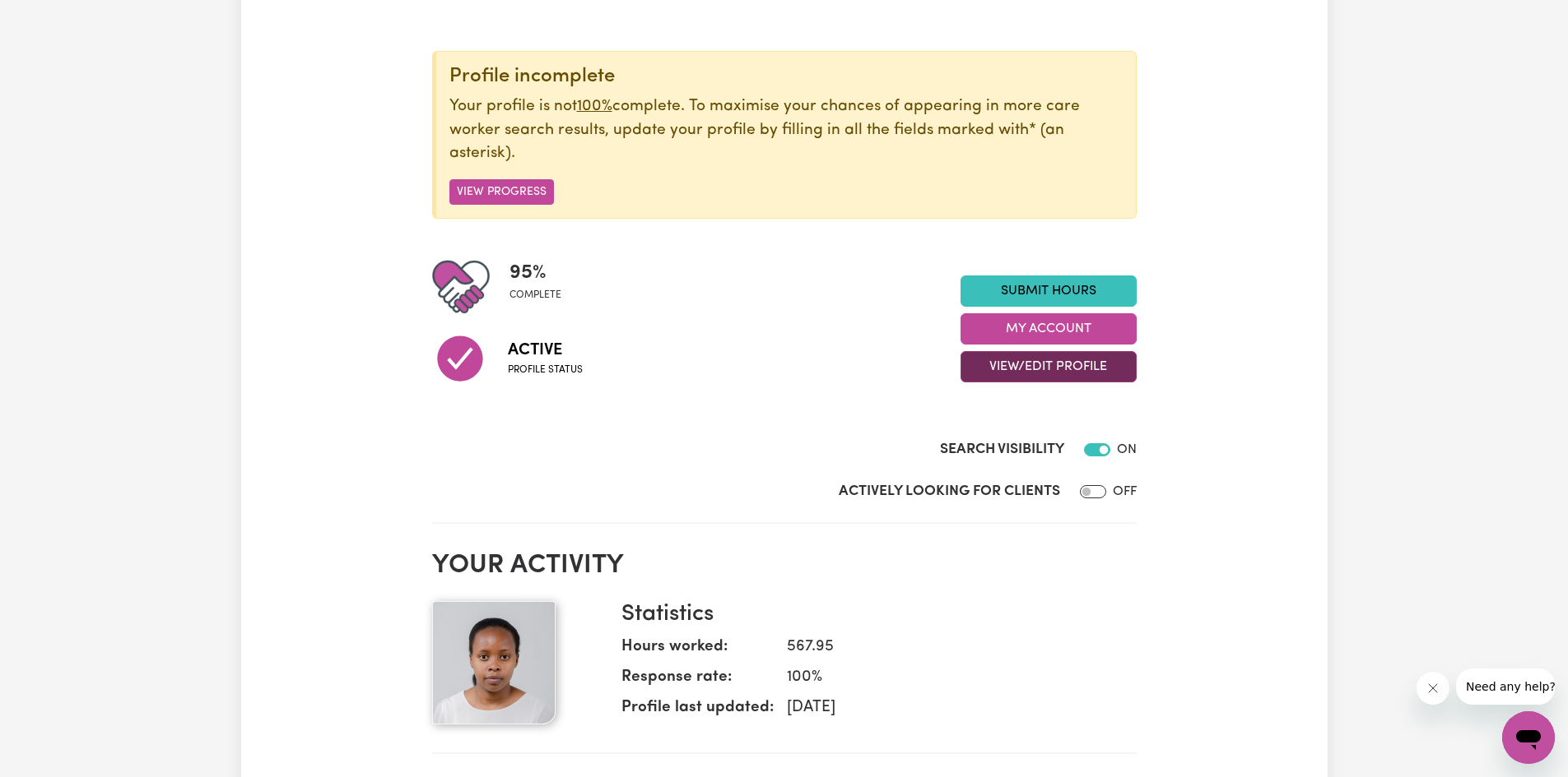
click at [1062, 364] on button "View/Edit Profile" at bounding box center [1048, 367] width 176 height 32
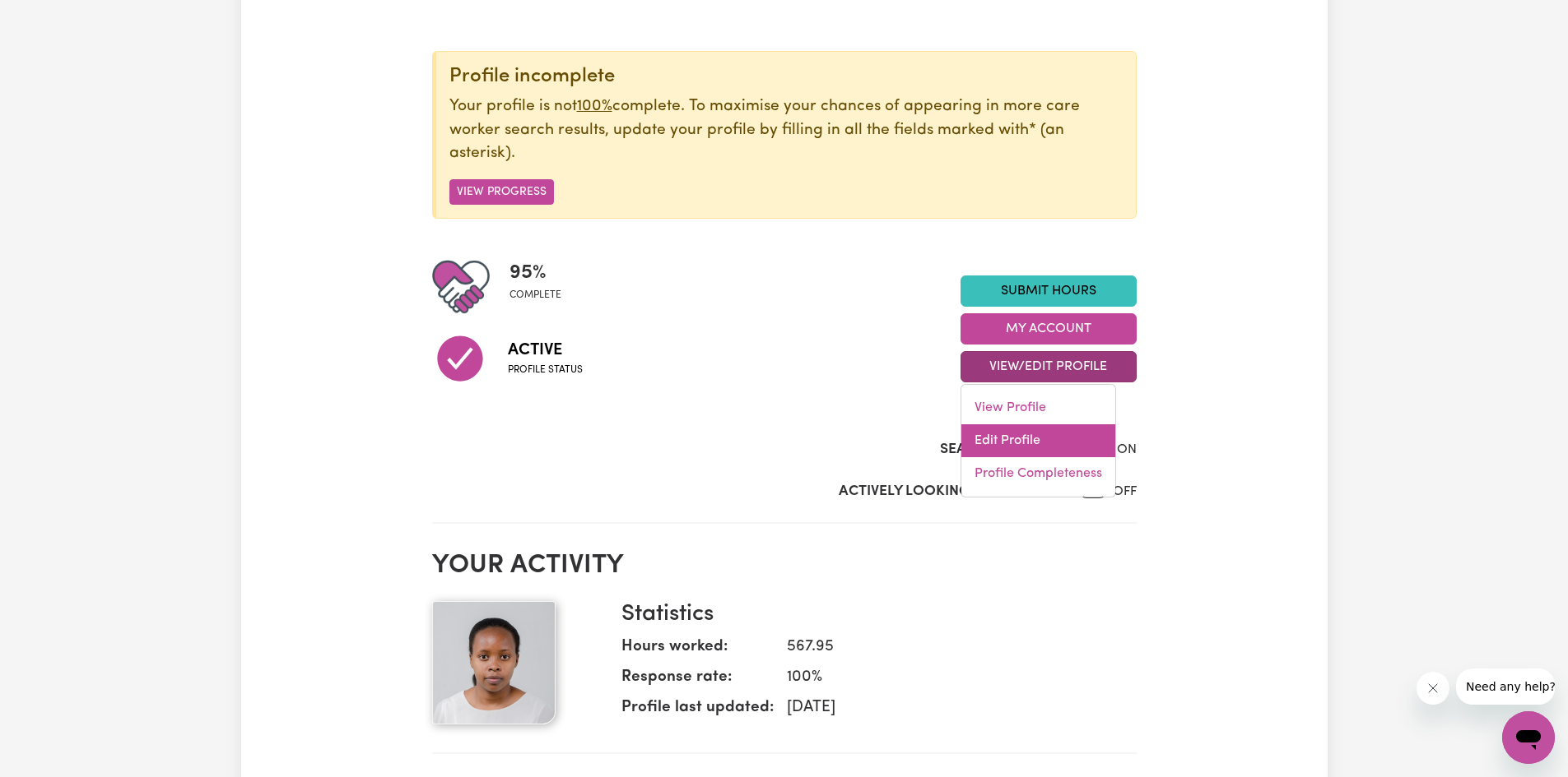
click at [1023, 448] on link "Edit Profile" at bounding box center [1038, 440] width 154 height 33
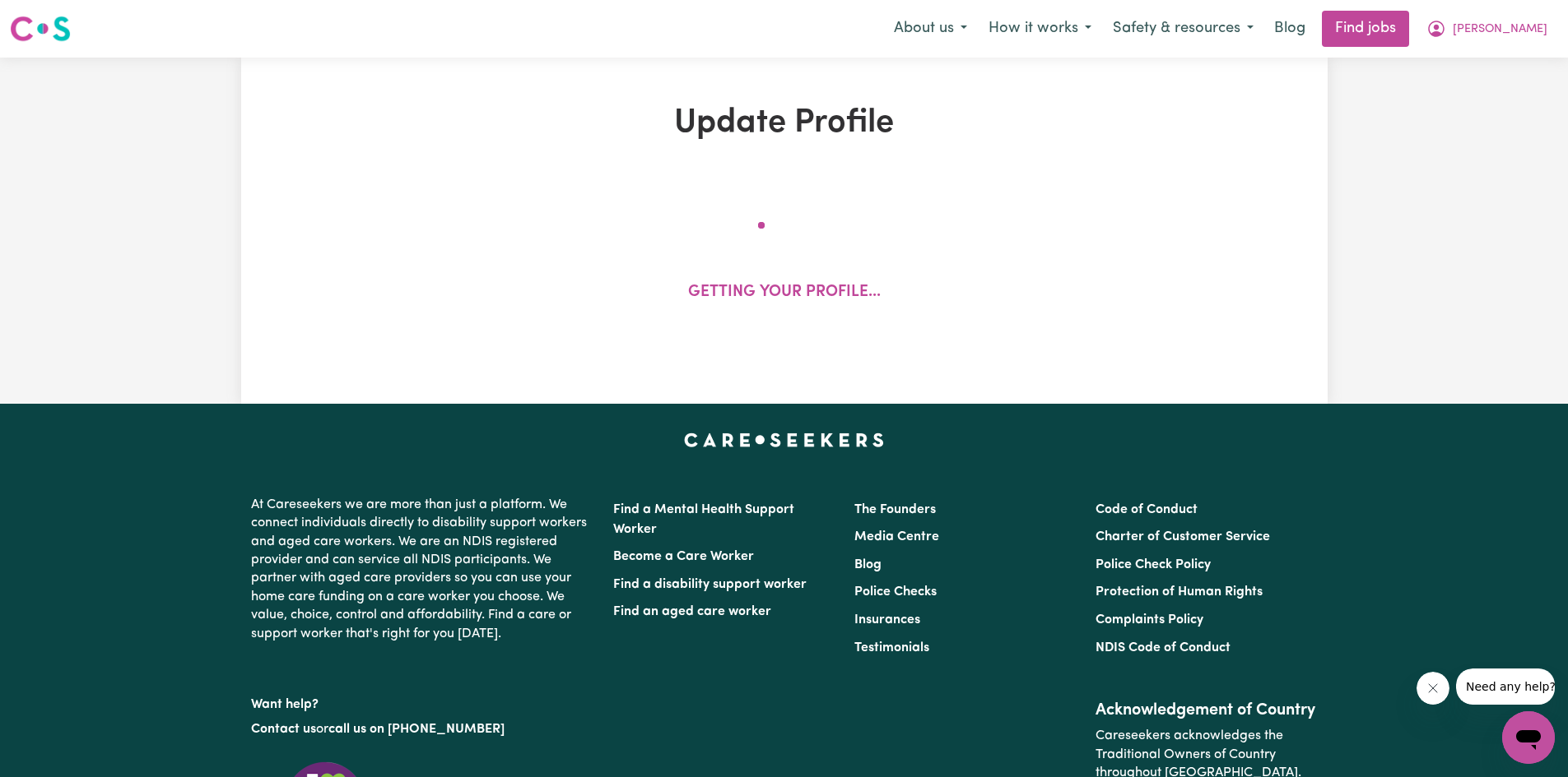
select select "[DEMOGRAPHIC_DATA]"
select select "Student Visa"
select select "Studying a healthcare related degree or qualification"
select select "55"
select select "65"
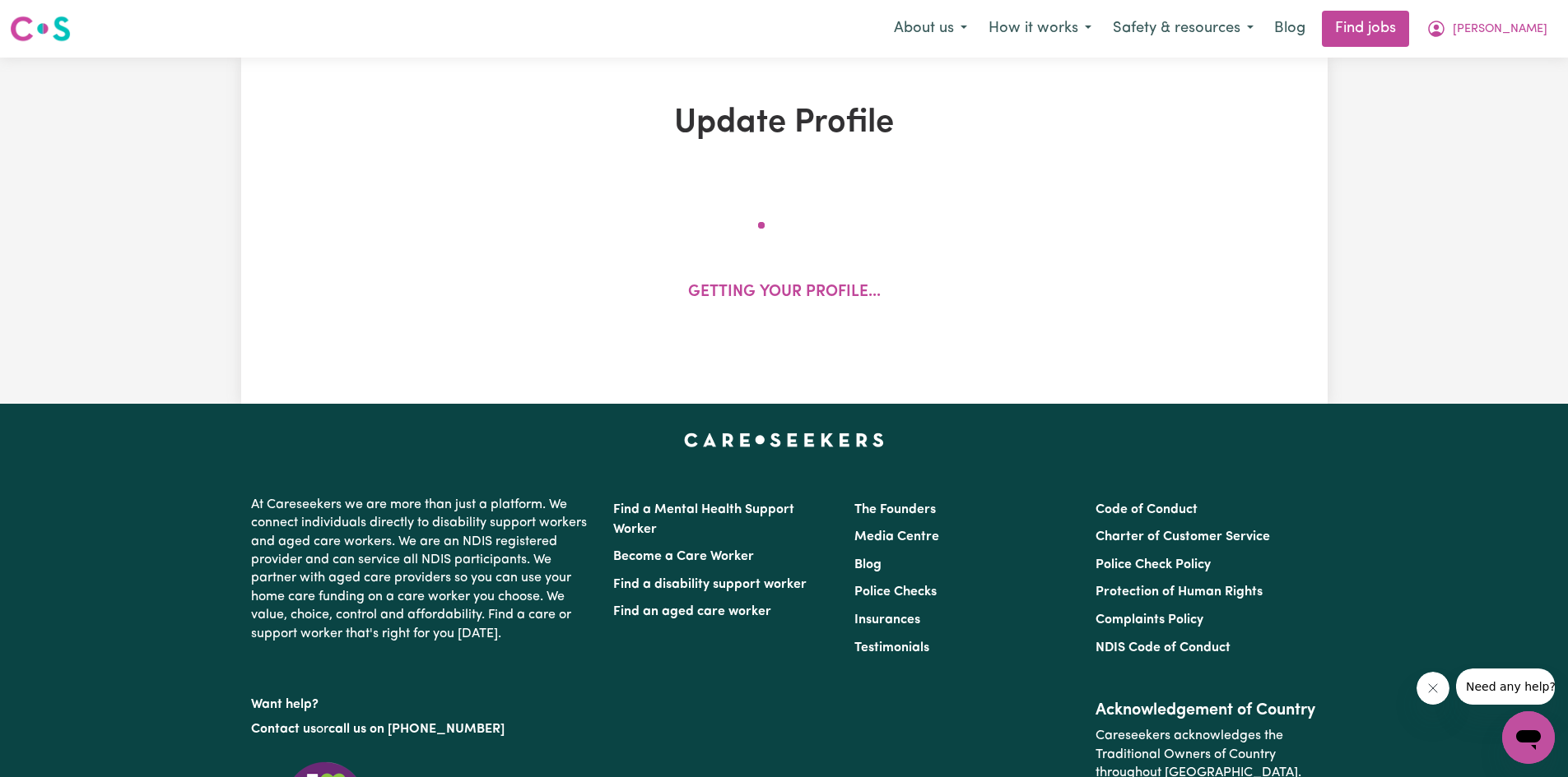
select select "90"
select select "110"
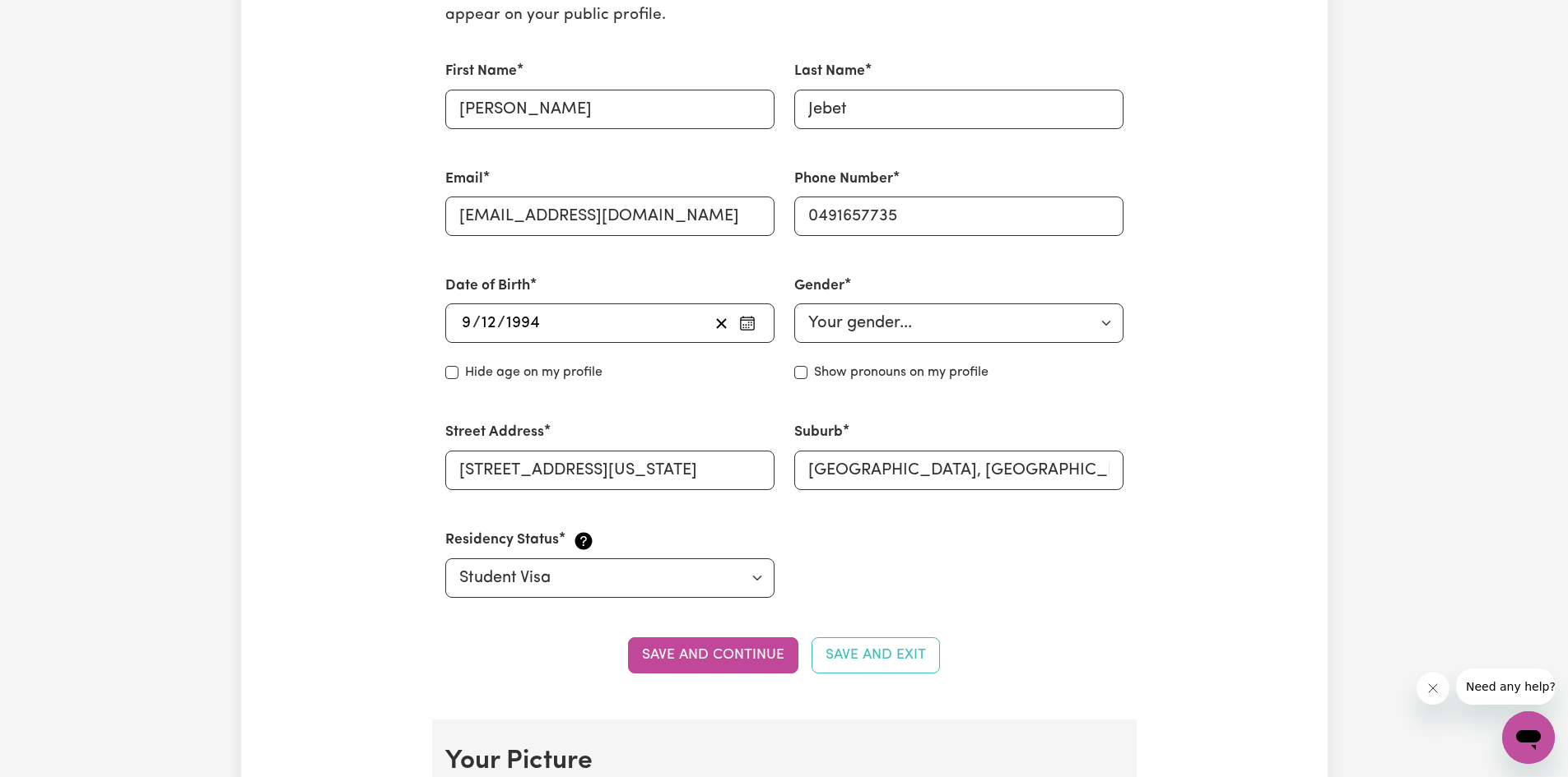
scroll to position [494, 0]
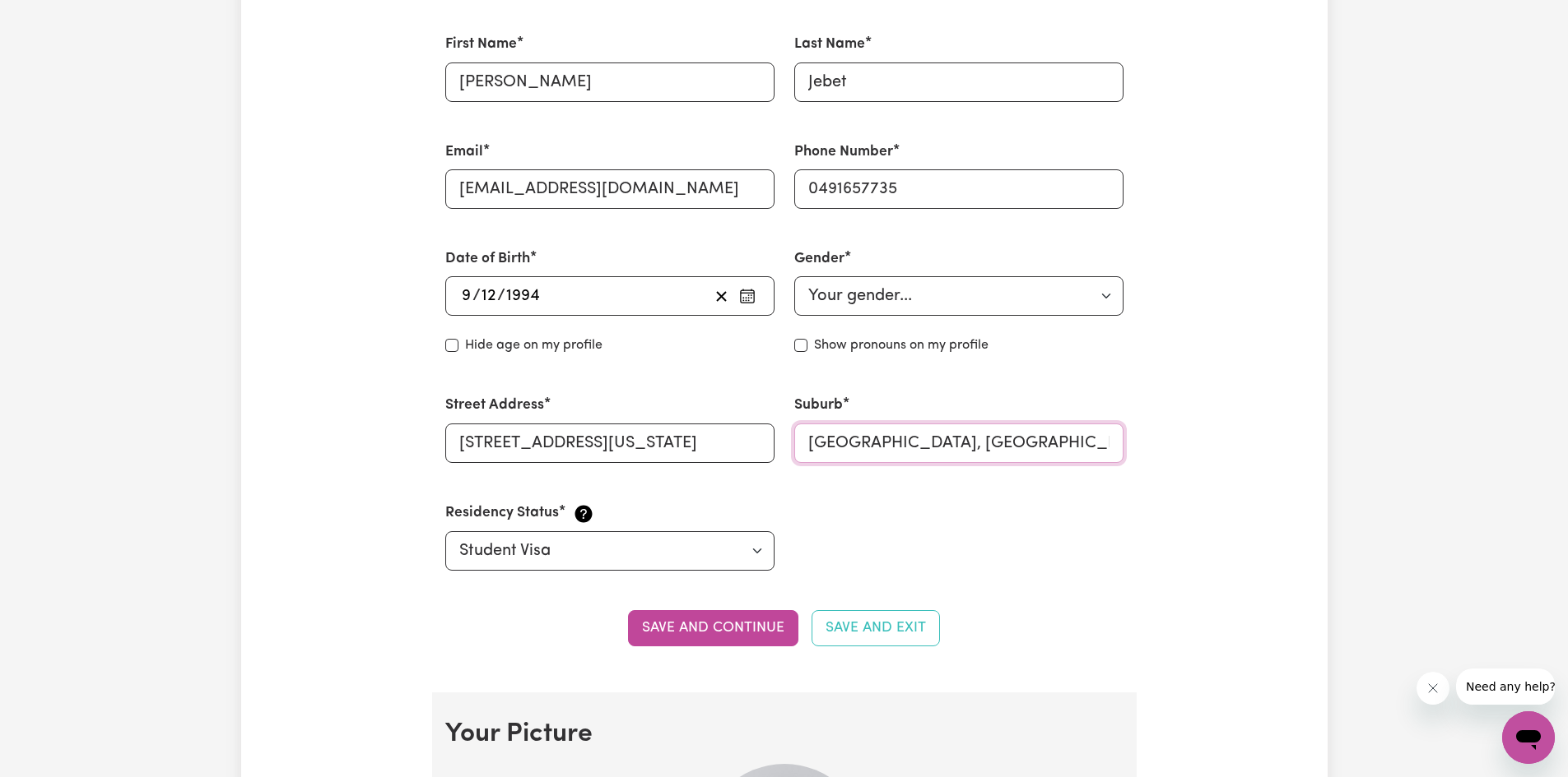
click at [846, 447] on input "[GEOGRAPHIC_DATA], [GEOGRAPHIC_DATA], 2143" at bounding box center [958, 443] width 329 height 39
drag, startPoint x: 1107, startPoint y: 441, endPoint x: 115, endPoint y: 440, distance: 992.0
type input "2161"
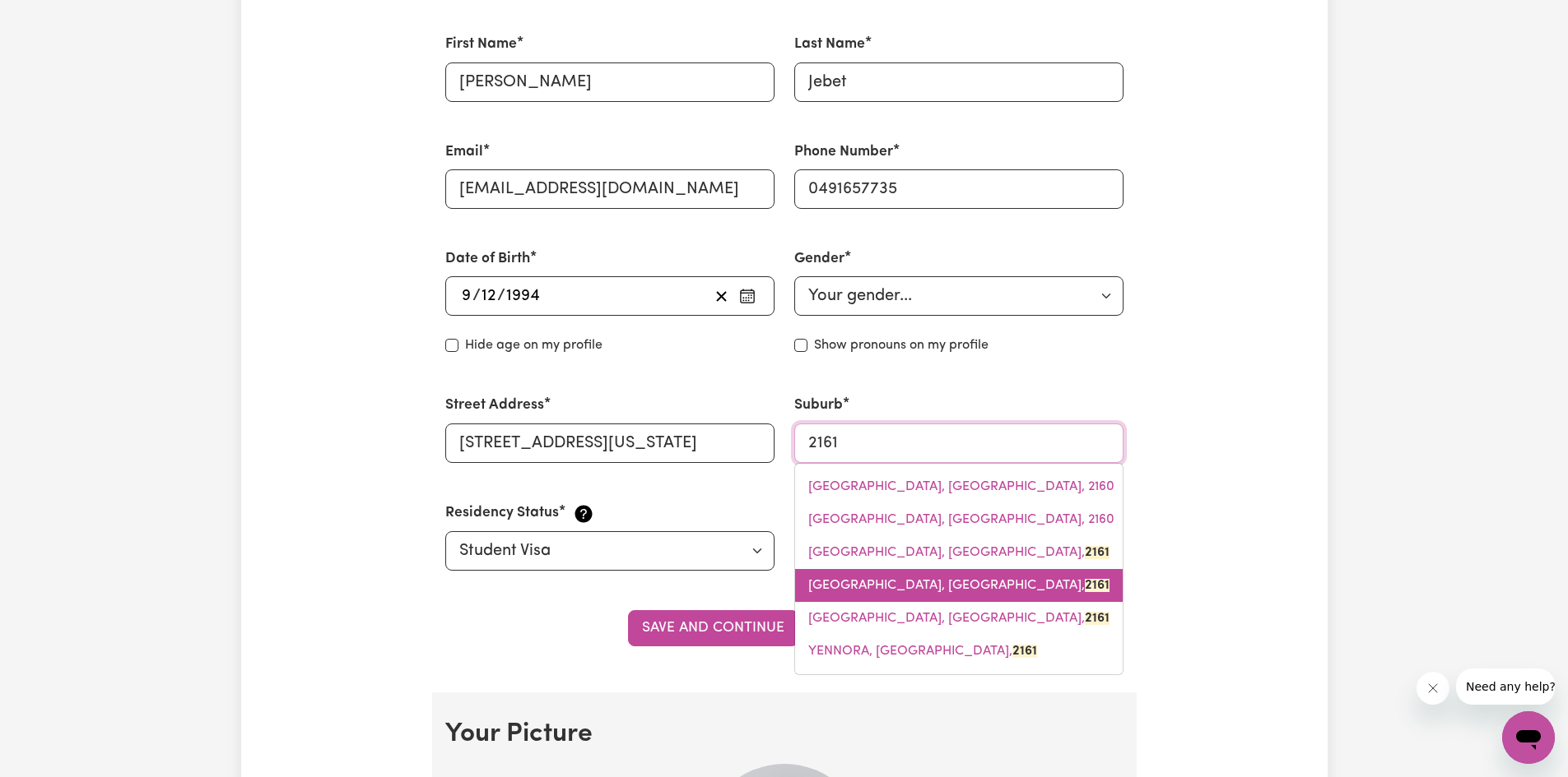
click at [957, 575] on link "[GEOGRAPHIC_DATA], [GEOGRAPHIC_DATA], 2161" at bounding box center [958, 585] width 327 height 33
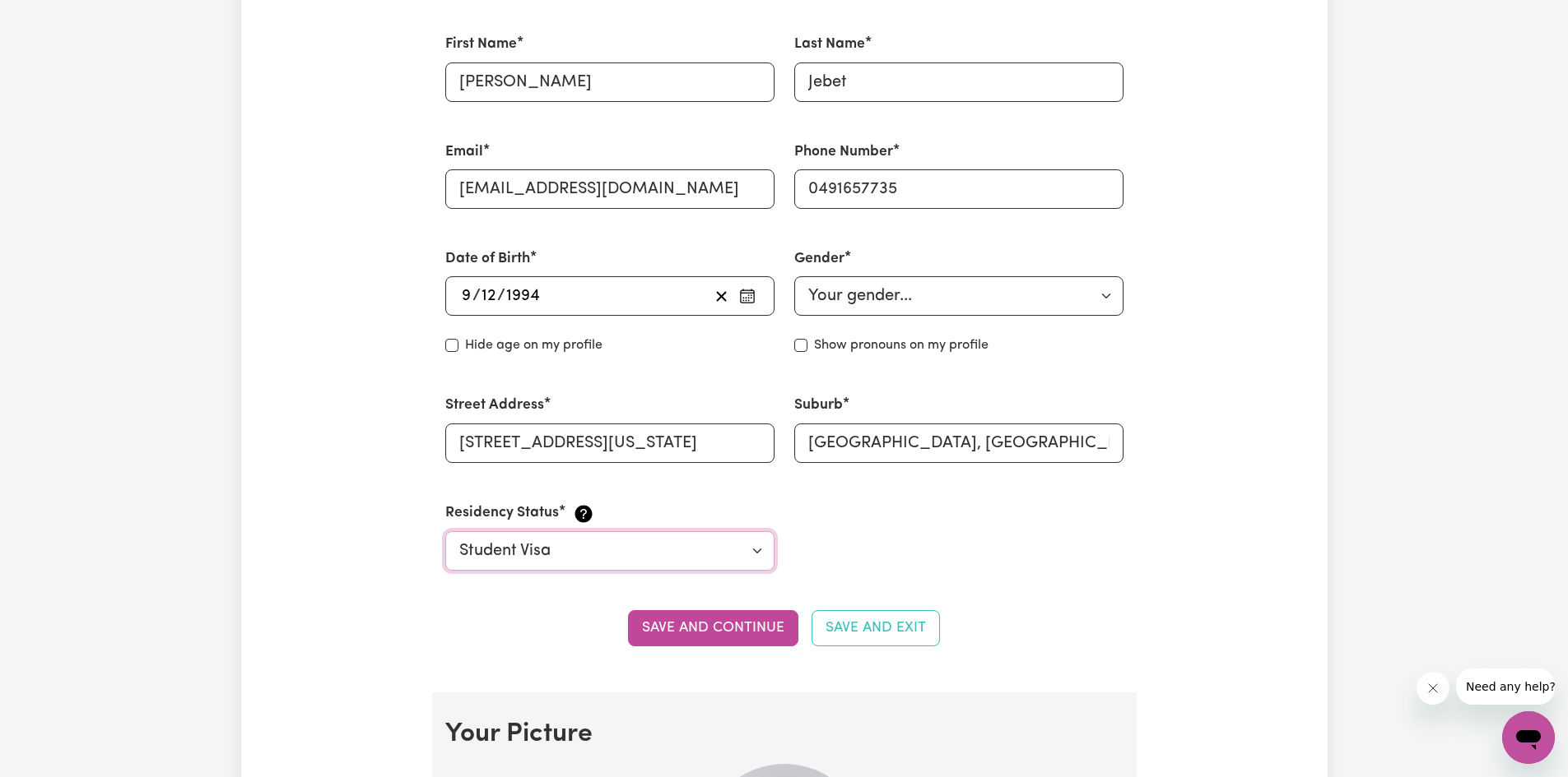
click at [681, 567] on select "Select your residency status... [DEMOGRAPHIC_DATA] citizen Australian PR [DEMOG…" at bounding box center [610, 551] width 329 height 39
click at [446, 531] on select "Select your residency status... [DEMOGRAPHIC_DATA] citizen Australian PR [DEMOG…" at bounding box center [610, 551] width 329 height 39
click at [708, 623] on button "Save and continue" at bounding box center [713, 628] width 171 height 36
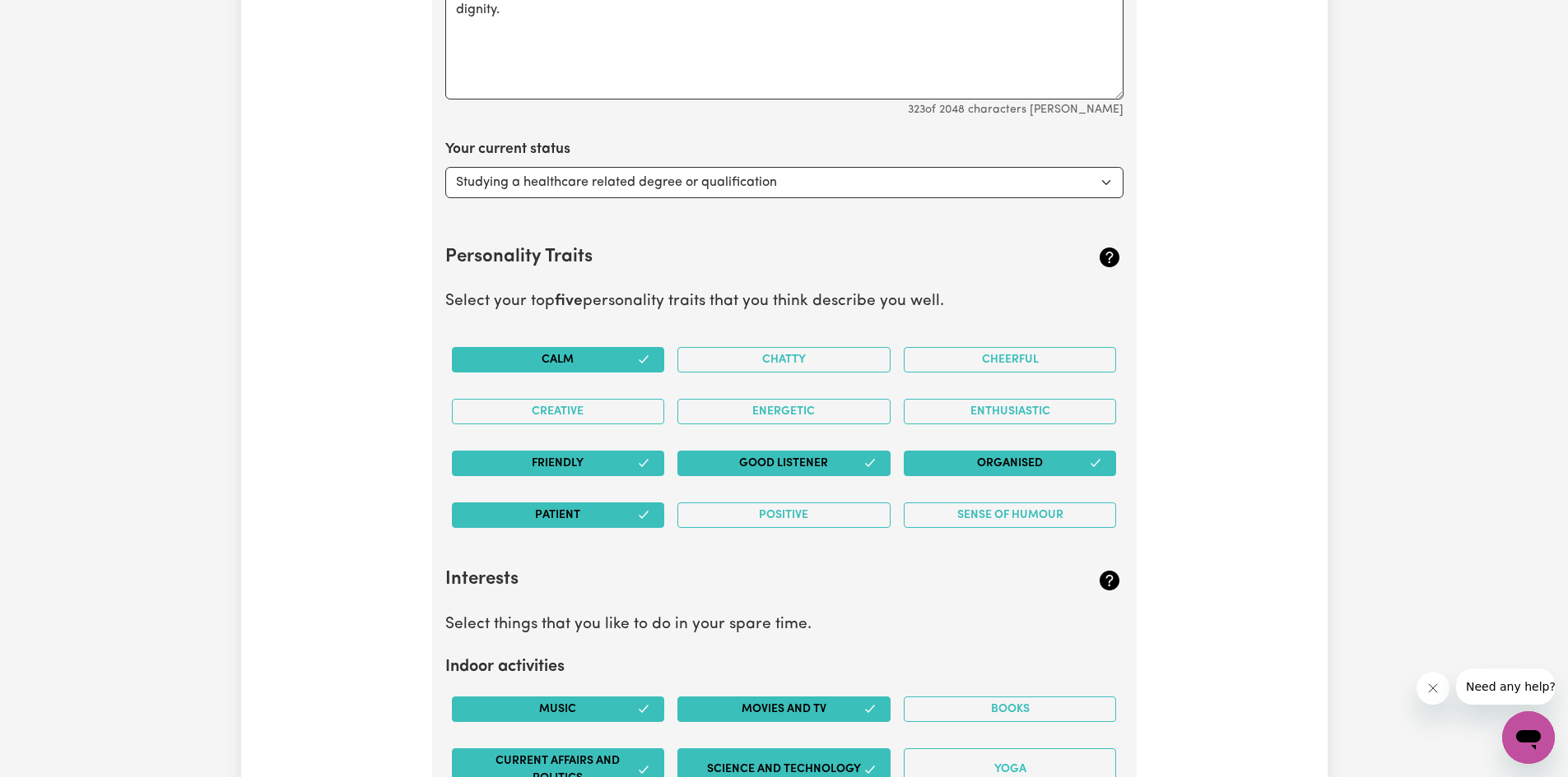
scroll to position [2913, 0]
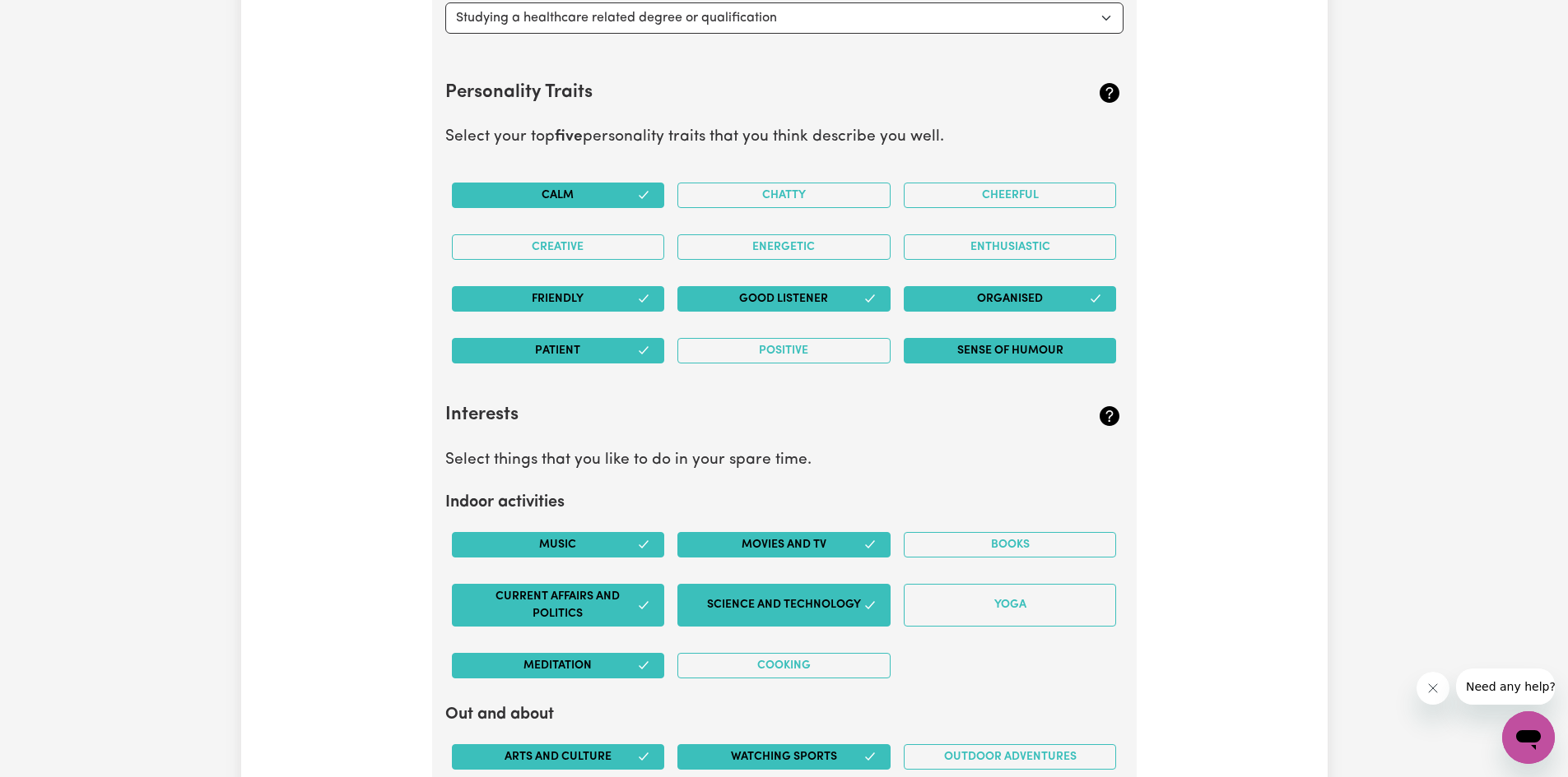
click at [996, 350] on button "Sense of Humour" at bounding box center [1010, 350] width 213 height 25
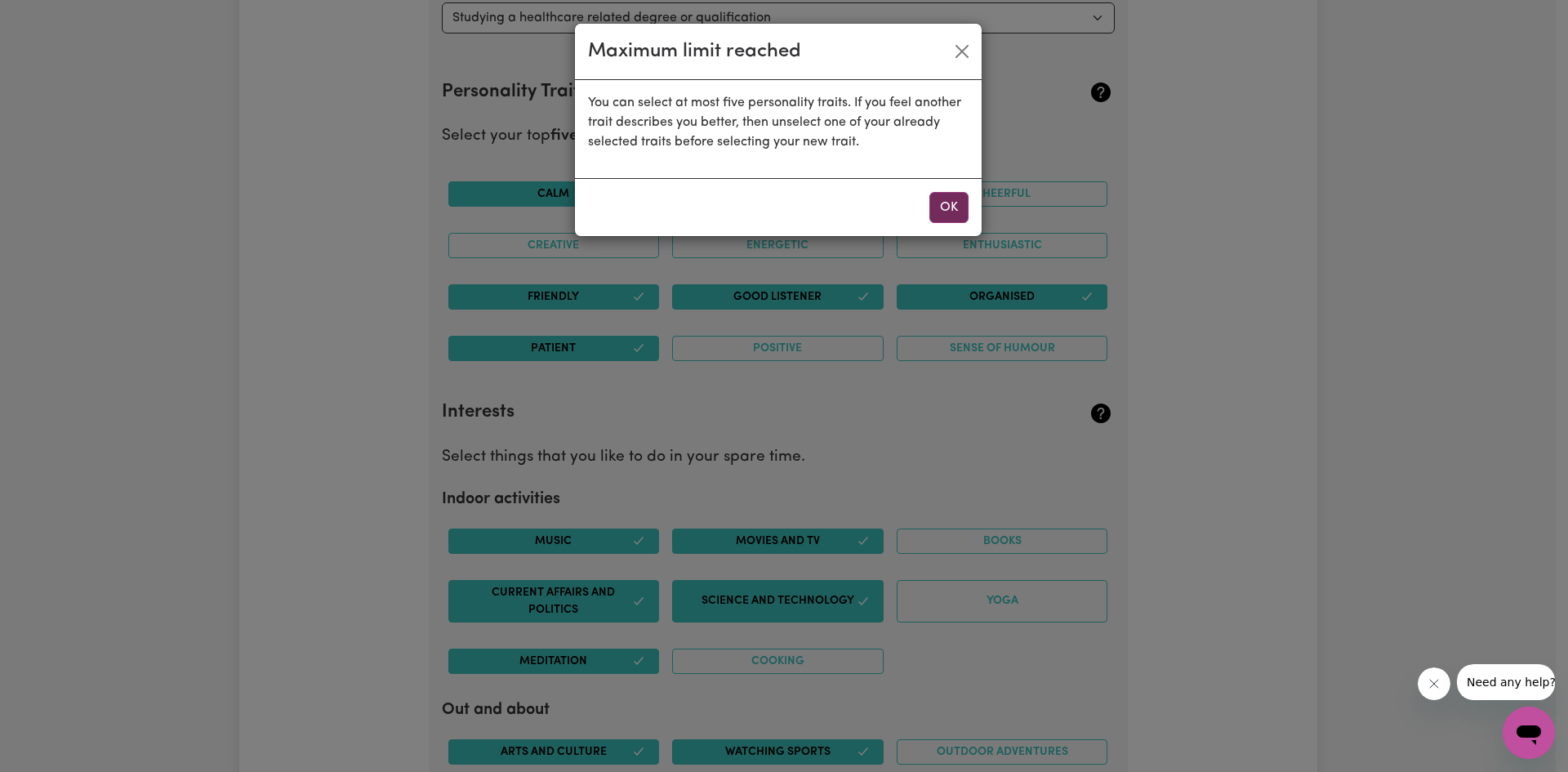
click at [941, 207] on button "OK" at bounding box center [949, 207] width 39 height 31
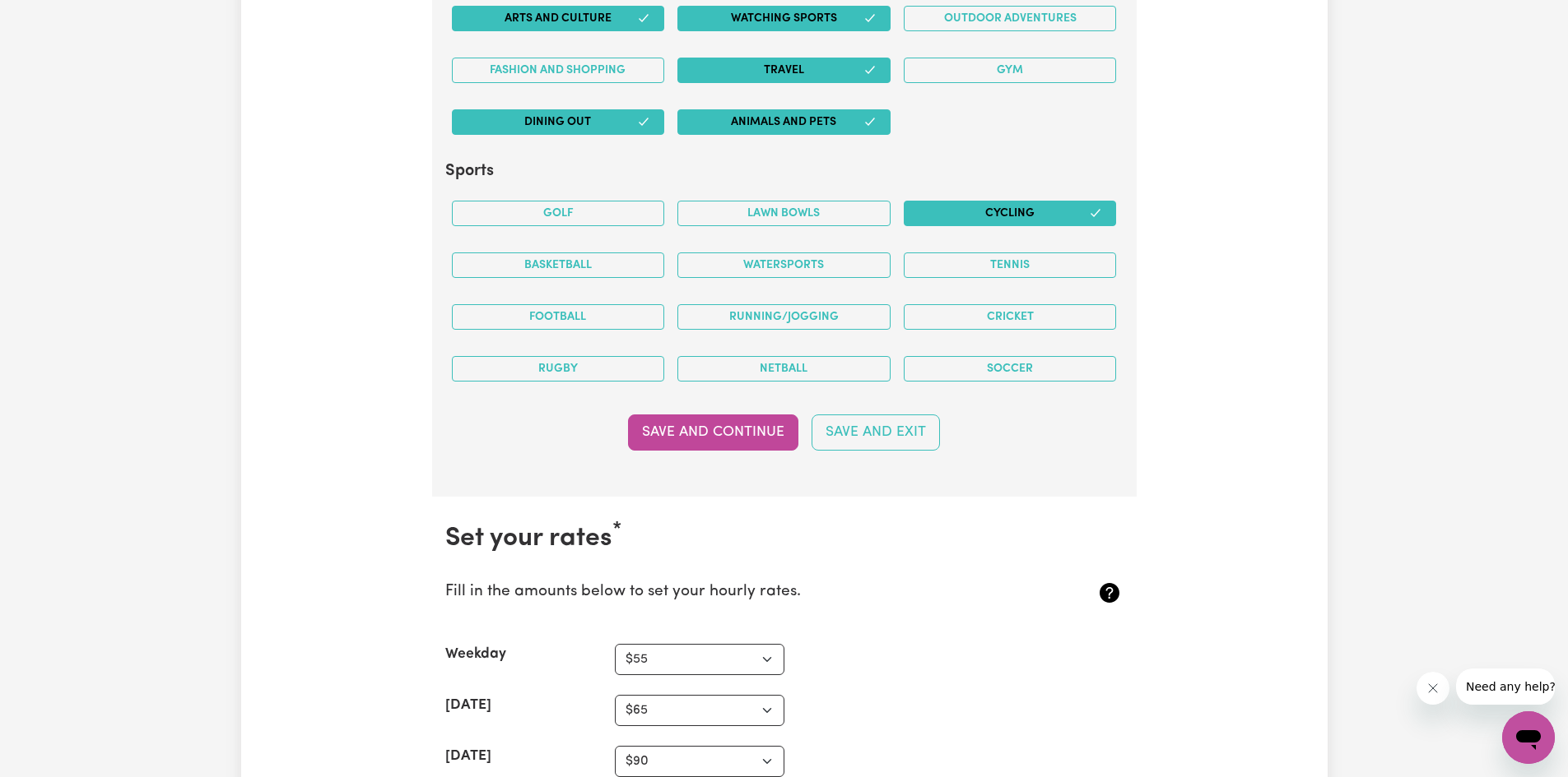
scroll to position [3571, 0]
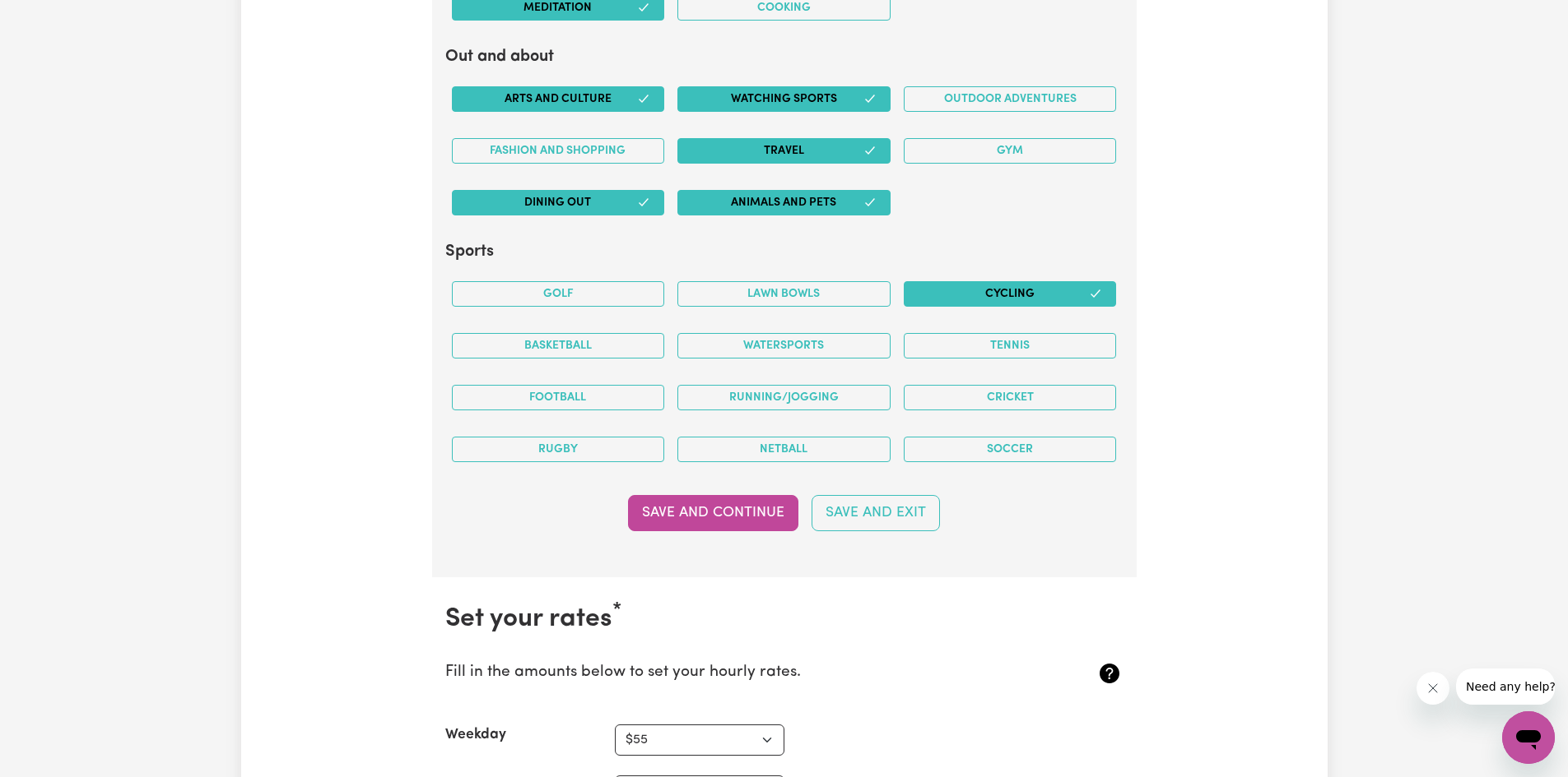
click at [714, 381] on div "Running/Jogging" at bounding box center [783, 398] width 227 height 52
click at [720, 397] on button "Running/Jogging" at bounding box center [783, 397] width 213 height 25
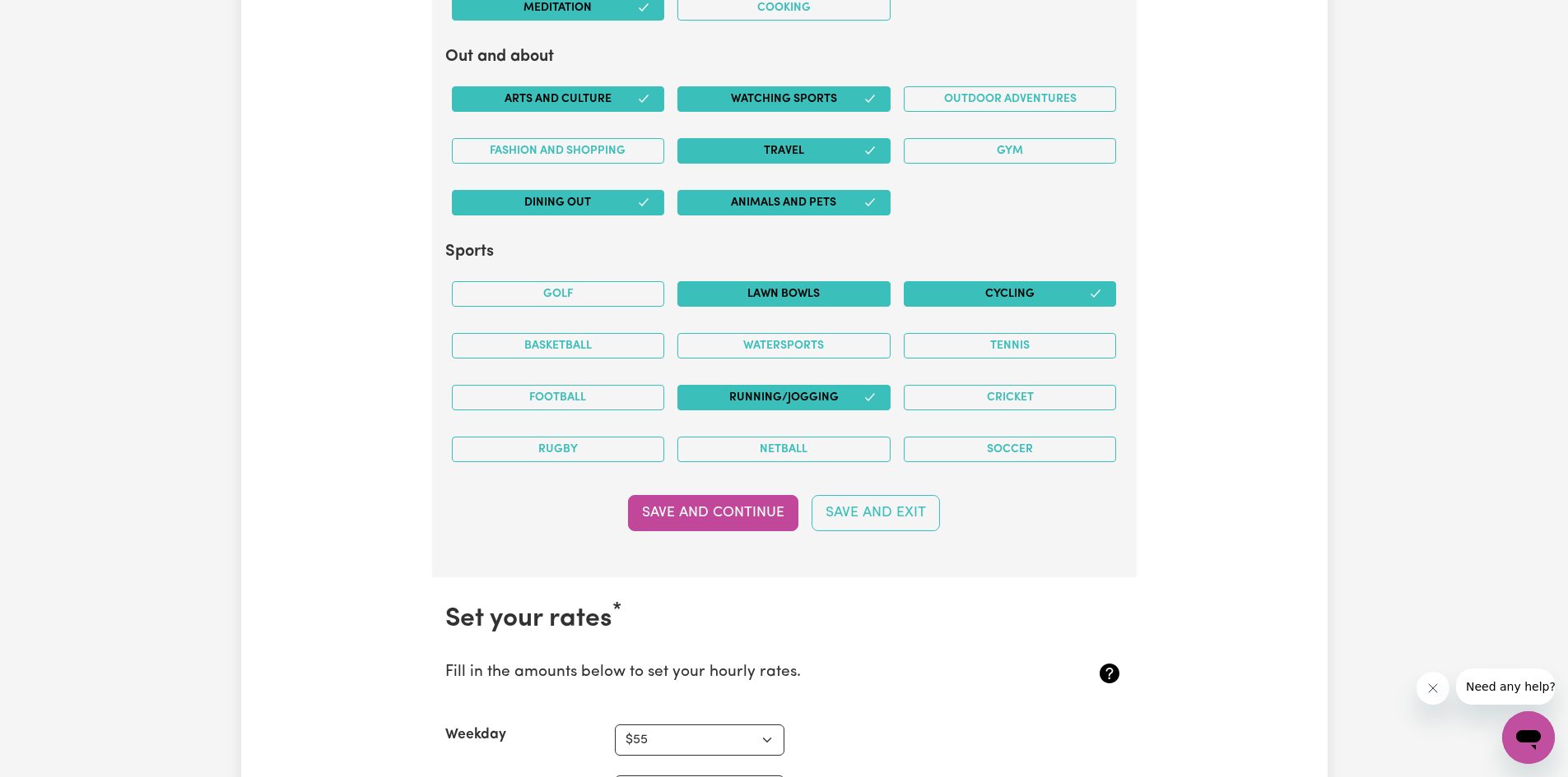
click at [730, 296] on button "Lawn bowls" at bounding box center [783, 293] width 213 height 25
click at [751, 508] on button "Save and Continue" at bounding box center [713, 512] width 171 height 36
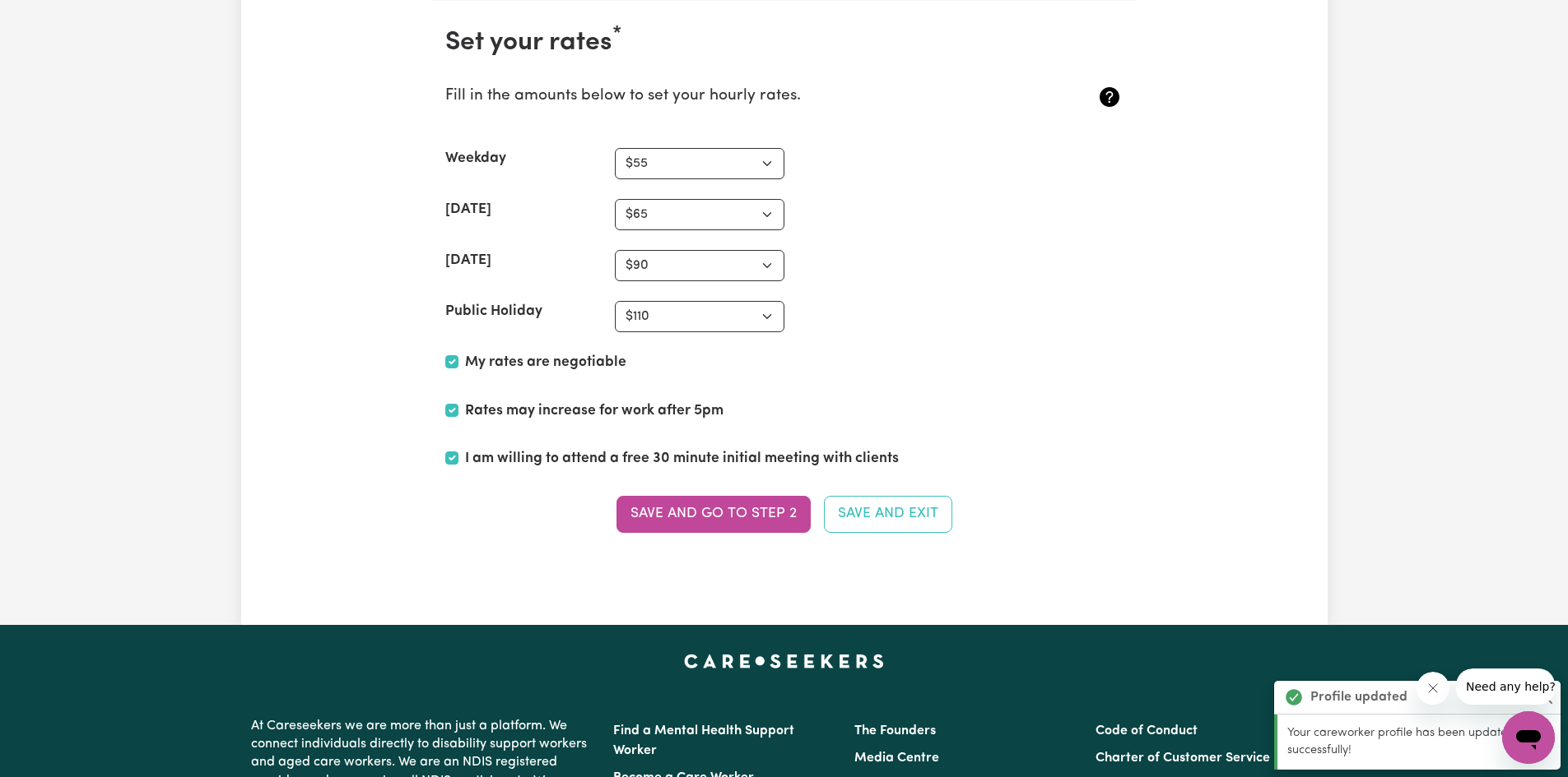
scroll to position [4310, 0]
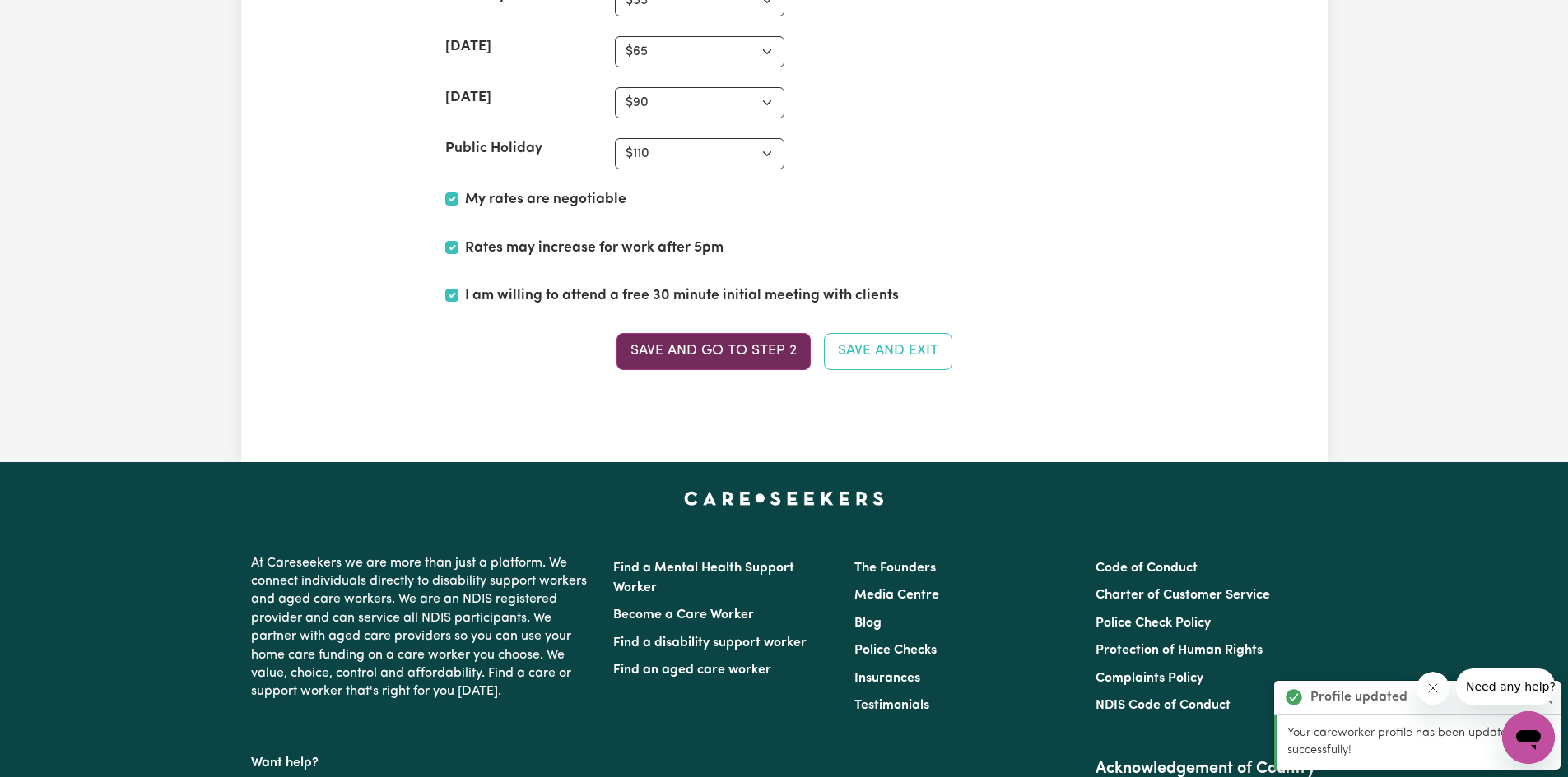
click at [755, 348] on button "Save and go to Step 2" at bounding box center [713, 350] width 194 height 36
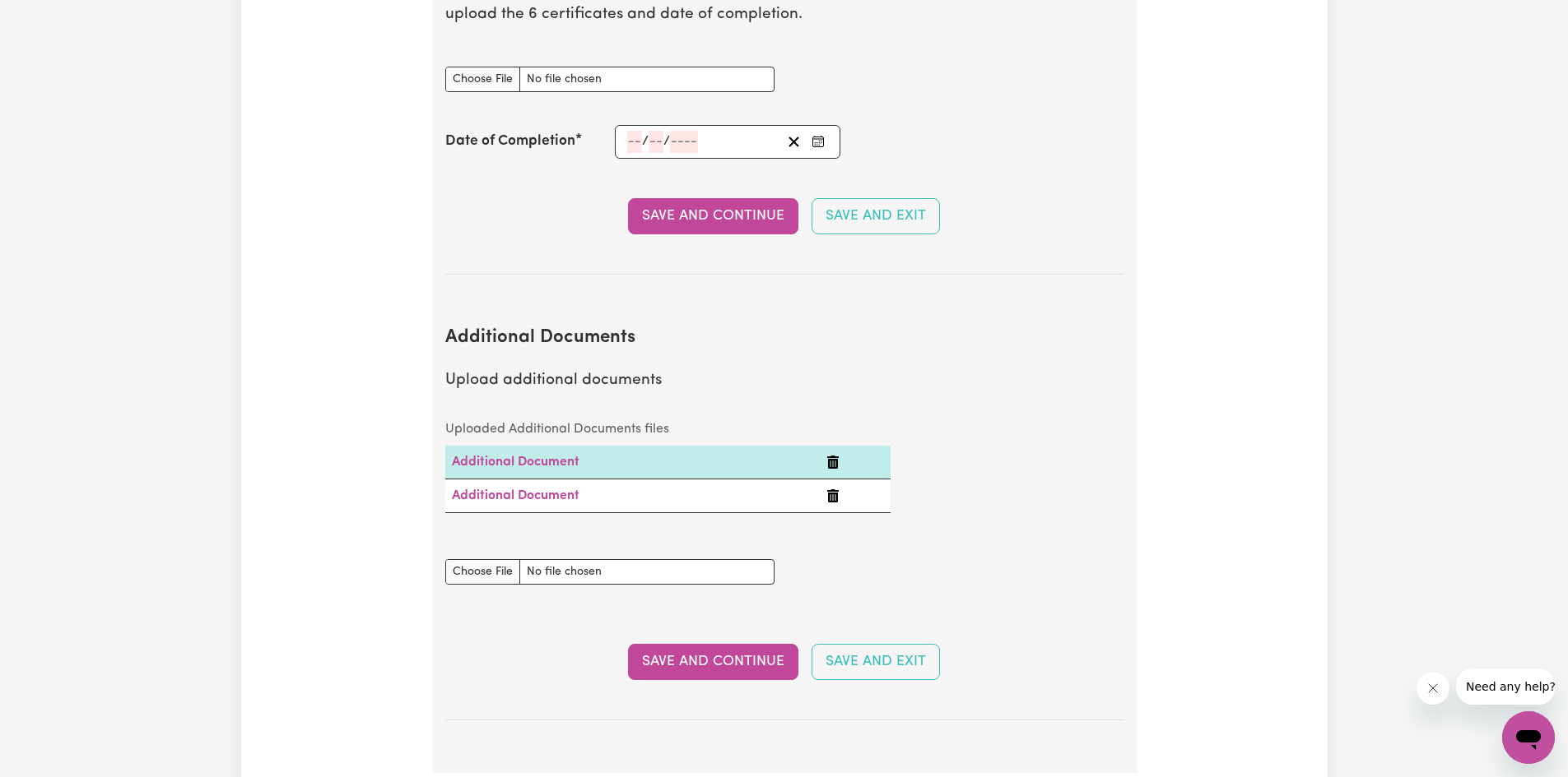
scroll to position [3290, 0]
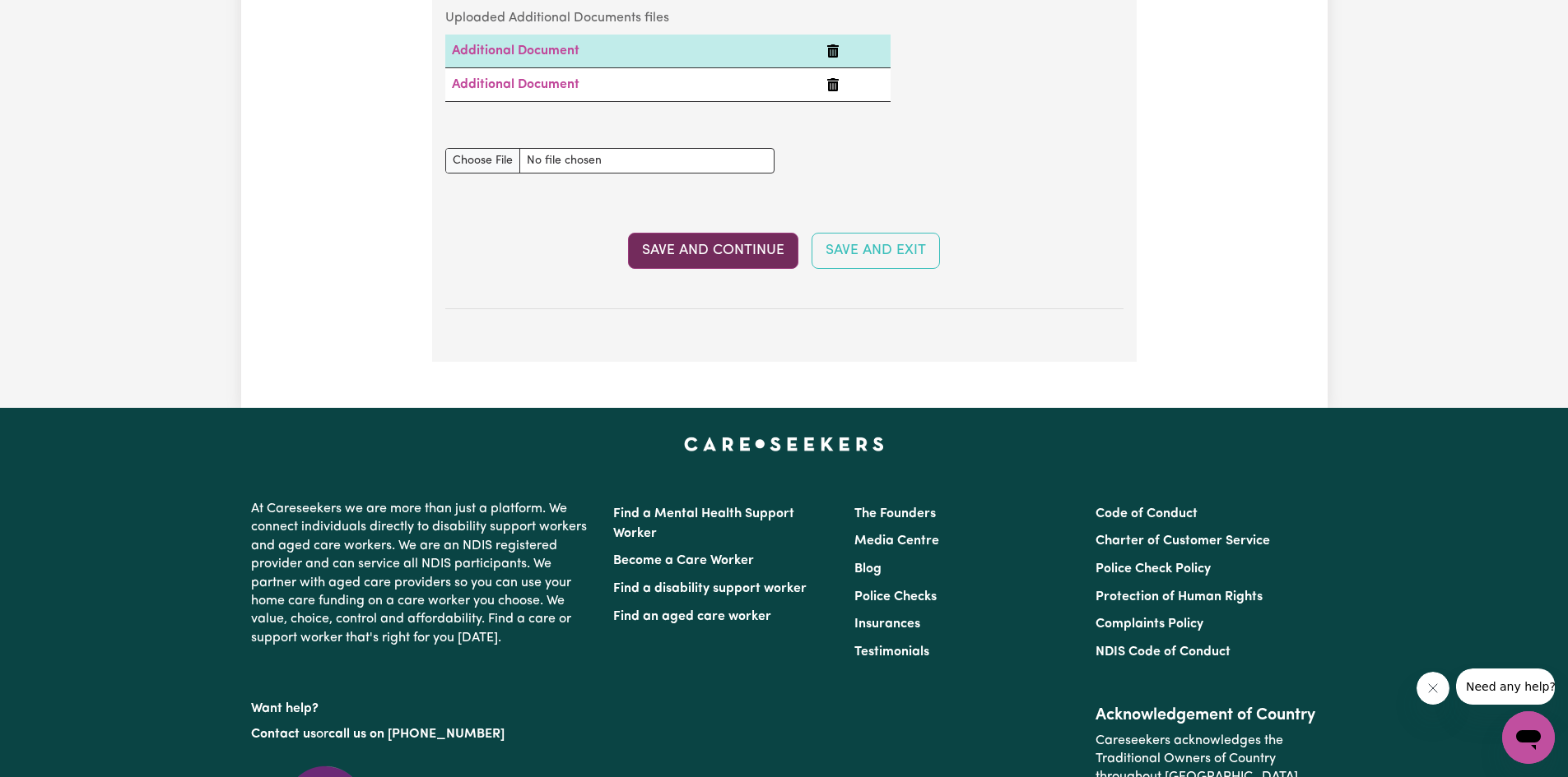
click at [716, 233] on button "Save and Continue" at bounding box center [713, 251] width 171 height 36
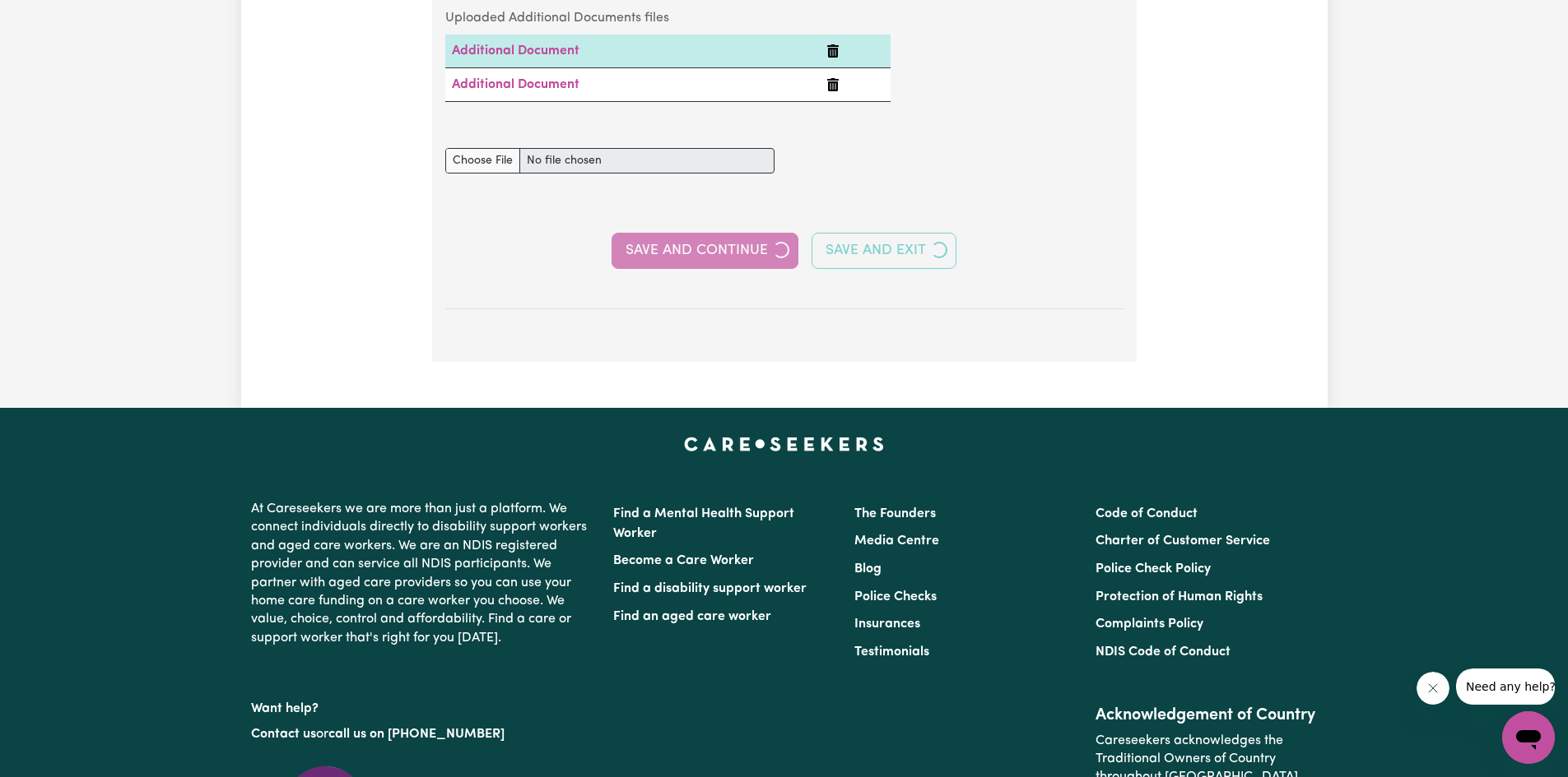
select select "2022"
select select "2020"
select select "2022"
select select "Certificate III (Individual Support)"
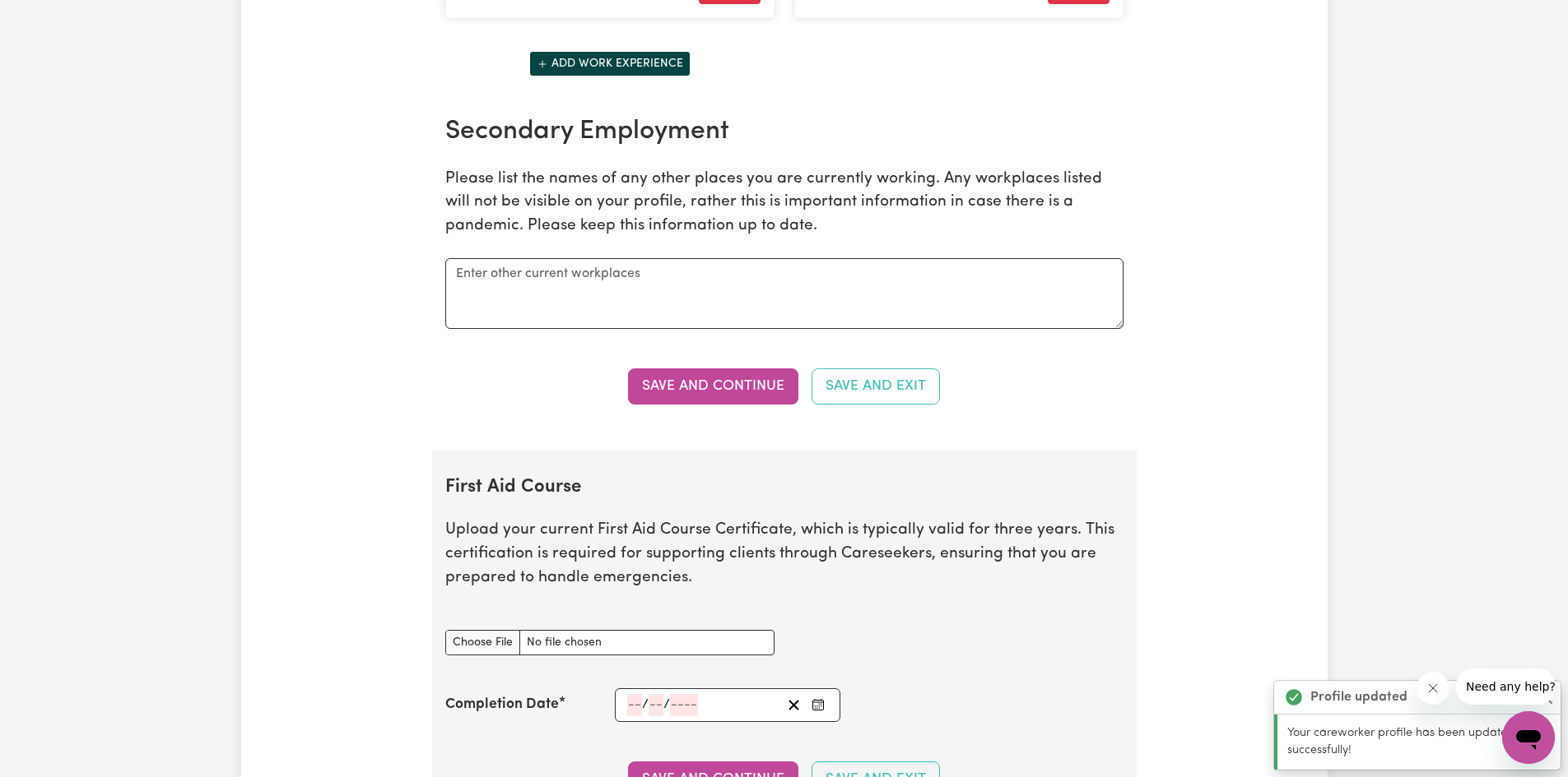
scroll to position [2961, 0]
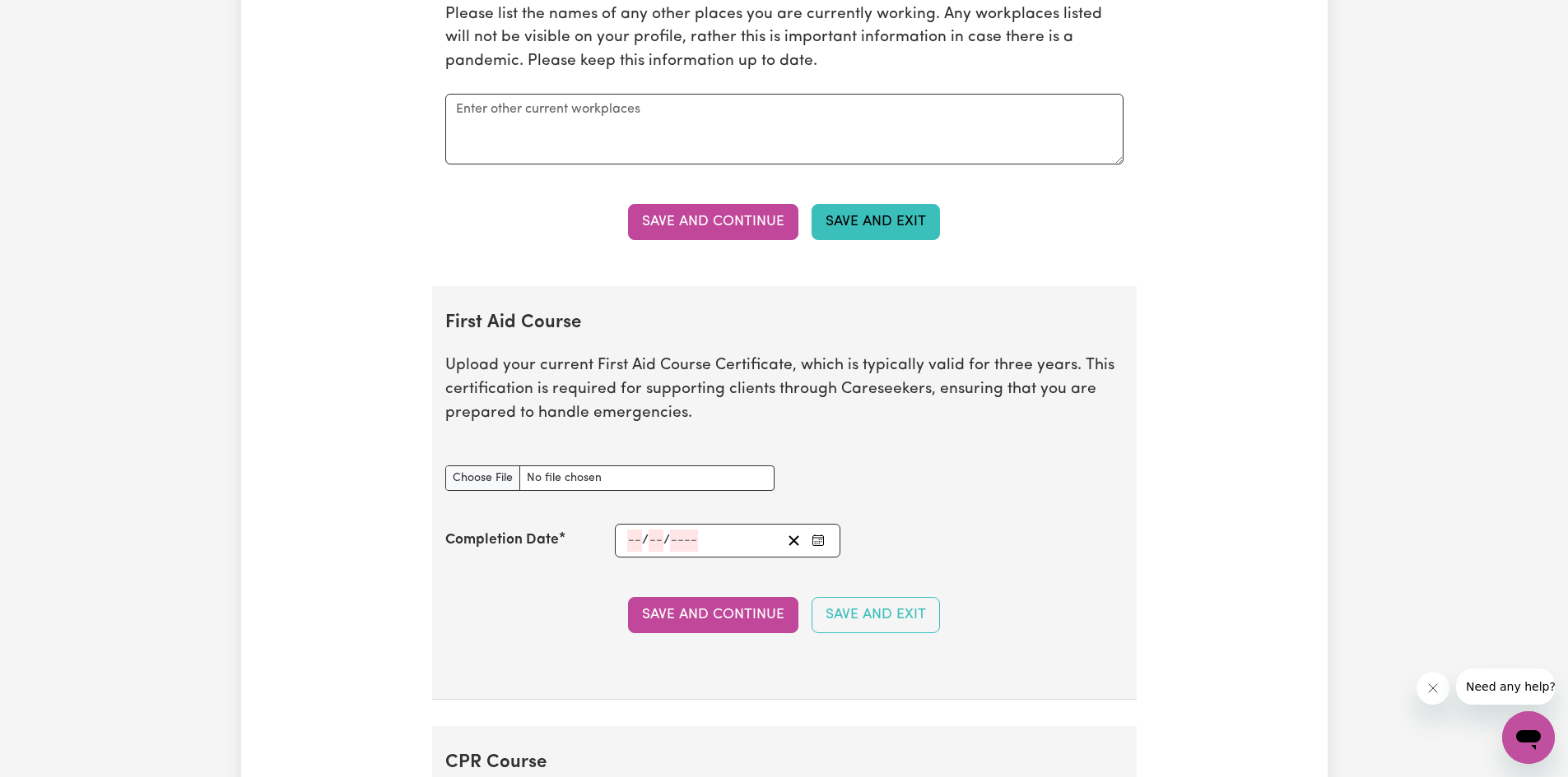
click at [886, 217] on button "Save and Exit" at bounding box center [875, 222] width 129 height 36
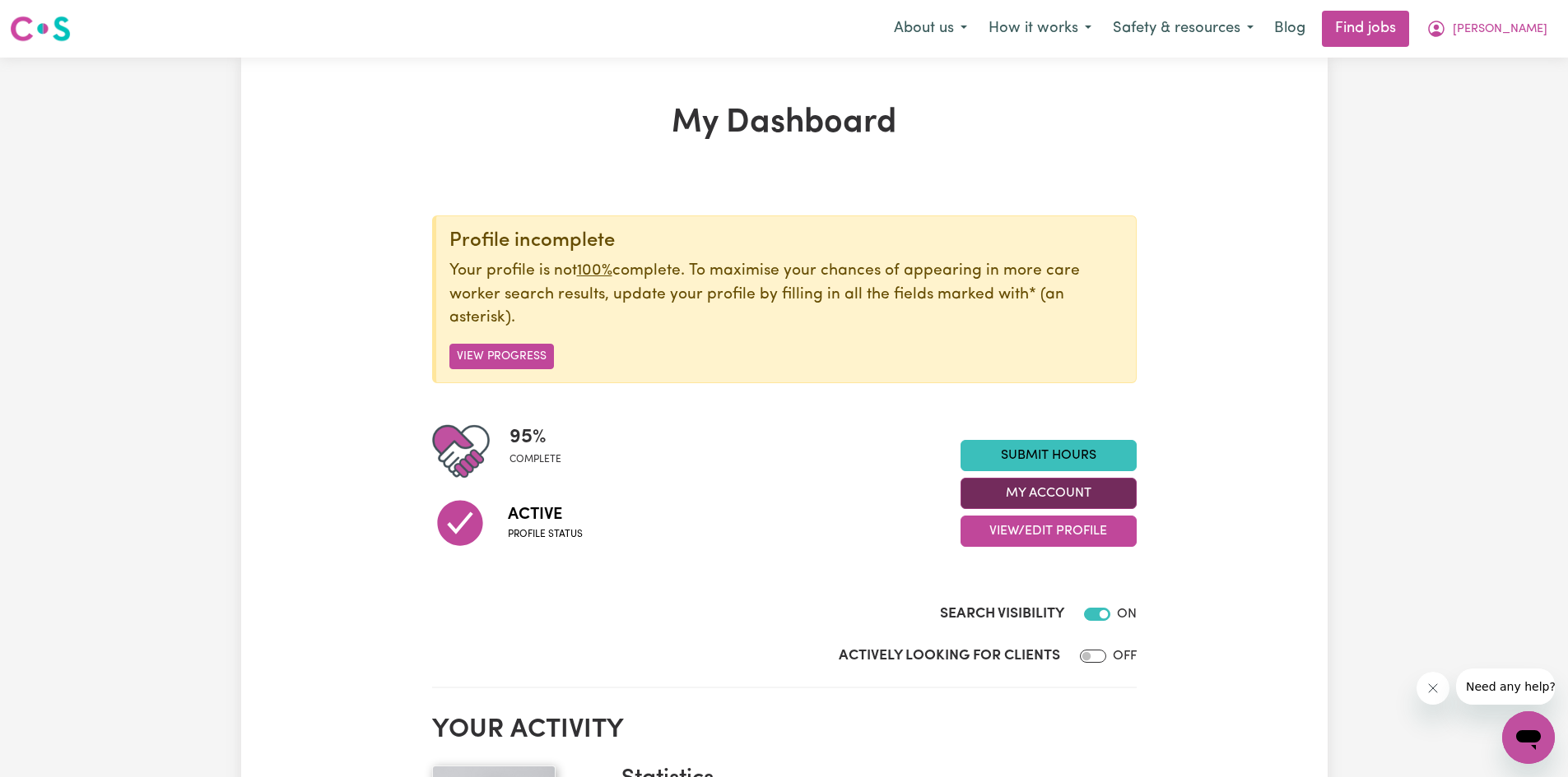
click at [1045, 505] on button "My Account" at bounding box center [1048, 494] width 176 height 32
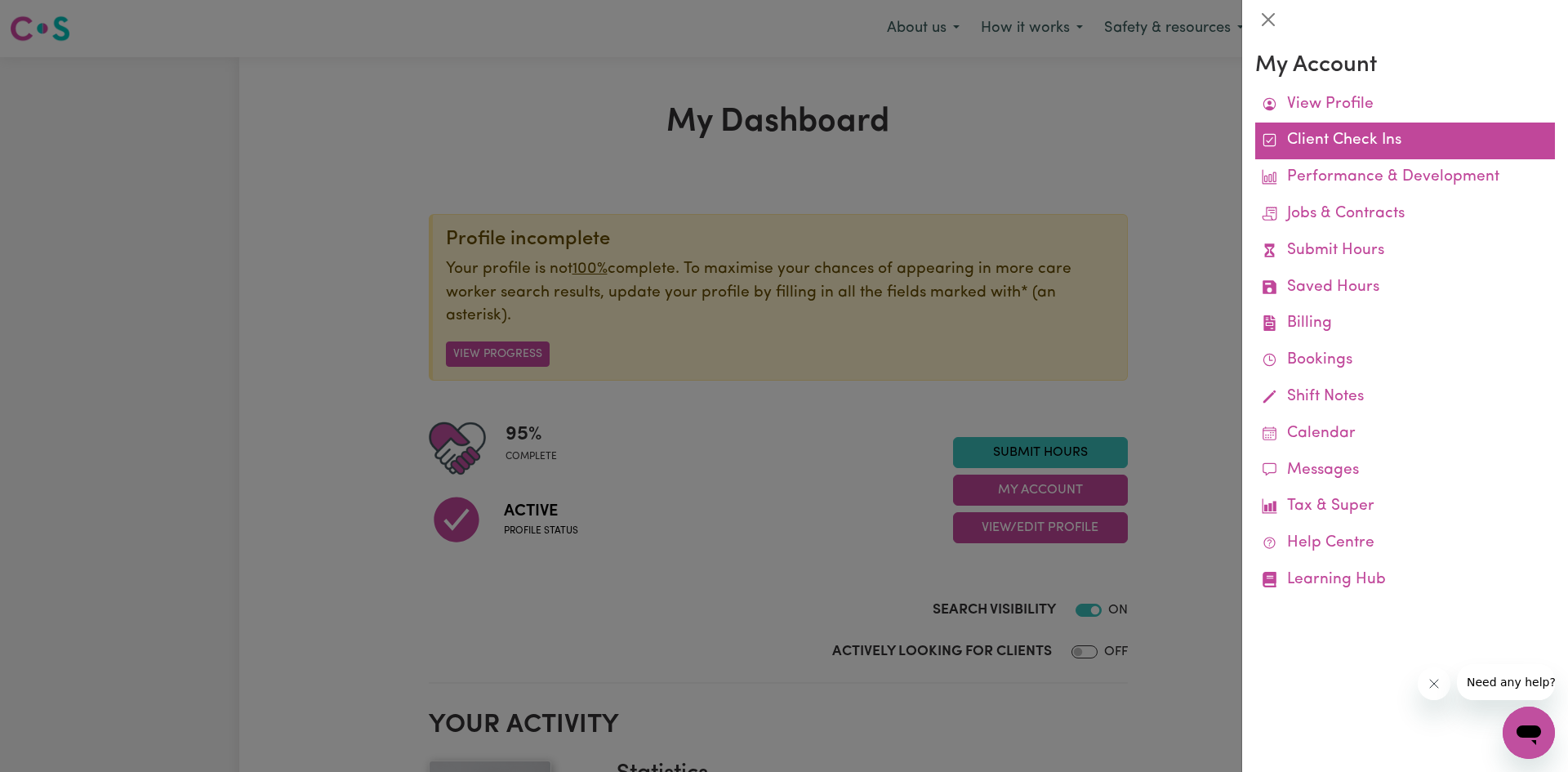
click at [1370, 144] on link "Client Check Ins" at bounding box center [1405, 141] width 300 height 37
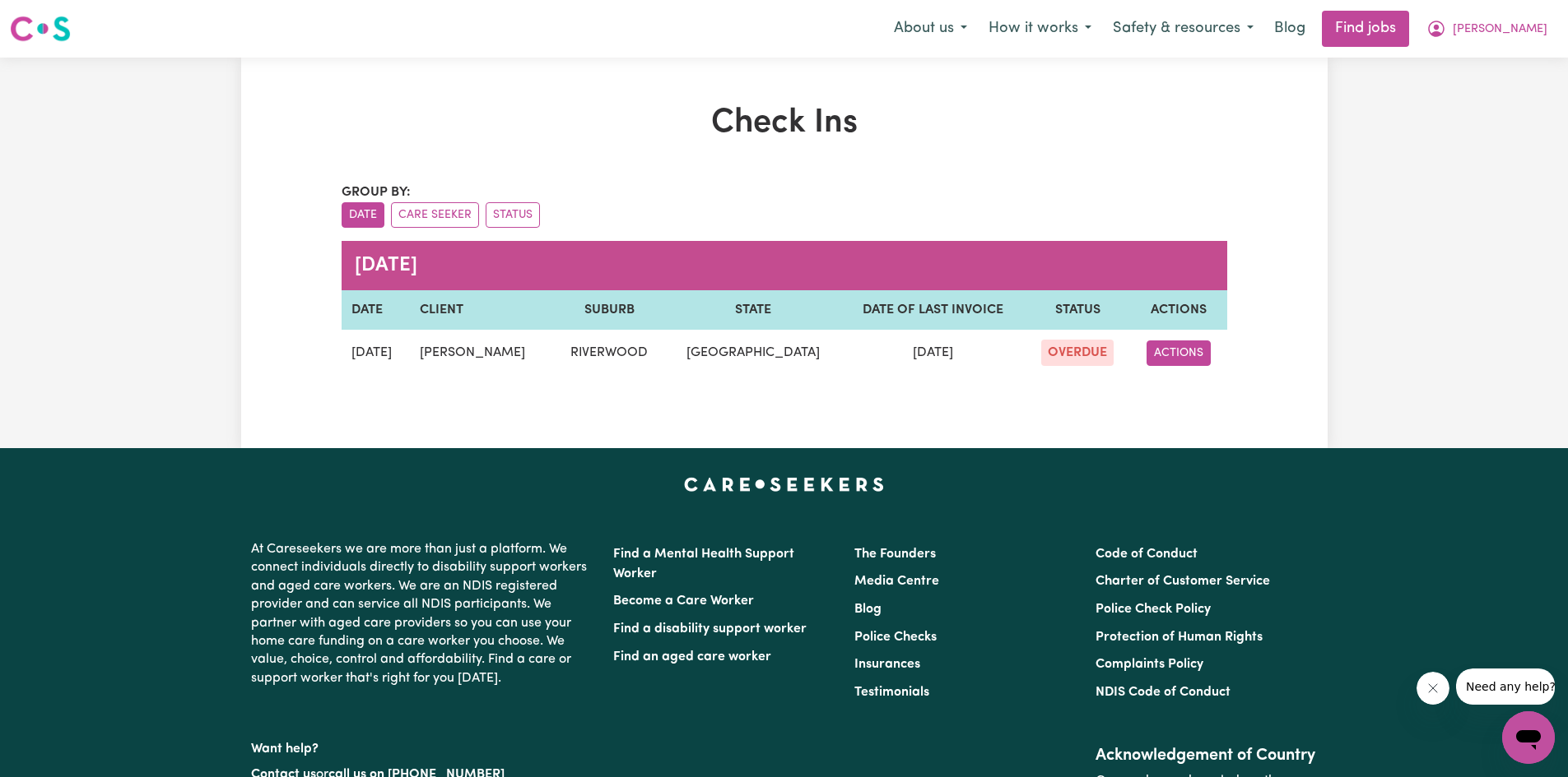
click at [1164, 349] on button "ACTIONS" at bounding box center [1178, 352] width 64 height 25
click at [1217, 394] on link "EDIT" at bounding box center [1212, 391] width 130 height 33
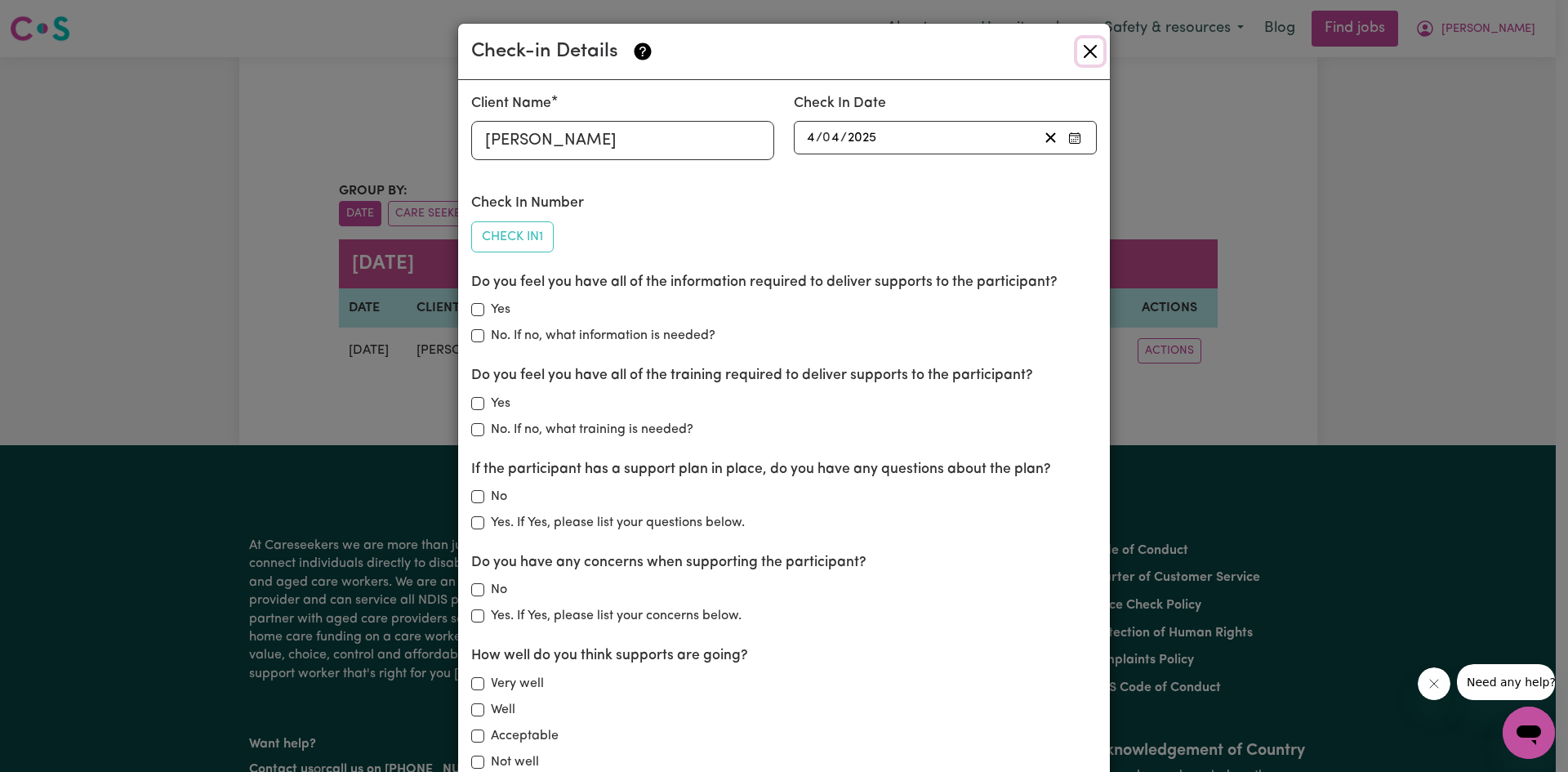
click at [1092, 46] on button "Close" at bounding box center [1090, 51] width 26 height 26
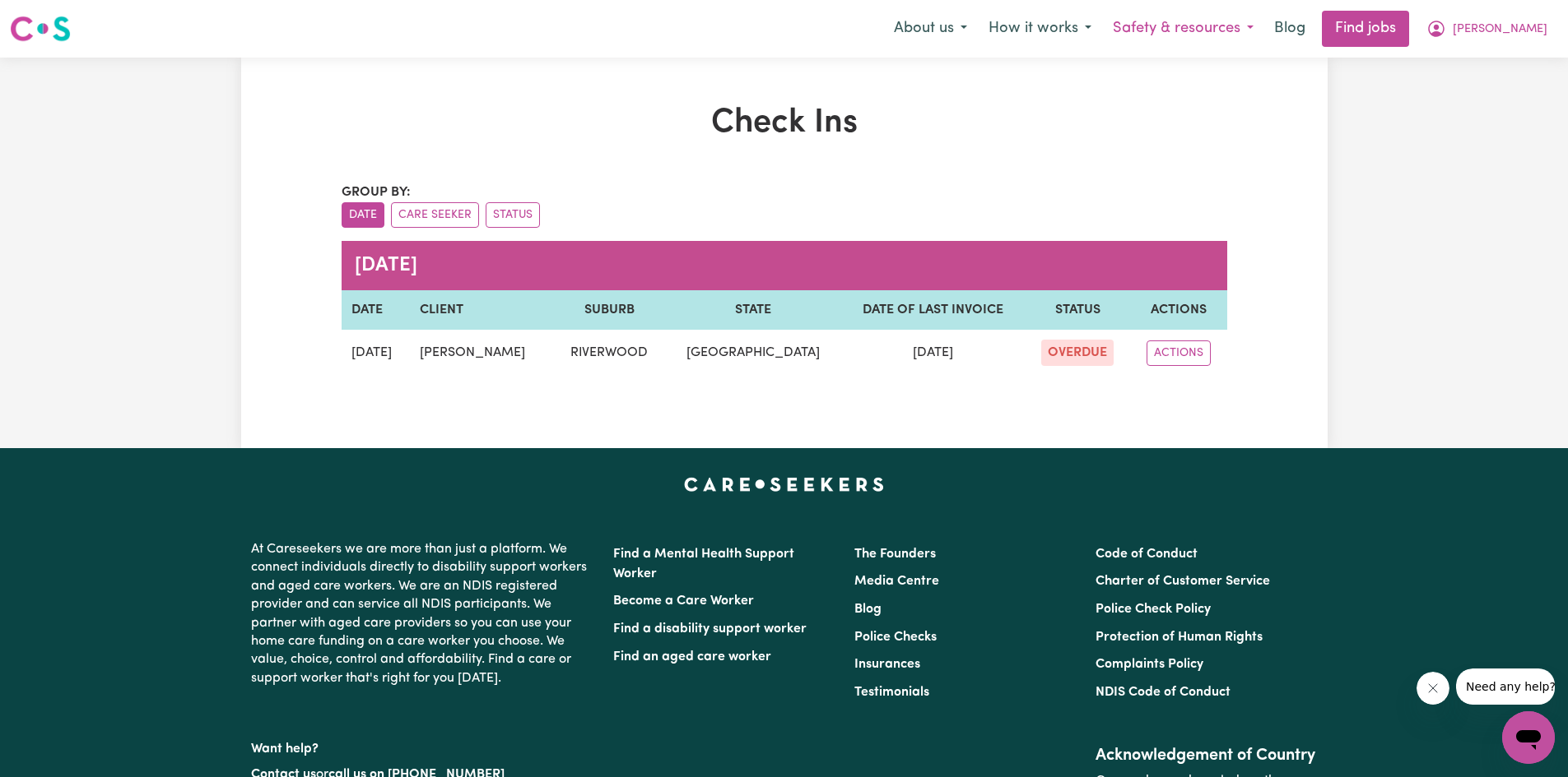
click at [1193, 34] on button "Safety & resources" at bounding box center [1183, 28] width 162 height 34
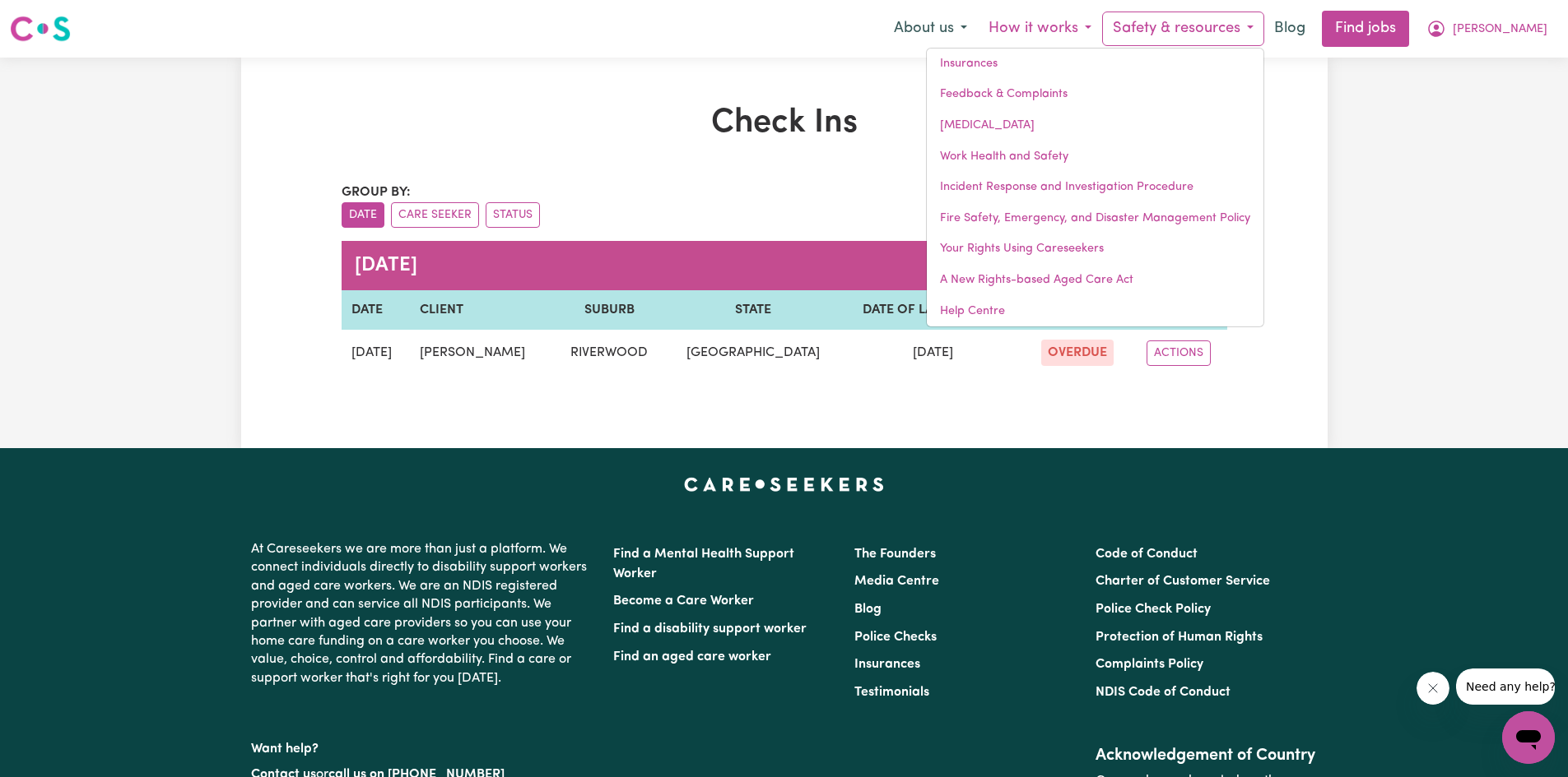
click at [1102, 26] on button "How it works" at bounding box center [1039, 28] width 124 height 34
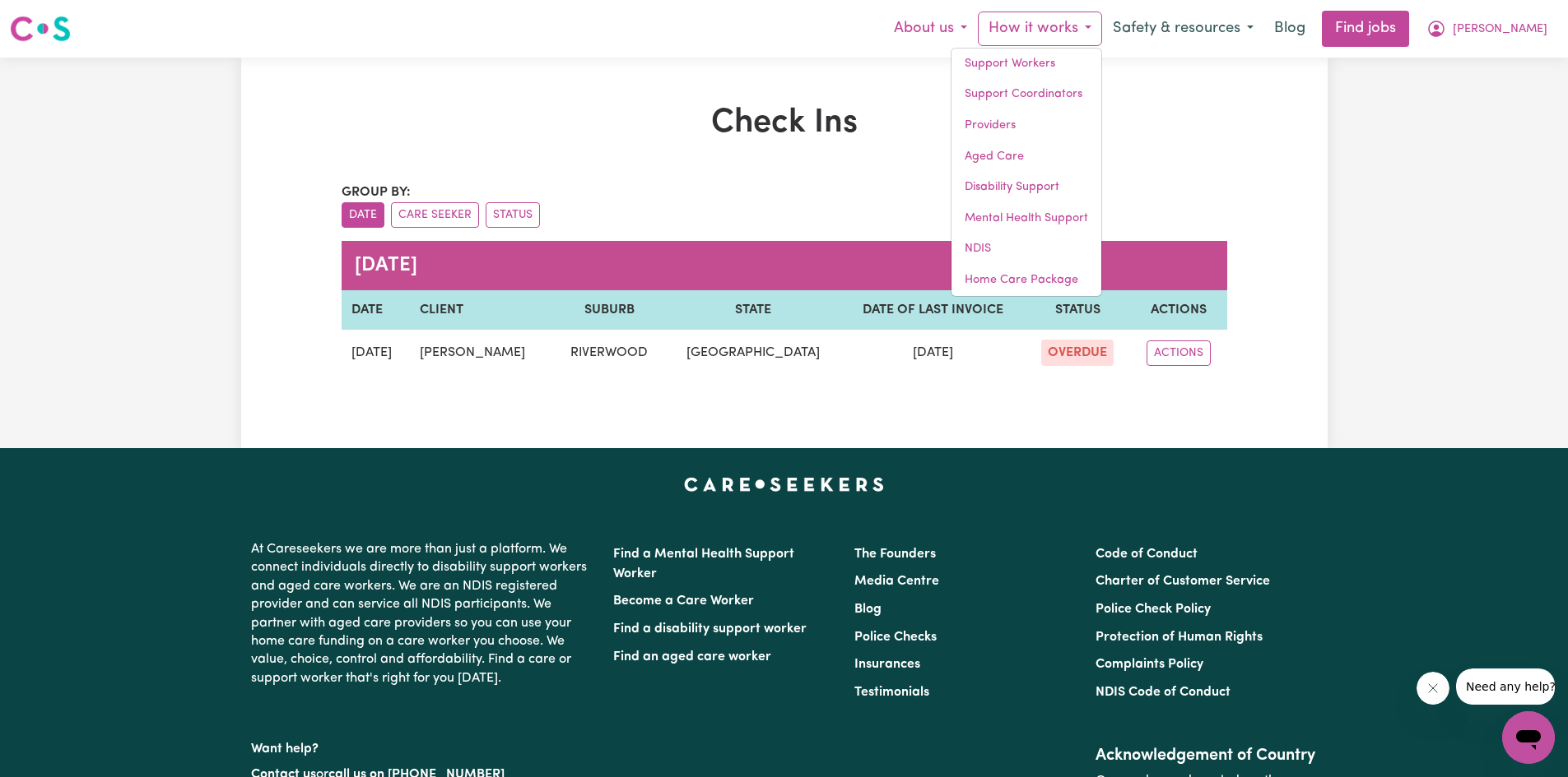
click at [963, 34] on button "About us" at bounding box center [930, 28] width 95 height 34
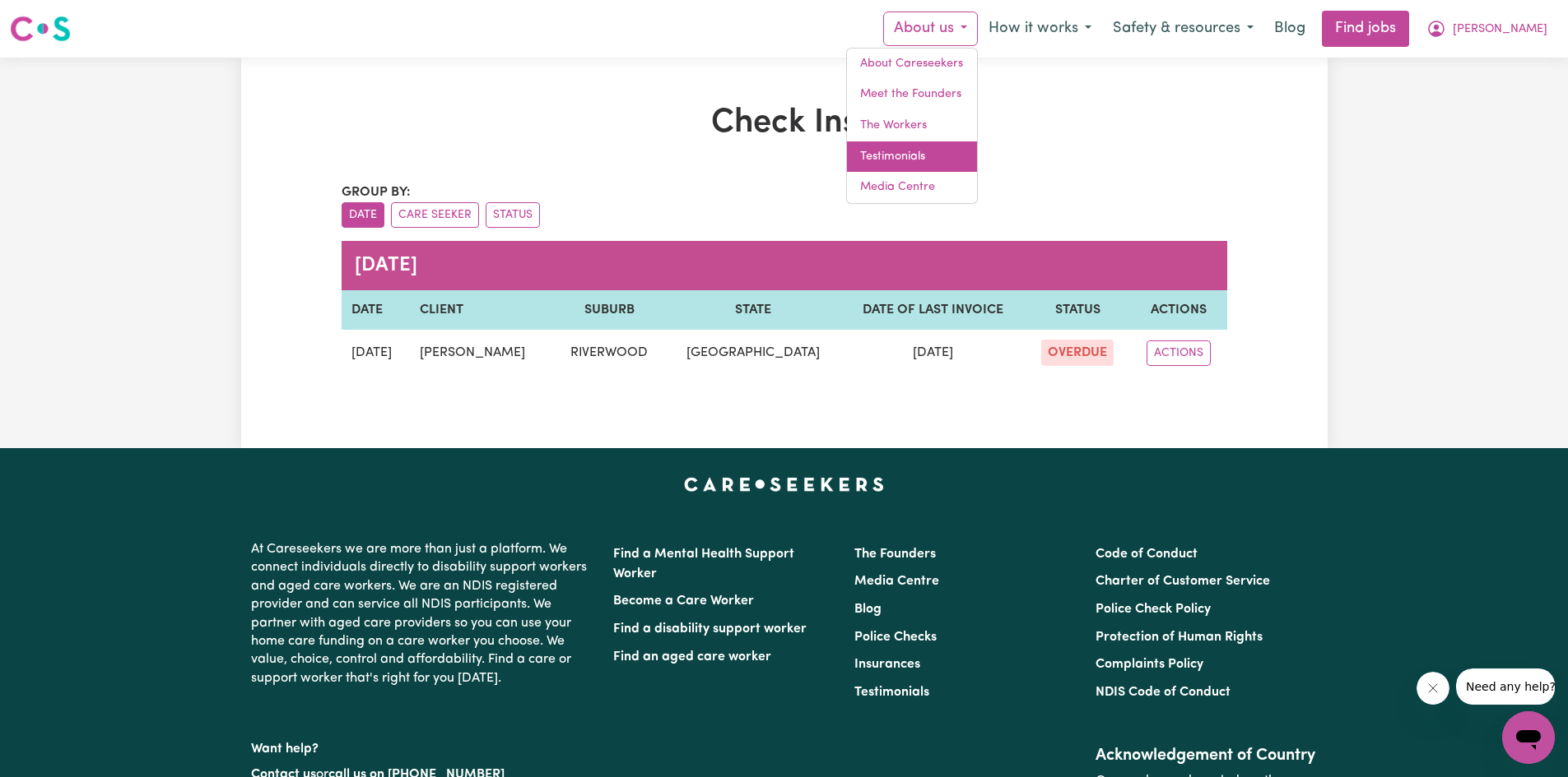
click at [956, 154] on link "Testimonials" at bounding box center [911, 157] width 130 height 32
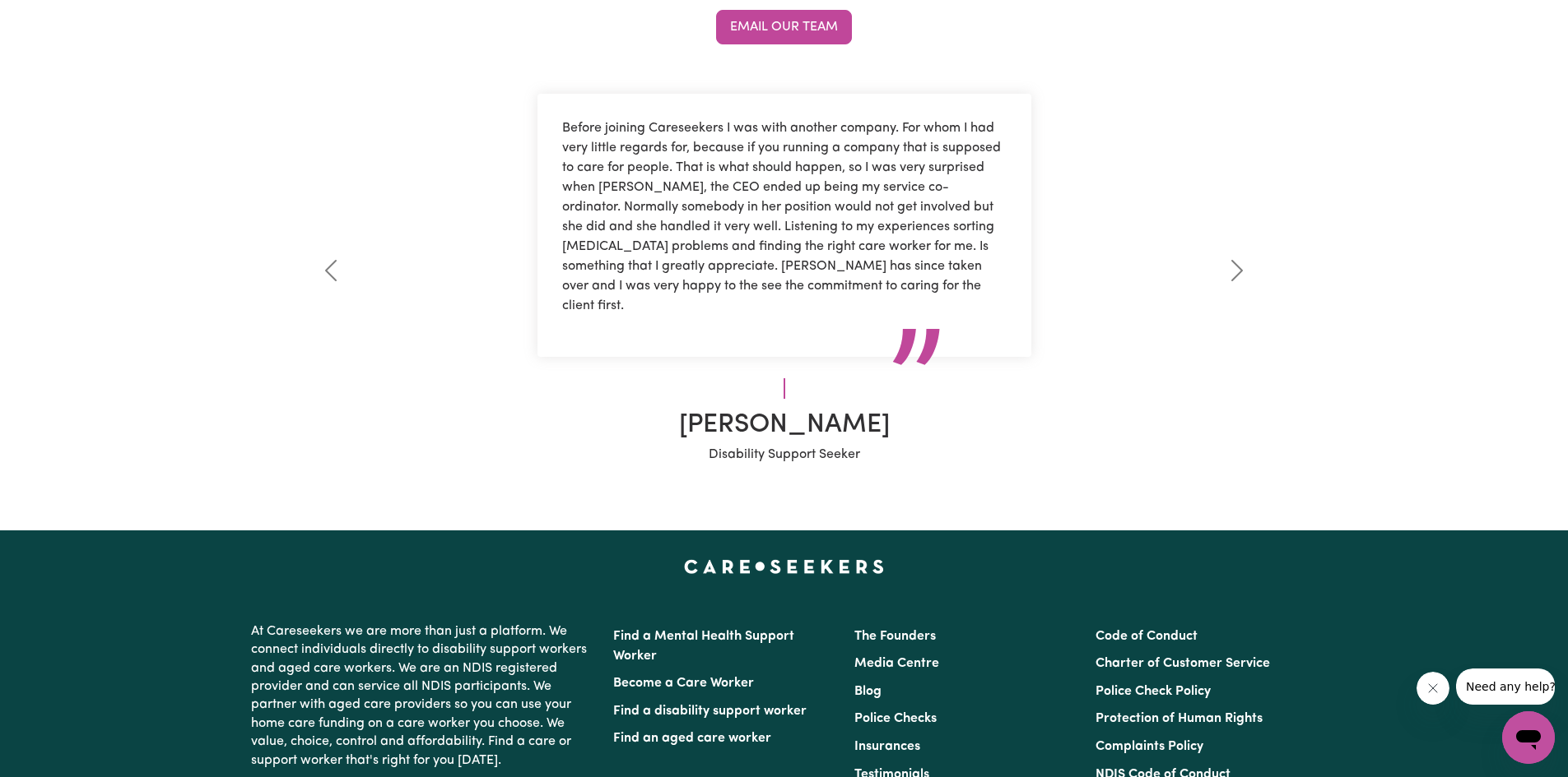
scroll to position [576, 0]
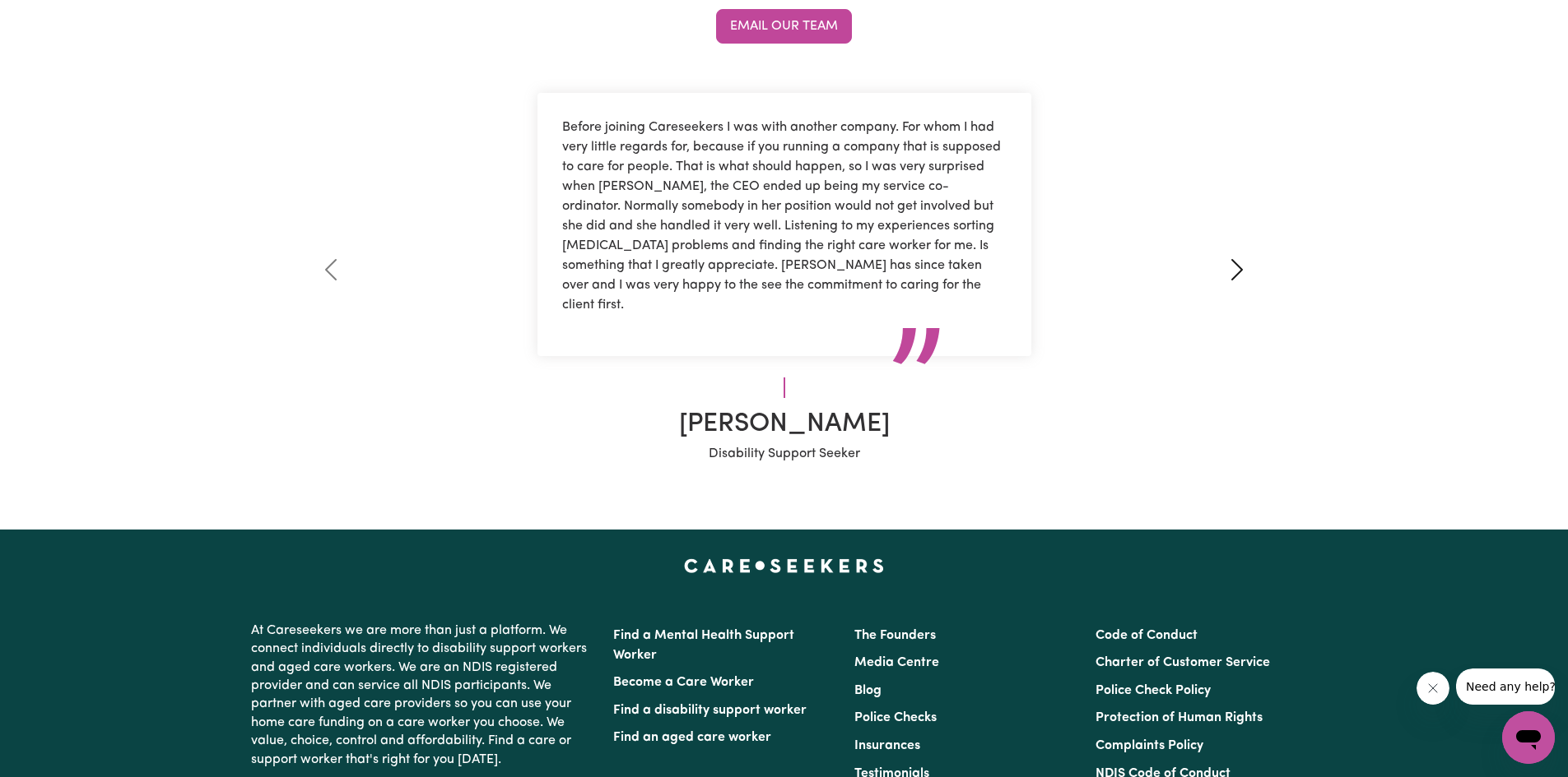
click at [1235, 273] on span at bounding box center [1237, 269] width 26 height 26
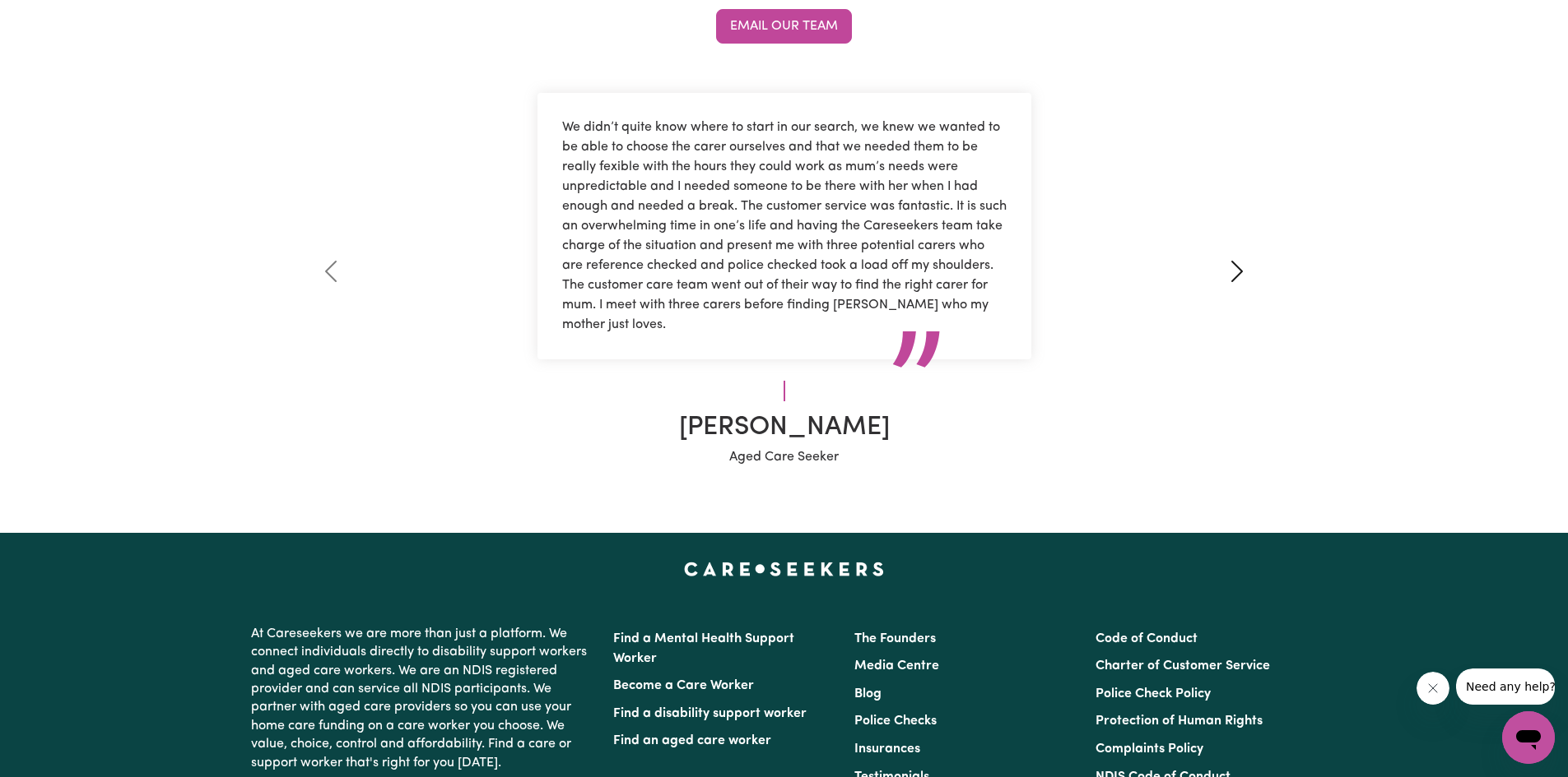
click at [1238, 265] on span at bounding box center [1237, 271] width 26 height 26
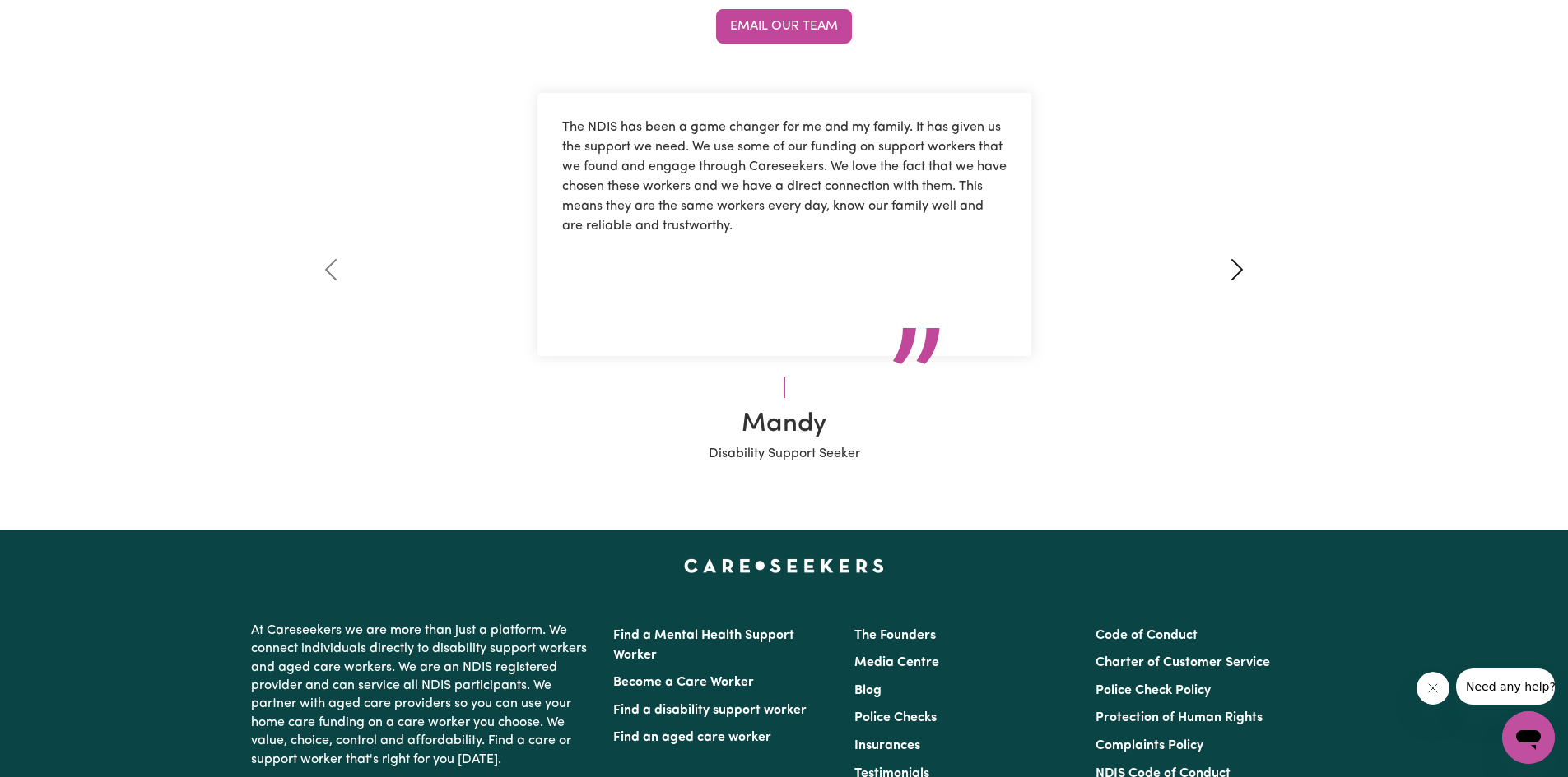
click at [1235, 263] on span at bounding box center [1237, 269] width 26 height 26
click at [314, 272] on link "Previous" at bounding box center [330, 270] width 159 height 388
click at [1243, 280] on span at bounding box center [1237, 269] width 26 height 26
click at [1242, 277] on span at bounding box center [1237, 269] width 26 height 26
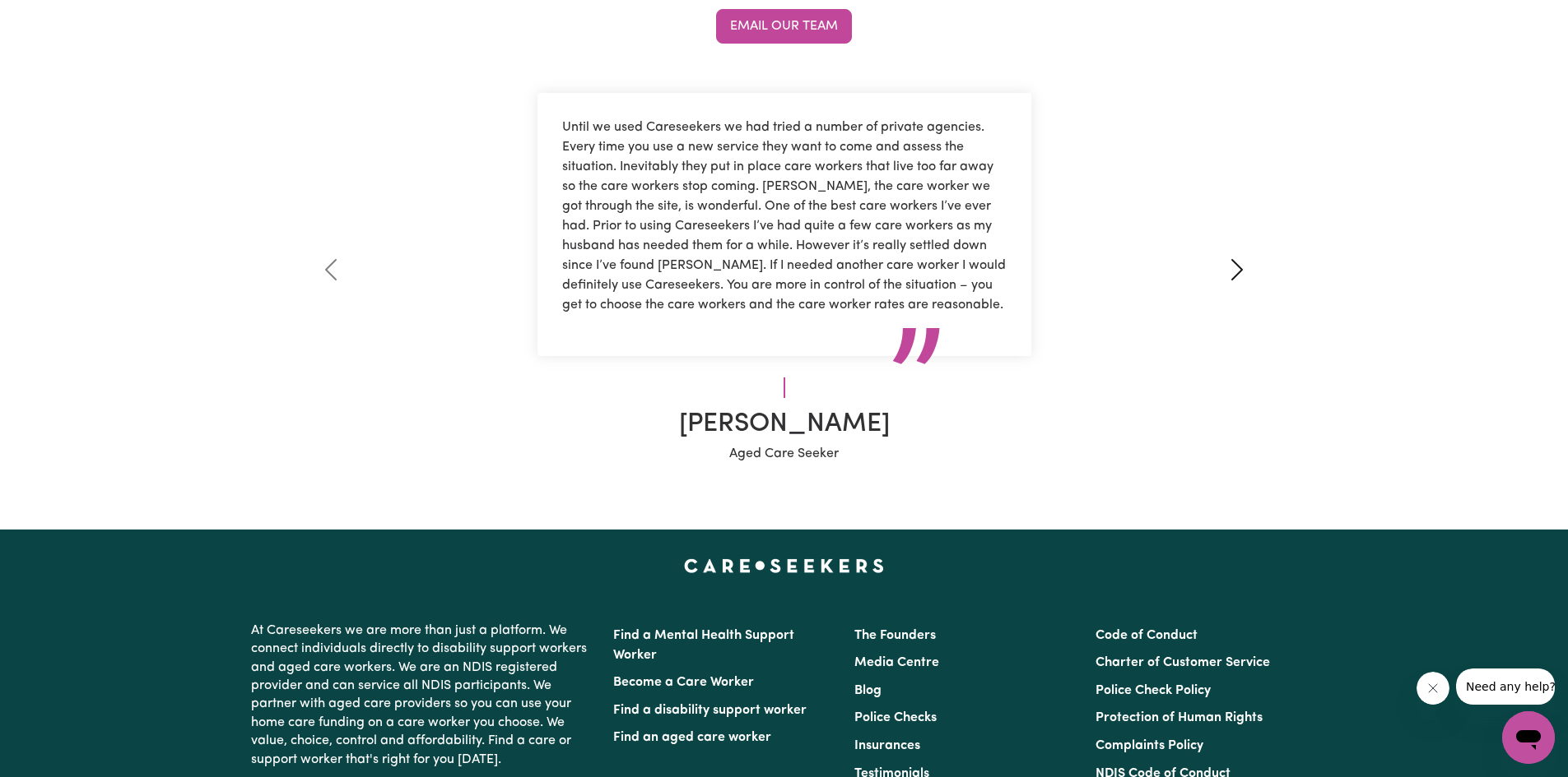
click at [1241, 276] on span at bounding box center [1237, 269] width 26 height 26
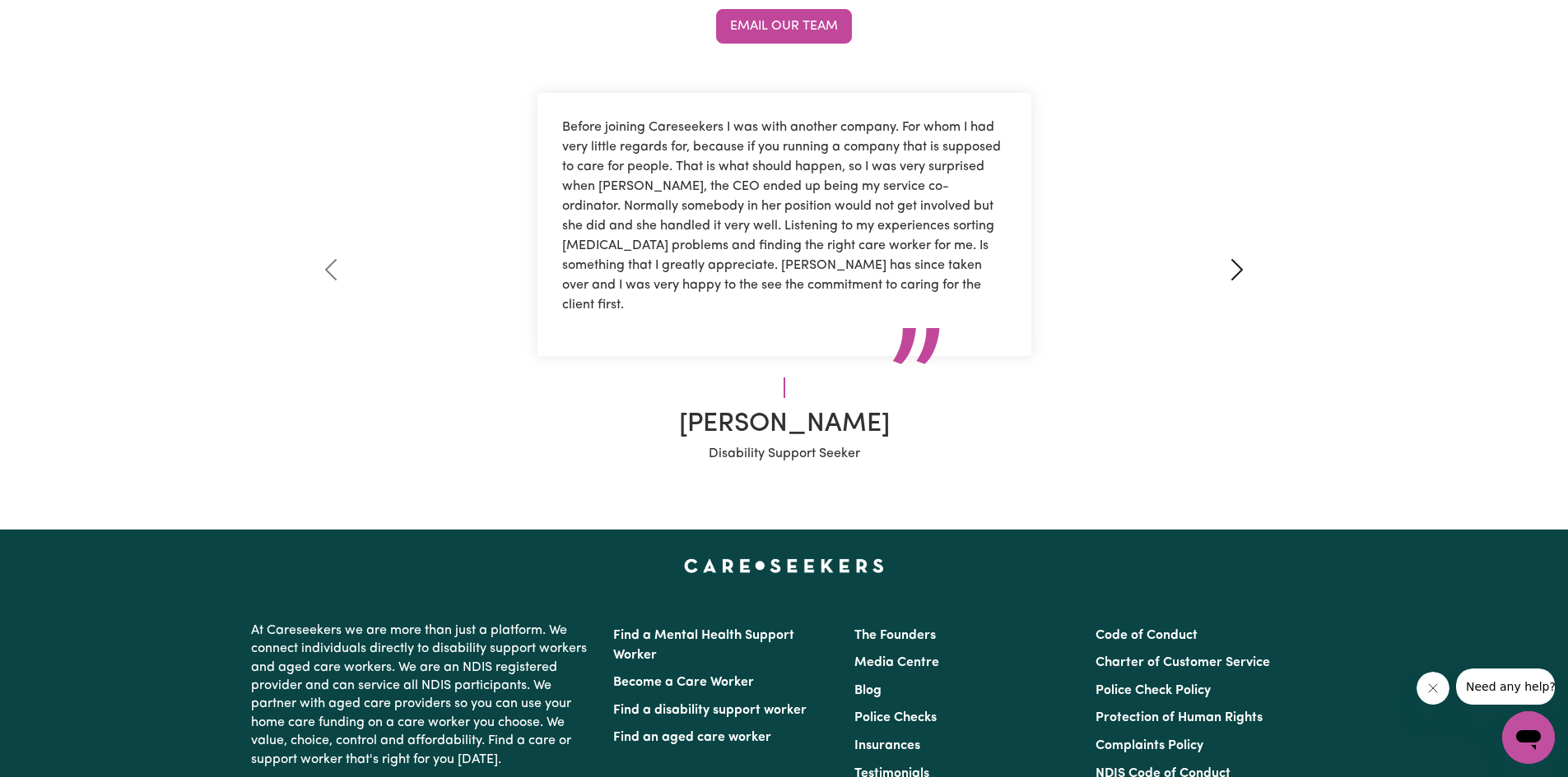
click at [1241, 276] on span at bounding box center [1237, 269] width 26 height 26
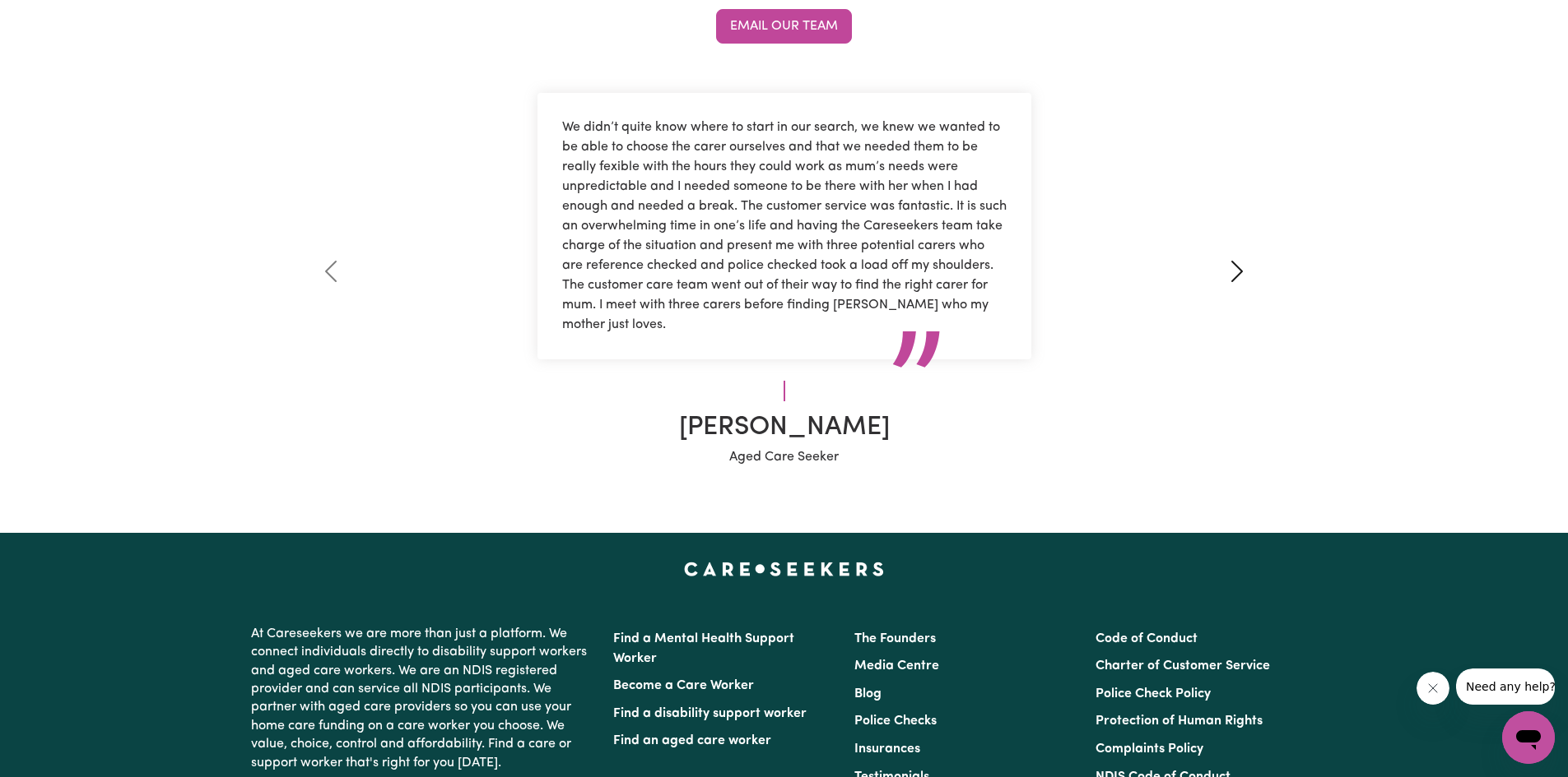
click at [1241, 276] on span at bounding box center [1237, 271] width 26 height 26
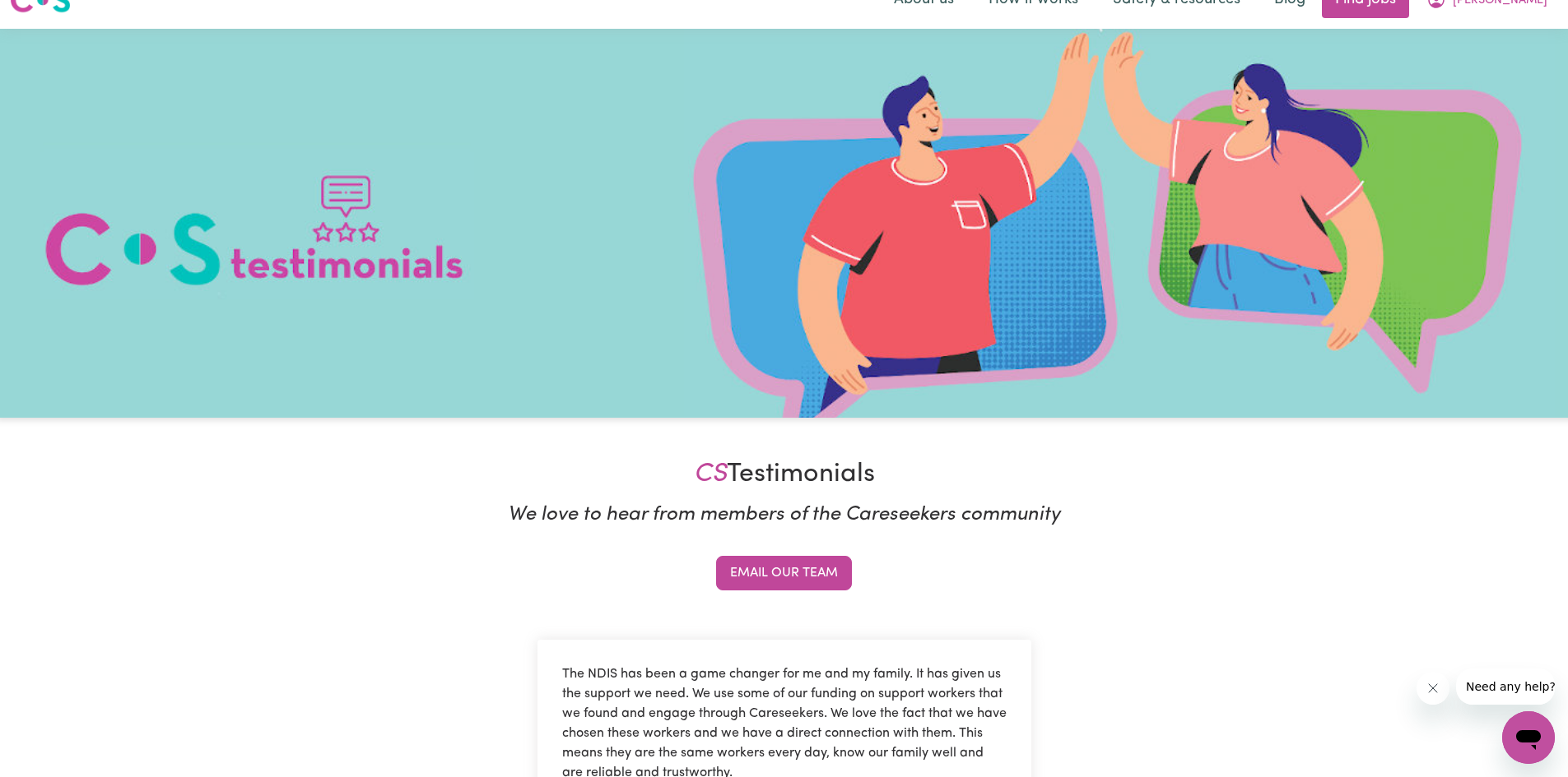
scroll to position [0, 0]
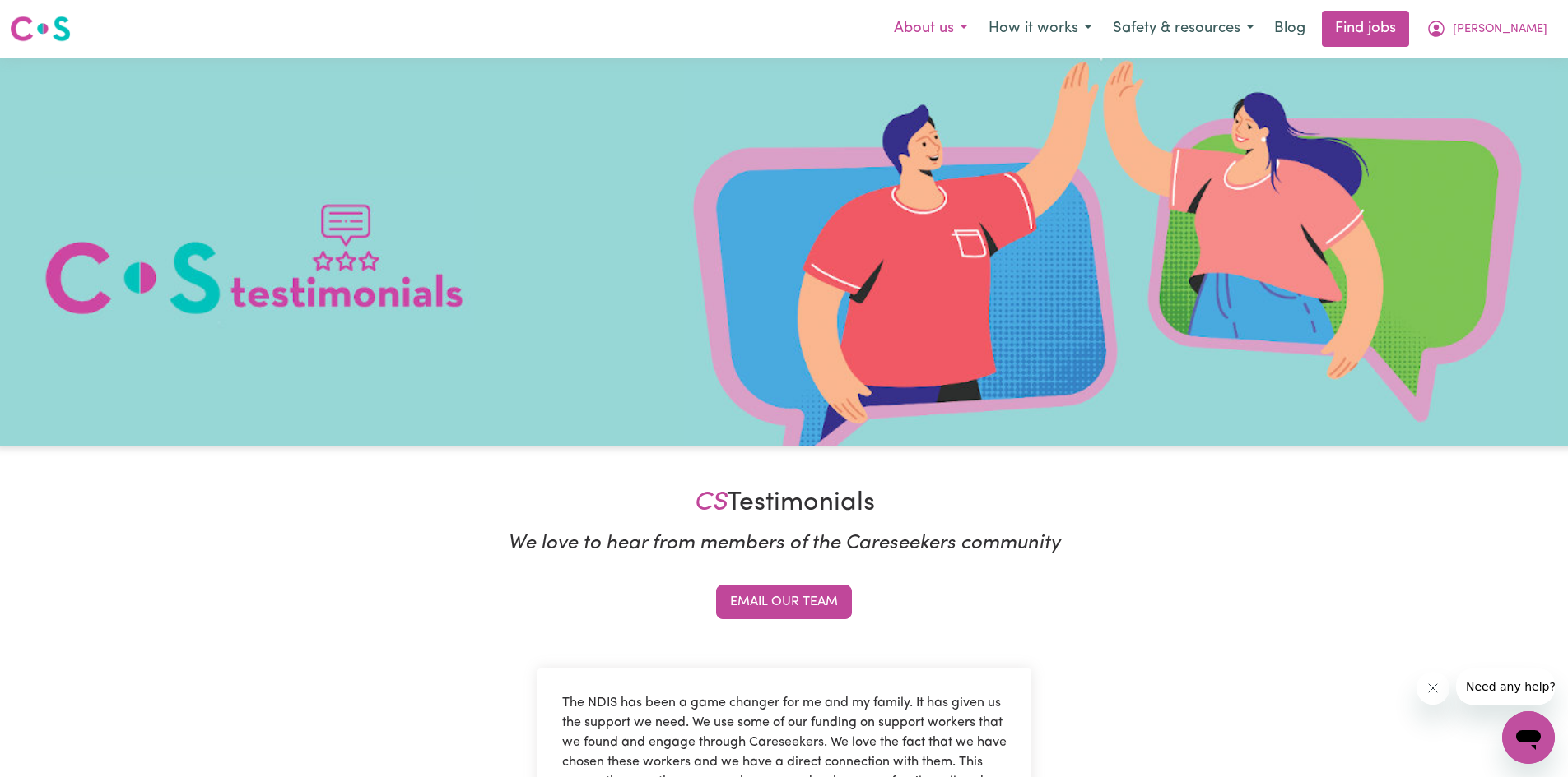
click at [978, 39] on button "About us" at bounding box center [930, 28] width 95 height 34
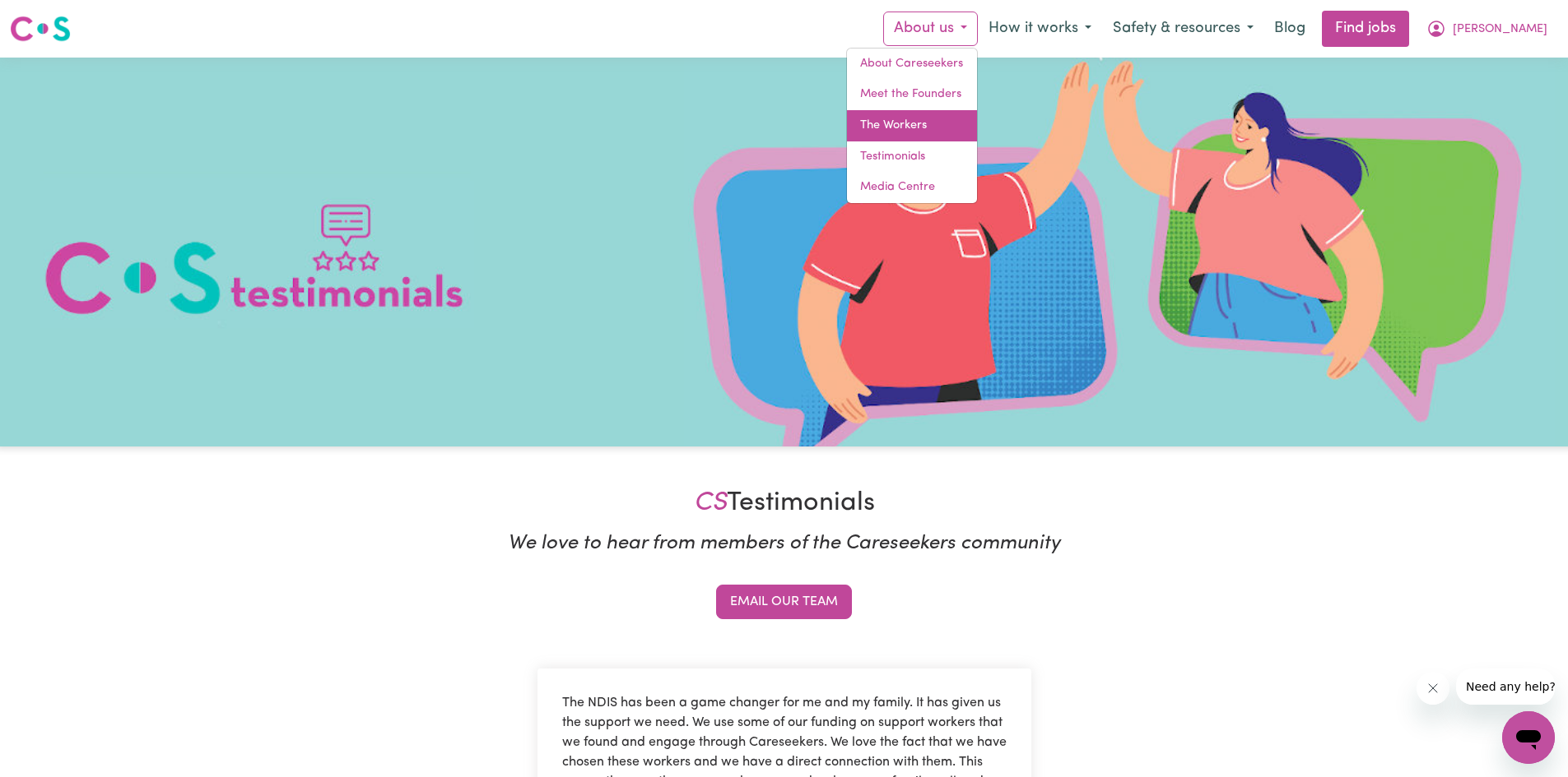
click at [977, 116] on link "The Workers" at bounding box center [911, 126] width 130 height 32
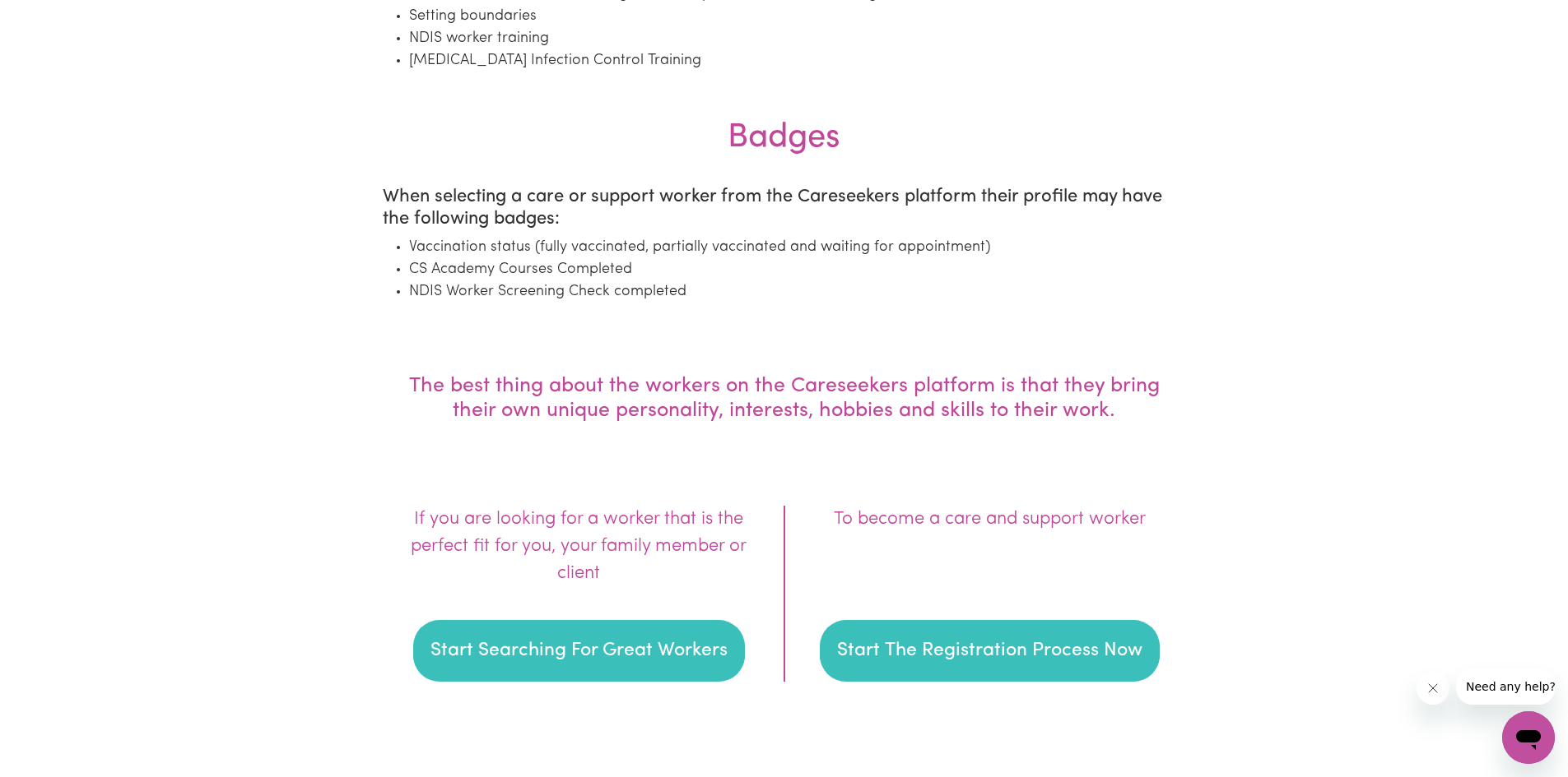
scroll to position [2138, 0]
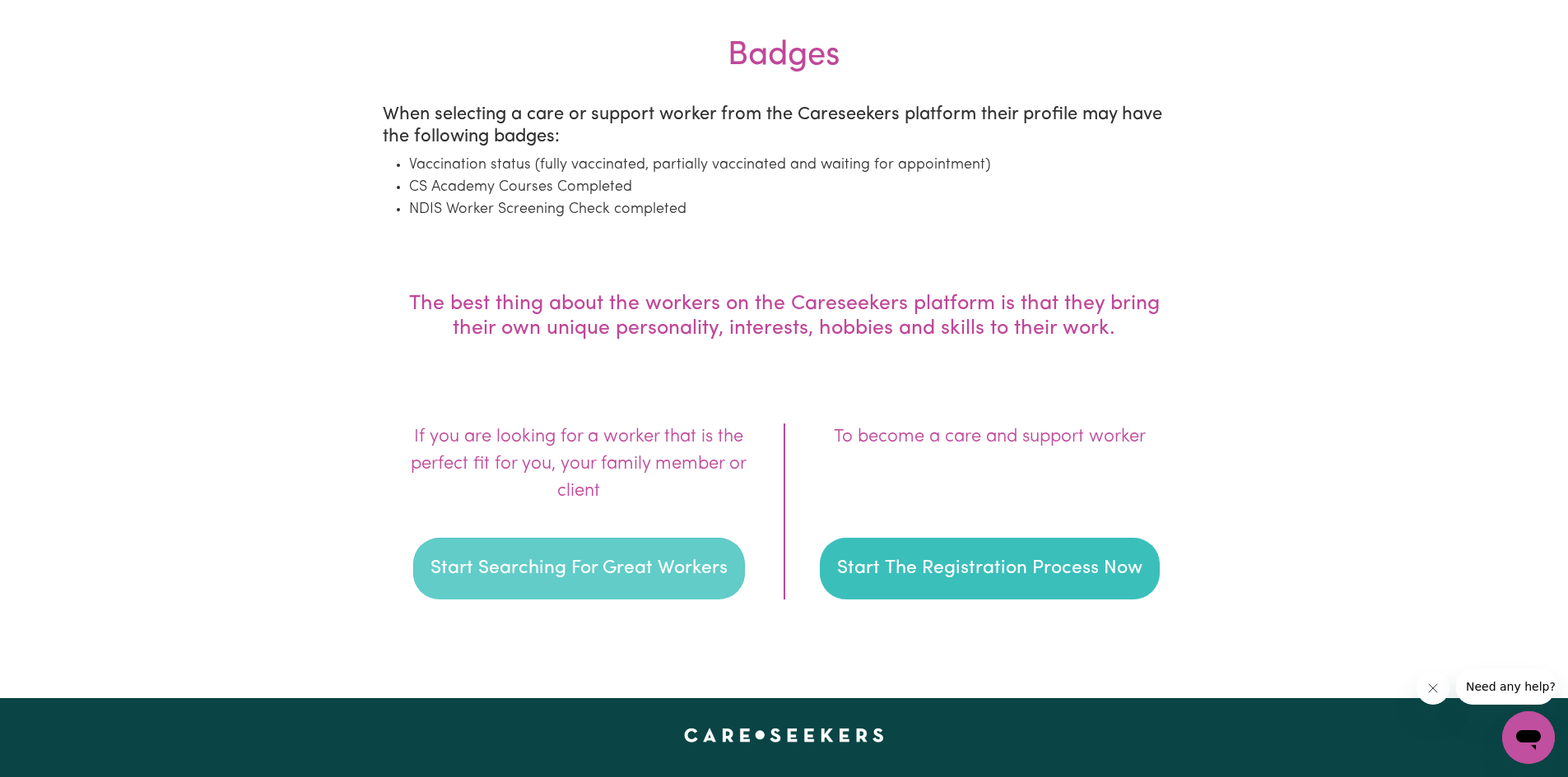
click at [708, 571] on button "Start Searching For Great Workers" at bounding box center [579, 568] width 332 height 62
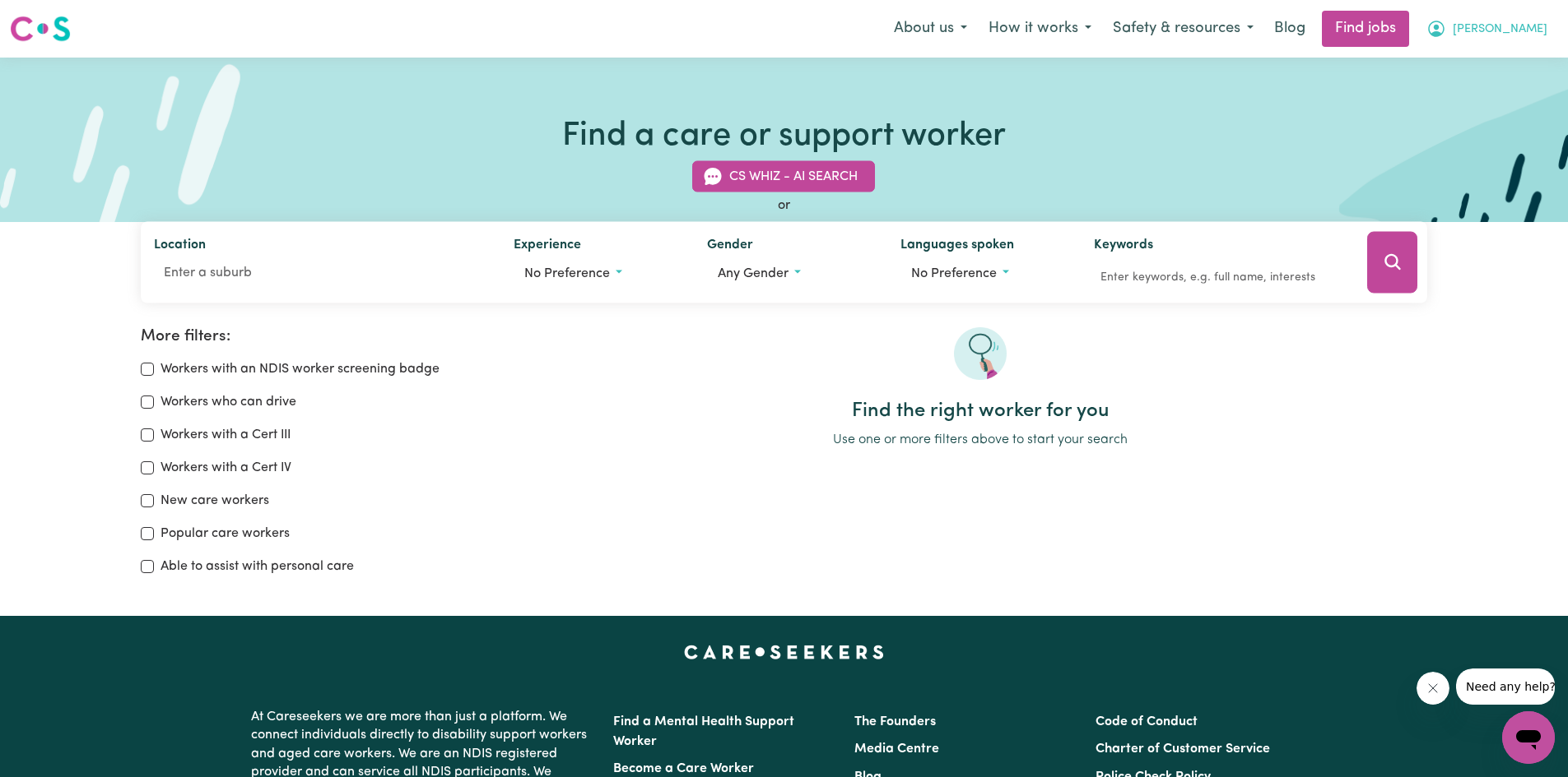
click at [1516, 27] on span "[PERSON_NAME]" at bounding box center [1500, 29] width 95 height 18
click at [1479, 119] on link "Logout" at bounding box center [1492, 126] width 130 height 32
